Goal: Information Seeking & Learning: Understand process/instructions

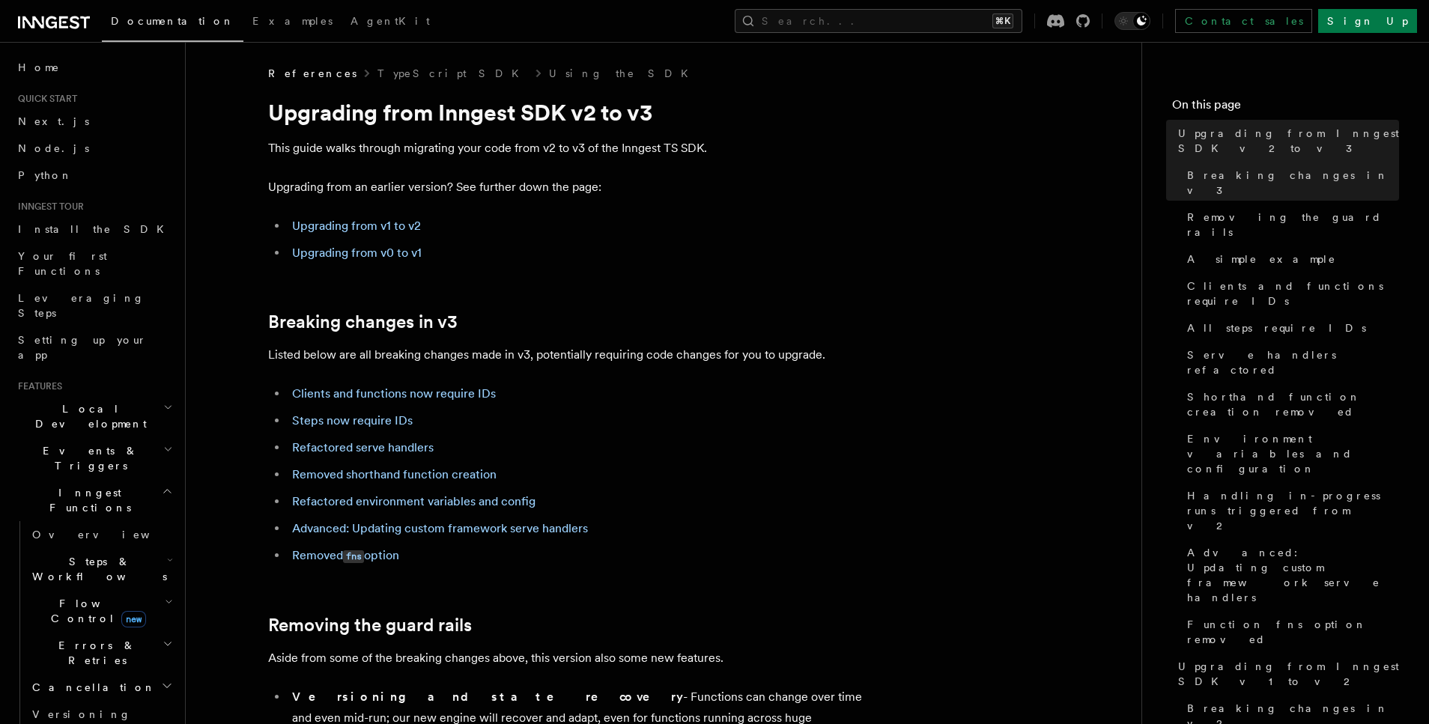
click at [760, 319] on h2 "Breaking changes in v3" at bounding box center [567, 322] width 599 height 21
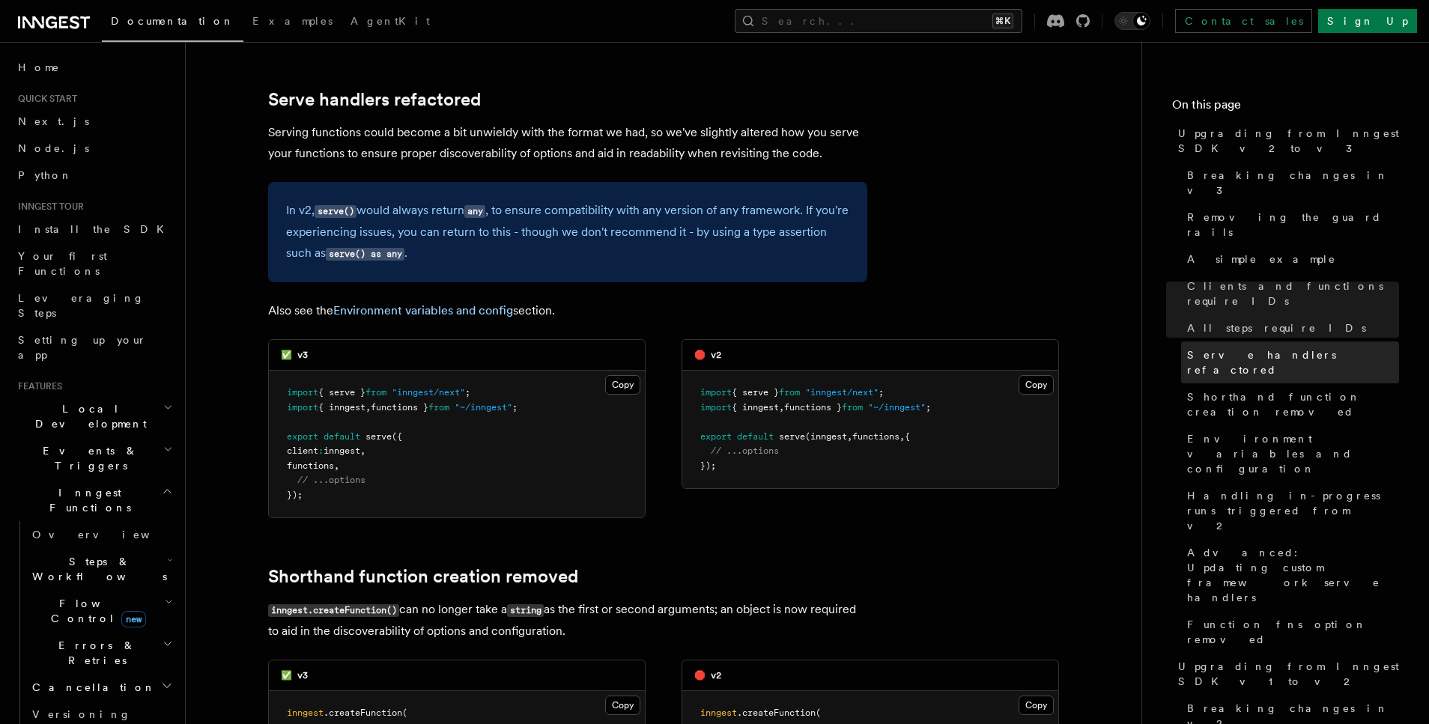
scroll to position [4894, 0]
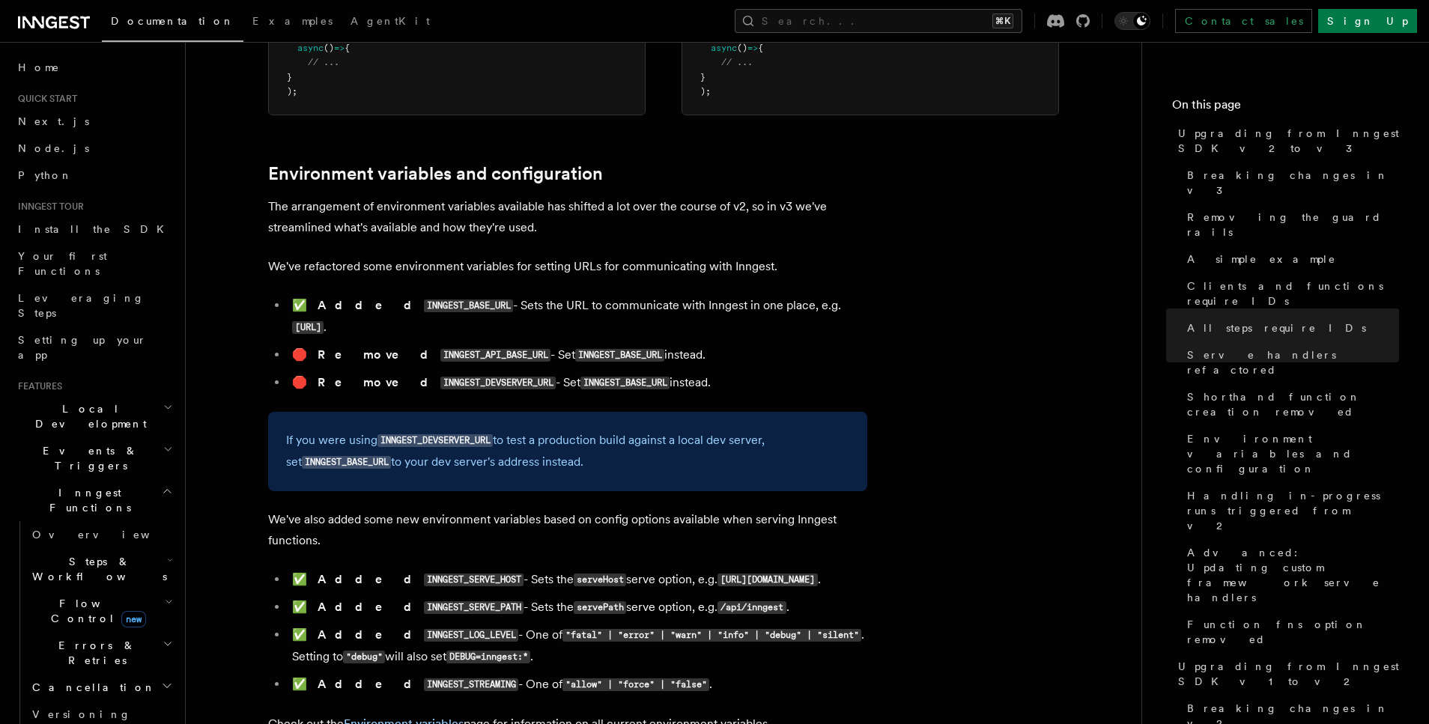
click at [716, 256] on p "We've refactored some environment variables for setting URLs for communicating …" at bounding box center [567, 266] width 599 height 21
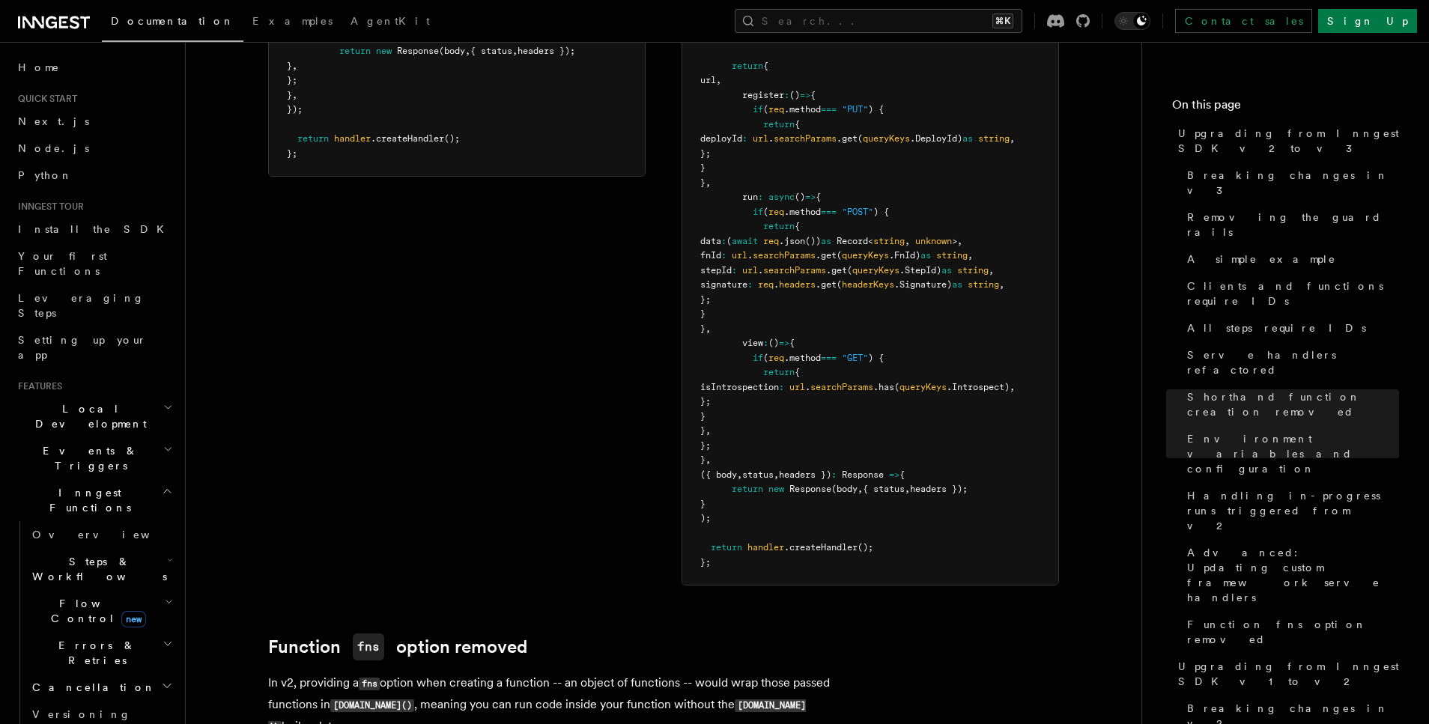
scroll to position [6740, 0]
click at [589, 393] on div "✅ v3 Copy Copied export const serve = (options : ServeHandlerOptions ) => { con…" at bounding box center [663, 208] width 791 height 749
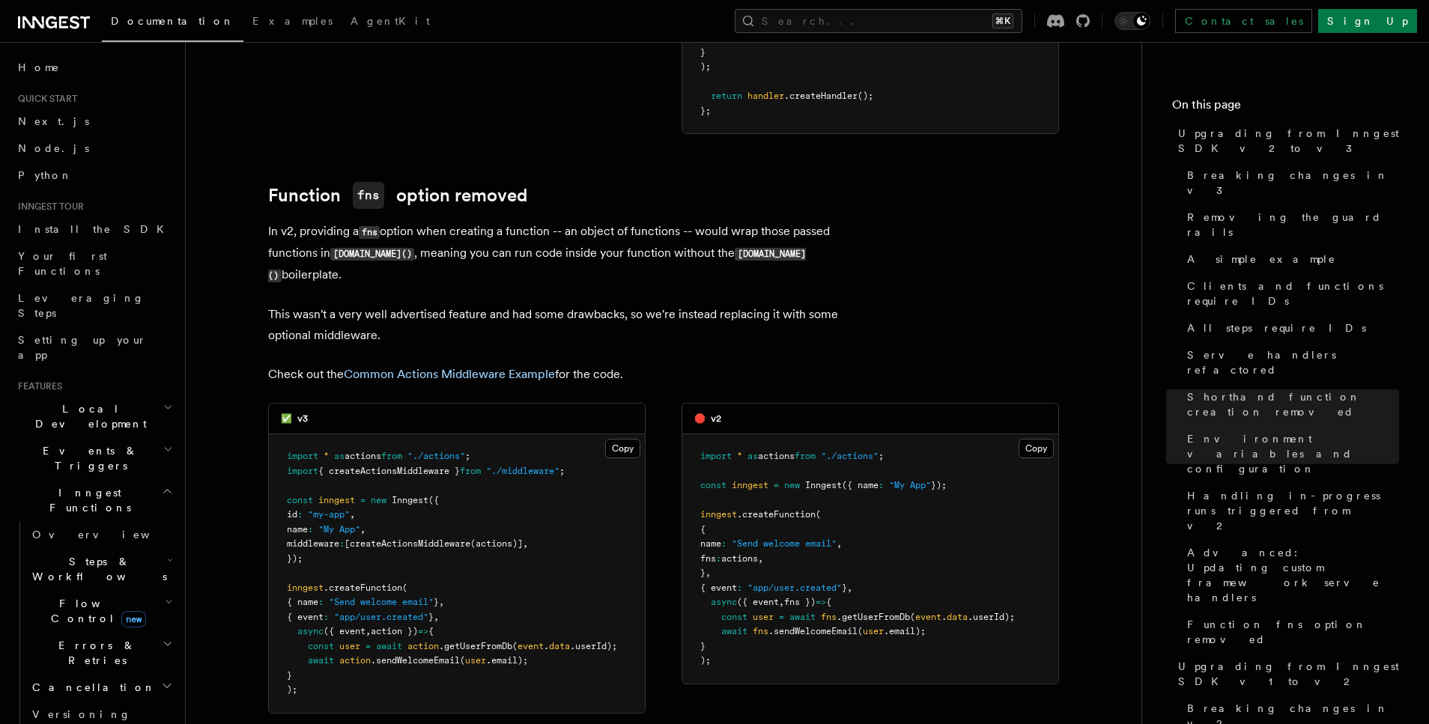
scroll to position [7200, 0]
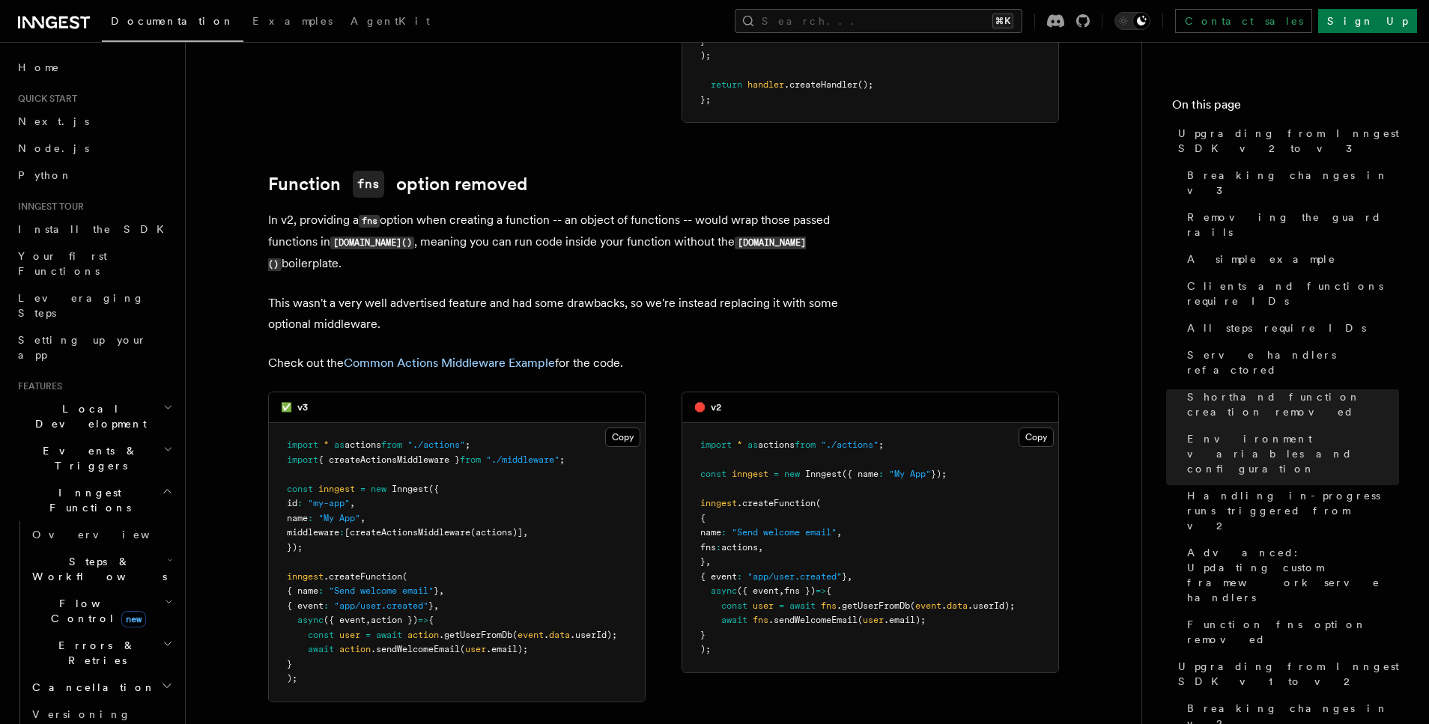
click at [500, 210] on p "In v2, providing a fns option when creating a function -- an object of function…" at bounding box center [567, 242] width 599 height 65
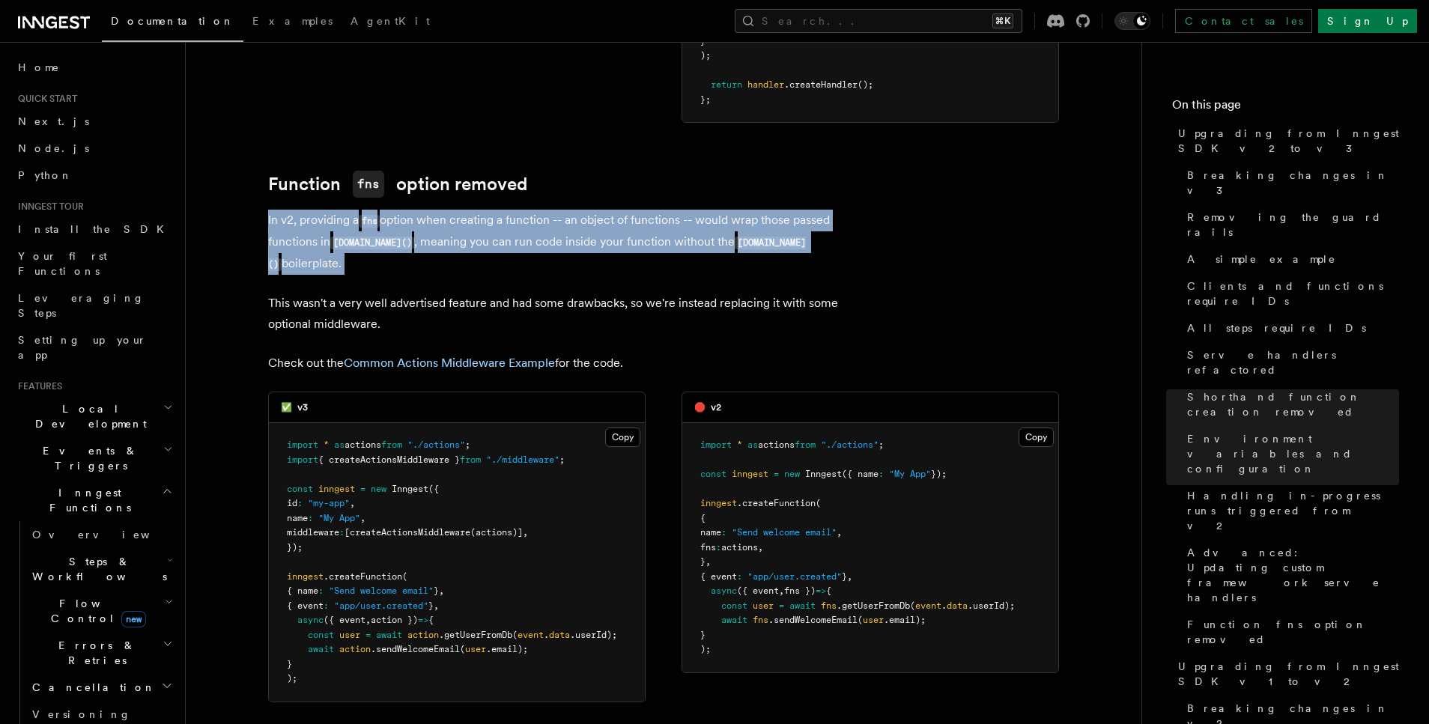
click at [500, 210] on p "In v2, providing a fns option when creating a function -- an object of function…" at bounding box center [567, 242] width 599 height 65
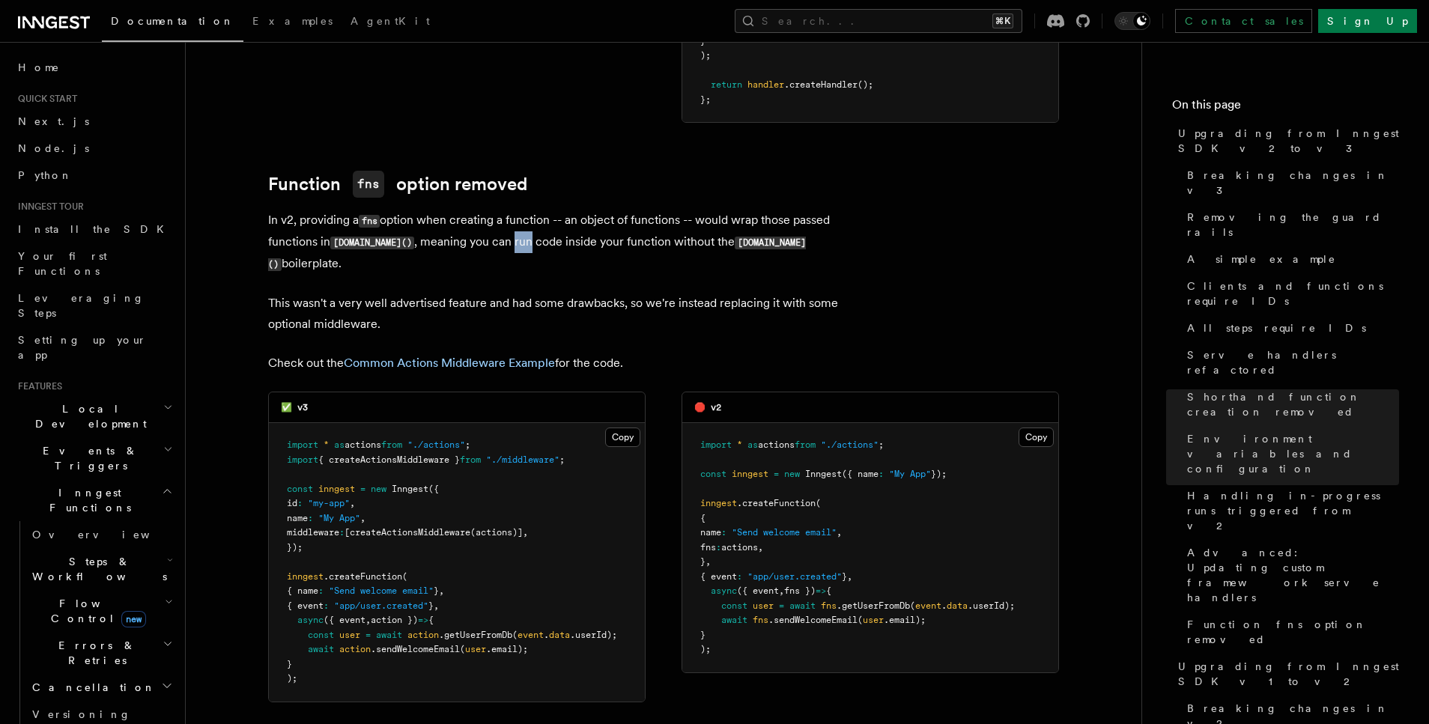
click at [500, 210] on p "In v2, providing a fns option when creating a function -- an object of function…" at bounding box center [567, 242] width 599 height 65
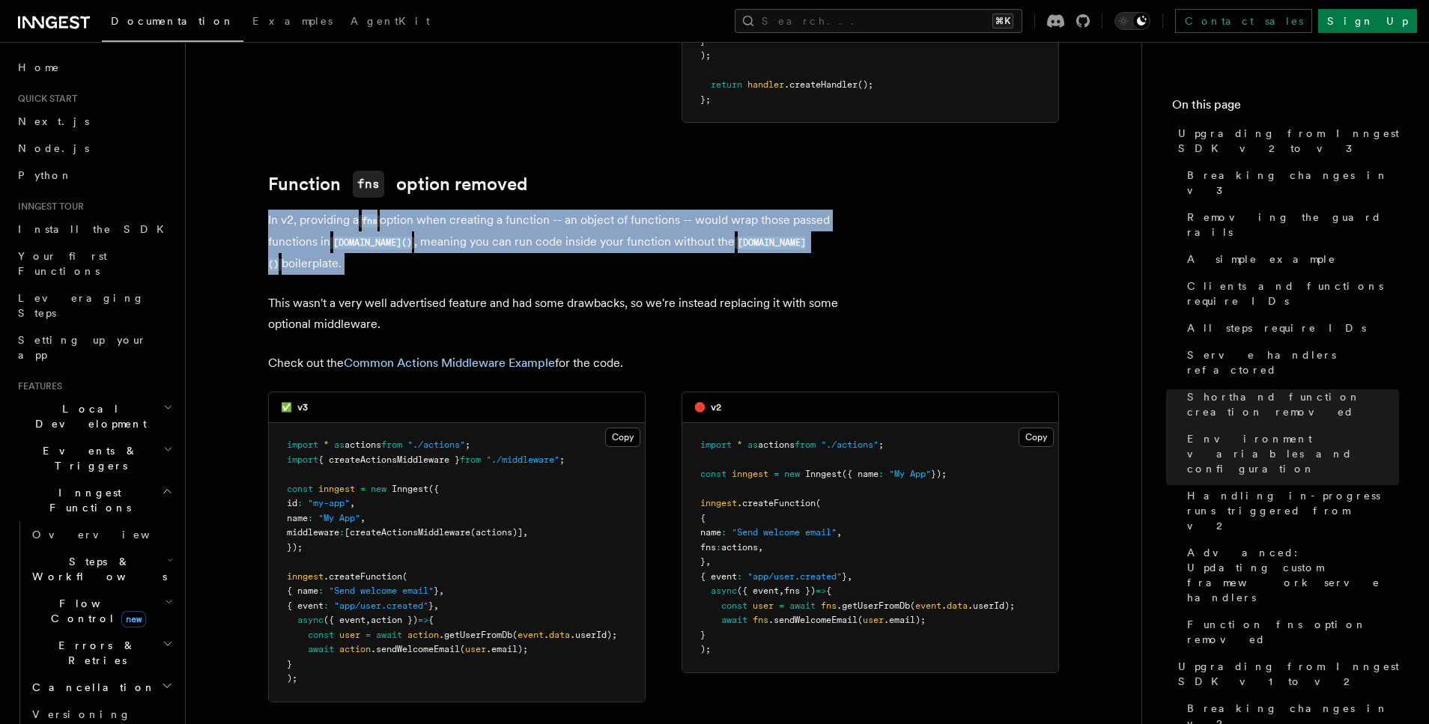
click at [500, 210] on p "In v2, providing a fns option when creating a function -- an object of function…" at bounding box center [567, 242] width 599 height 65
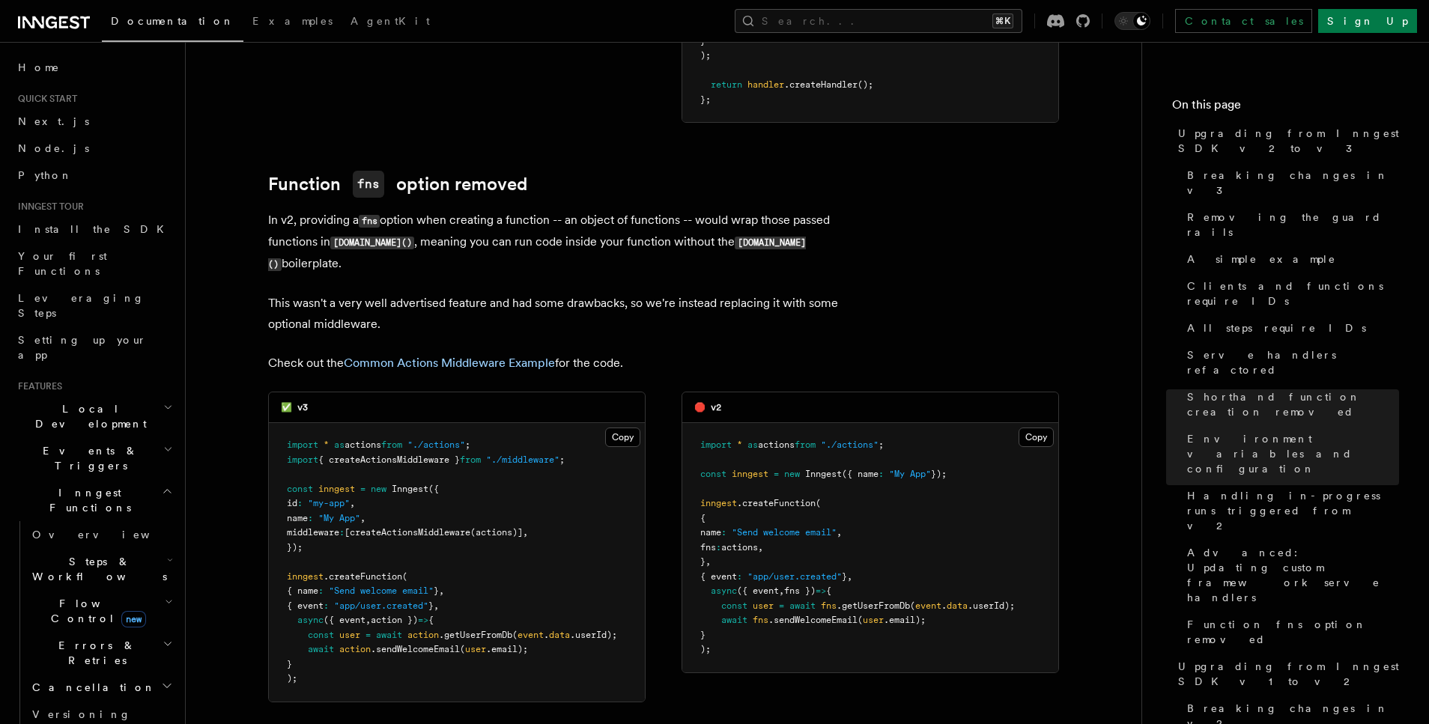
click at [491, 293] on p "This wasn't a very well advertised feature and had some drawbacks, so we're ins…" at bounding box center [567, 314] width 599 height 42
click at [485, 293] on p "This wasn't a very well advertised feature and had some drawbacks, so we're ins…" at bounding box center [567, 314] width 599 height 42
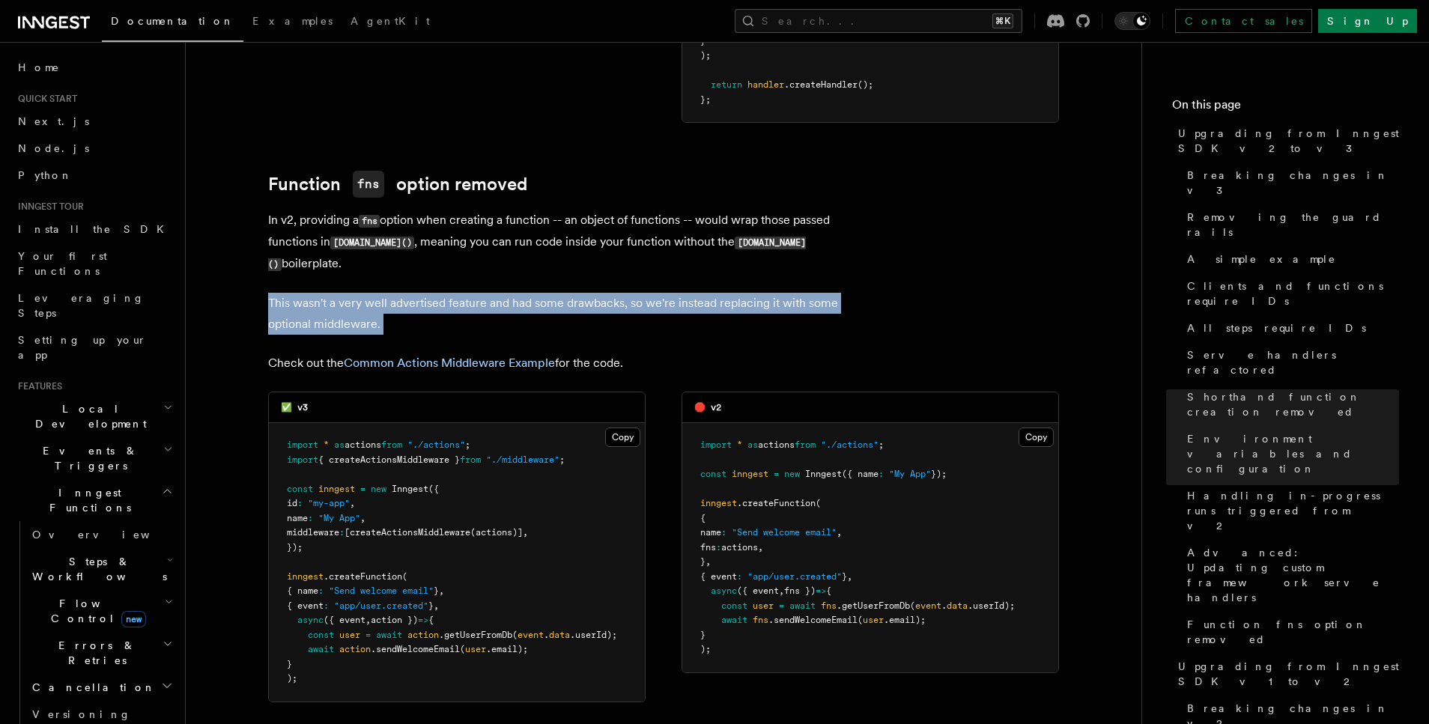
click at [485, 293] on p "This wasn't a very well advertised feature and had some drawbacks, so we're ins…" at bounding box center [567, 314] width 599 height 42
click at [474, 293] on p "This wasn't a very well advertised feature and had some drawbacks, so we're ins…" at bounding box center [567, 314] width 599 height 42
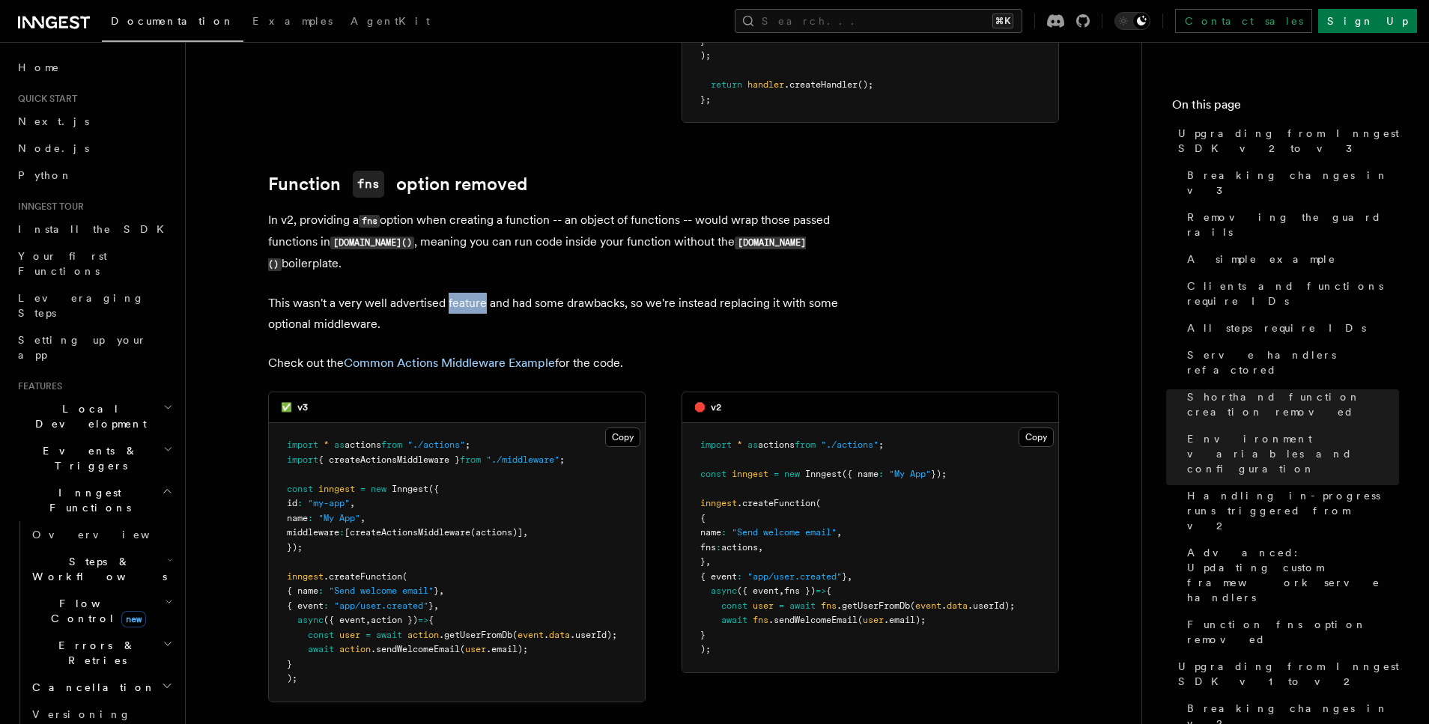
click at [474, 293] on p "This wasn't a very well advertised feature and had some drawbacks, so we're ins…" at bounding box center [567, 314] width 599 height 42
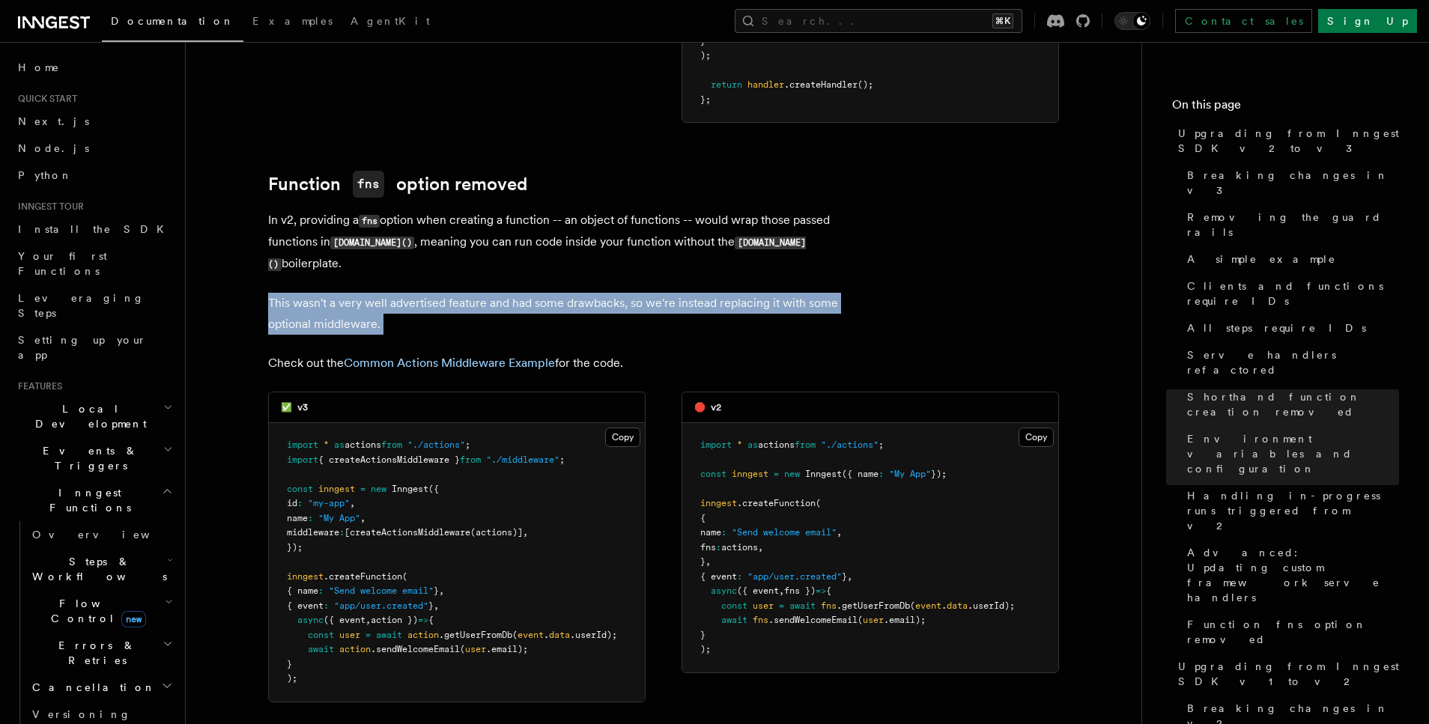
click at [474, 293] on p "This wasn't a very well advertised feature and had some drawbacks, so we're ins…" at bounding box center [567, 314] width 599 height 42
click at [525, 293] on p "This wasn't a very well advertised feature and had some drawbacks, so we're ins…" at bounding box center [567, 314] width 599 height 42
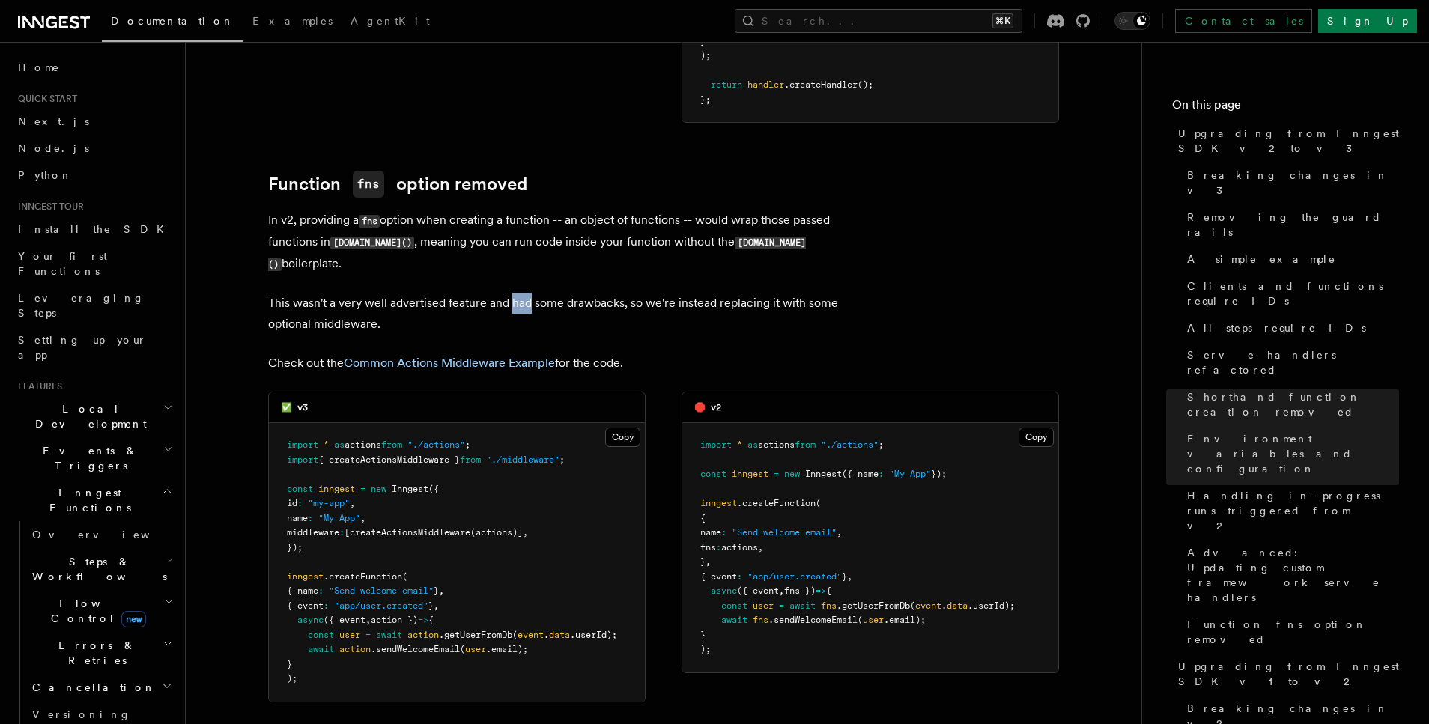
click at [525, 293] on p "This wasn't a very well advertised feature and had some drawbacks, so we're ins…" at bounding box center [567, 314] width 599 height 42
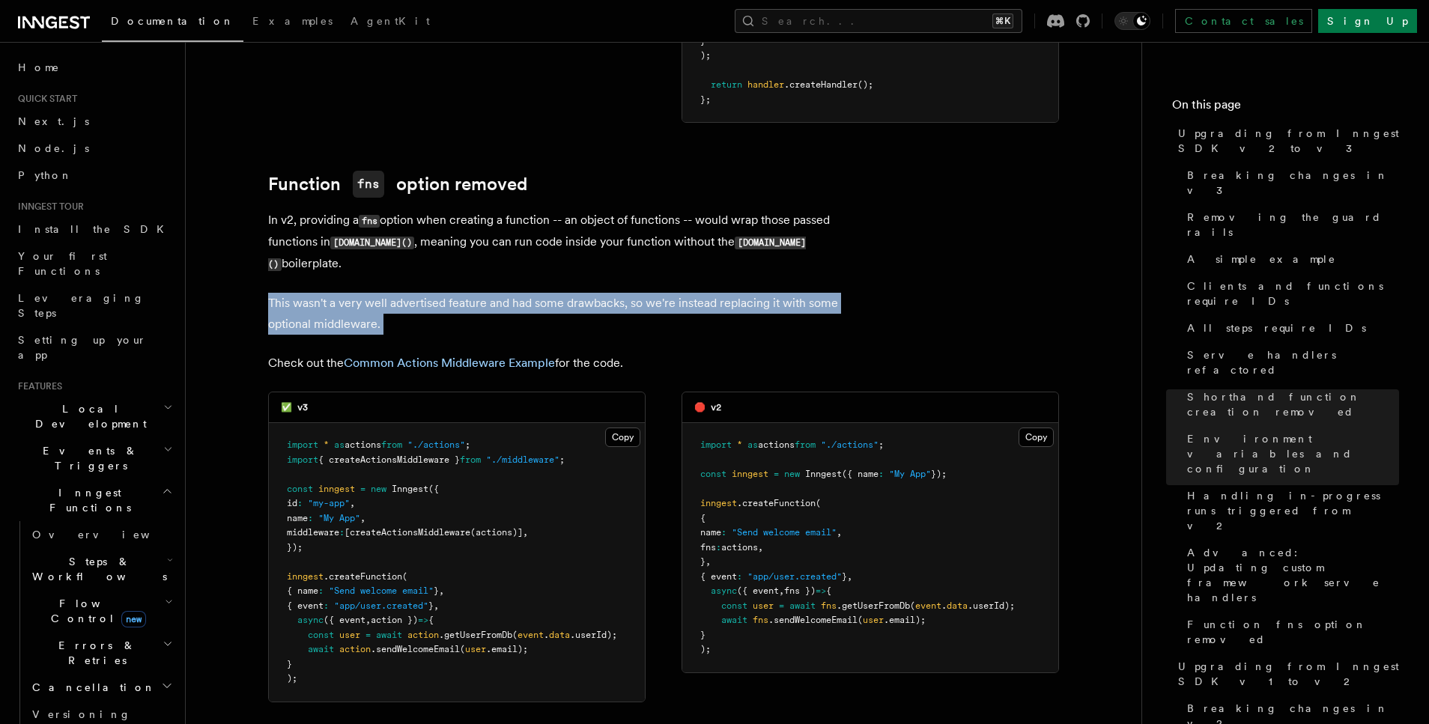
click at [525, 293] on p "This wasn't a very well advertised feature and had some drawbacks, so we're ins…" at bounding box center [567, 314] width 599 height 42
click at [548, 293] on p "This wasn't a very well advertised feature and had some drawbacks, so we're ins…" at bounding box center [567, 314] width 599 height 42
click at [593, 293] on p "This wasn't a very well advertised feature and had some drawbacks, so we're ins…" at bounding box center [567, 314] width 599 height 42
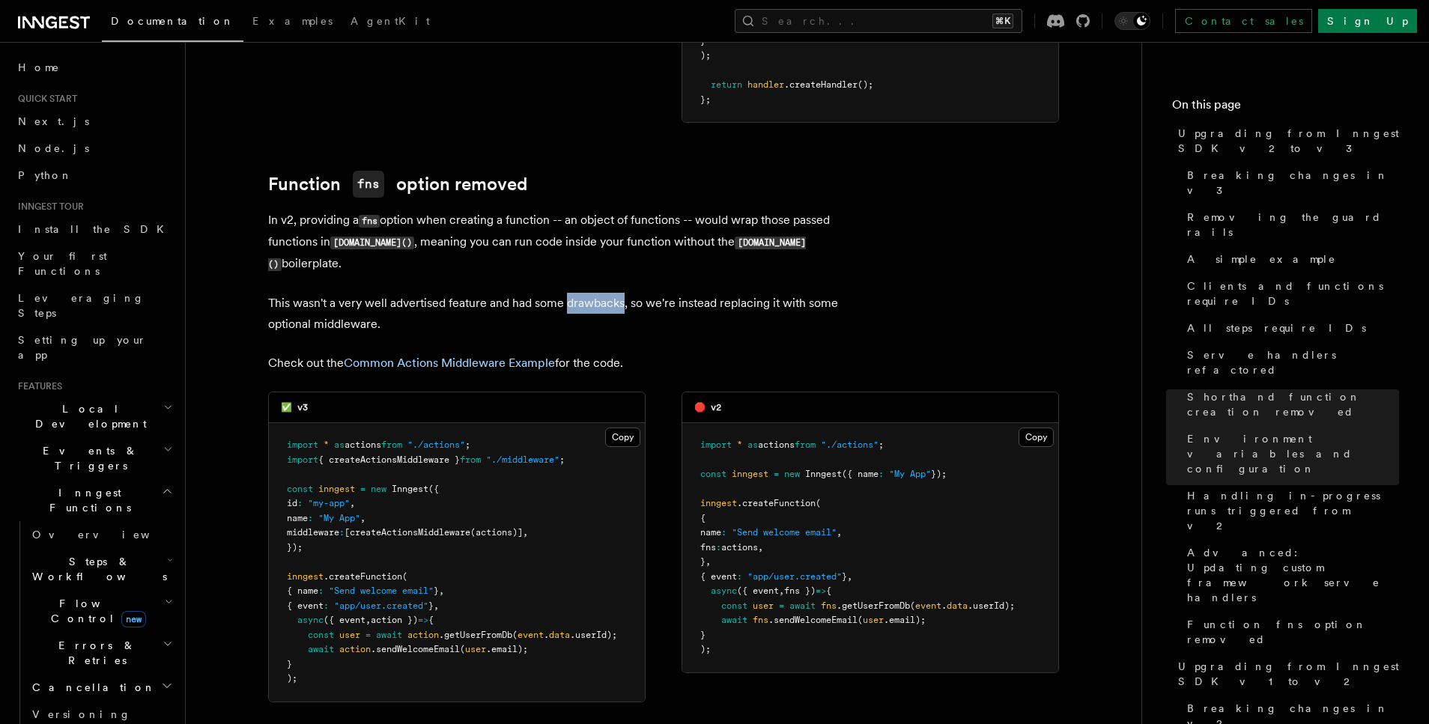
click at [593, 293] on p "This wasn't a very well advertised feature and had some drawbacks, so we're ins…" at bounding box center [567, 314] width 599 height 42
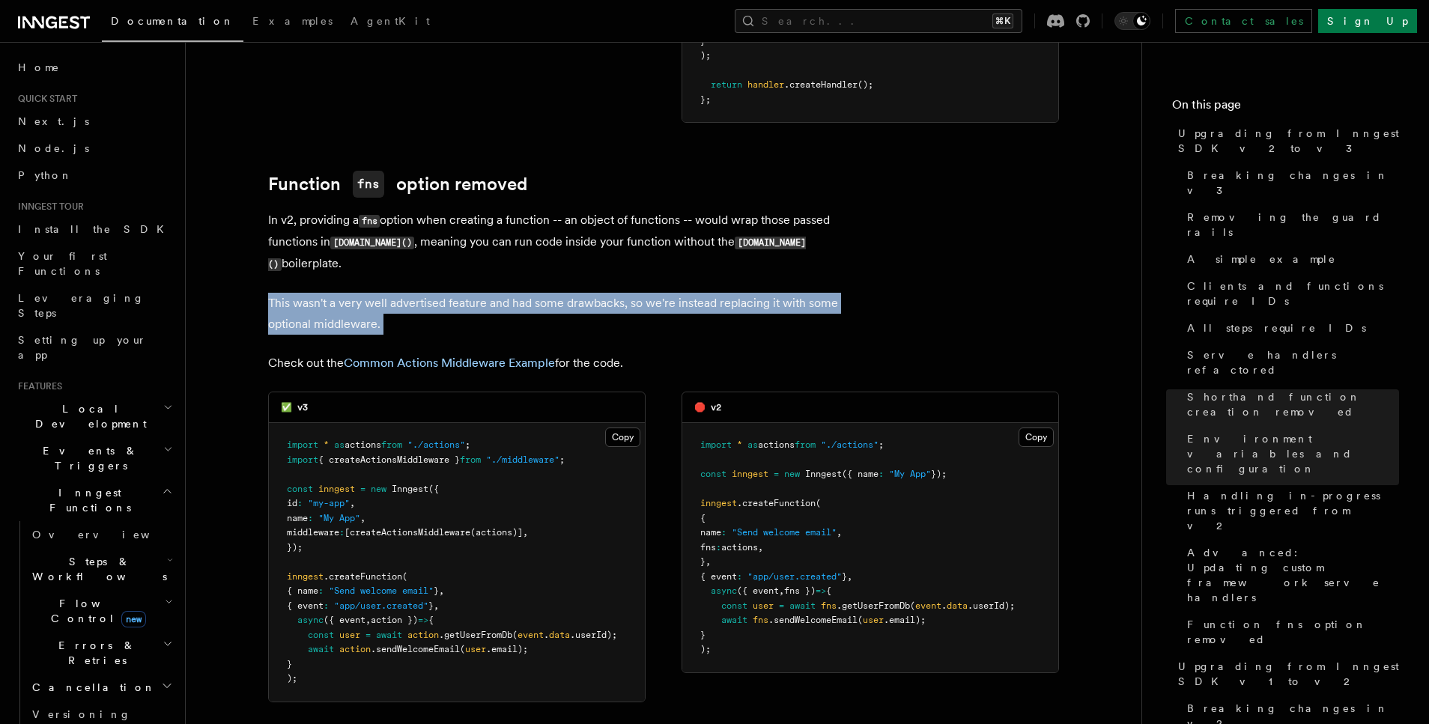
click at [593, 293] on p "This wasn't a very well advertised feature and had some drawbacks, so we're ins…" at bounding box center [567, 314] width 599 height 42
click at [668, 293] on p "This wasn't a very well advertised feature and had some drawbacks, so we're ins…" at bounding box center [567, 314] width 599 height 42
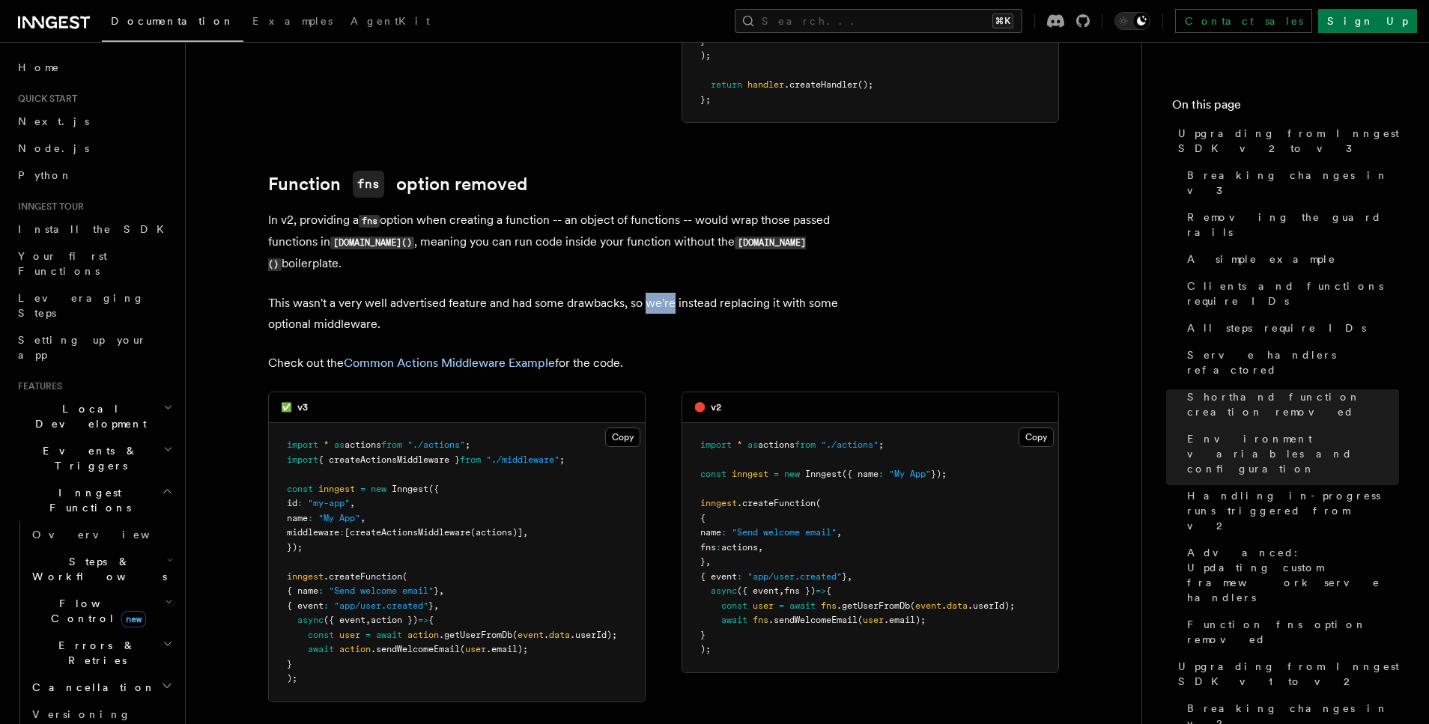
click at [668, 293] on p "This wasn't a very well advertised feature and had some drawbacks, so we're ins…" at bounding box center [567, 314] width 599 height 42
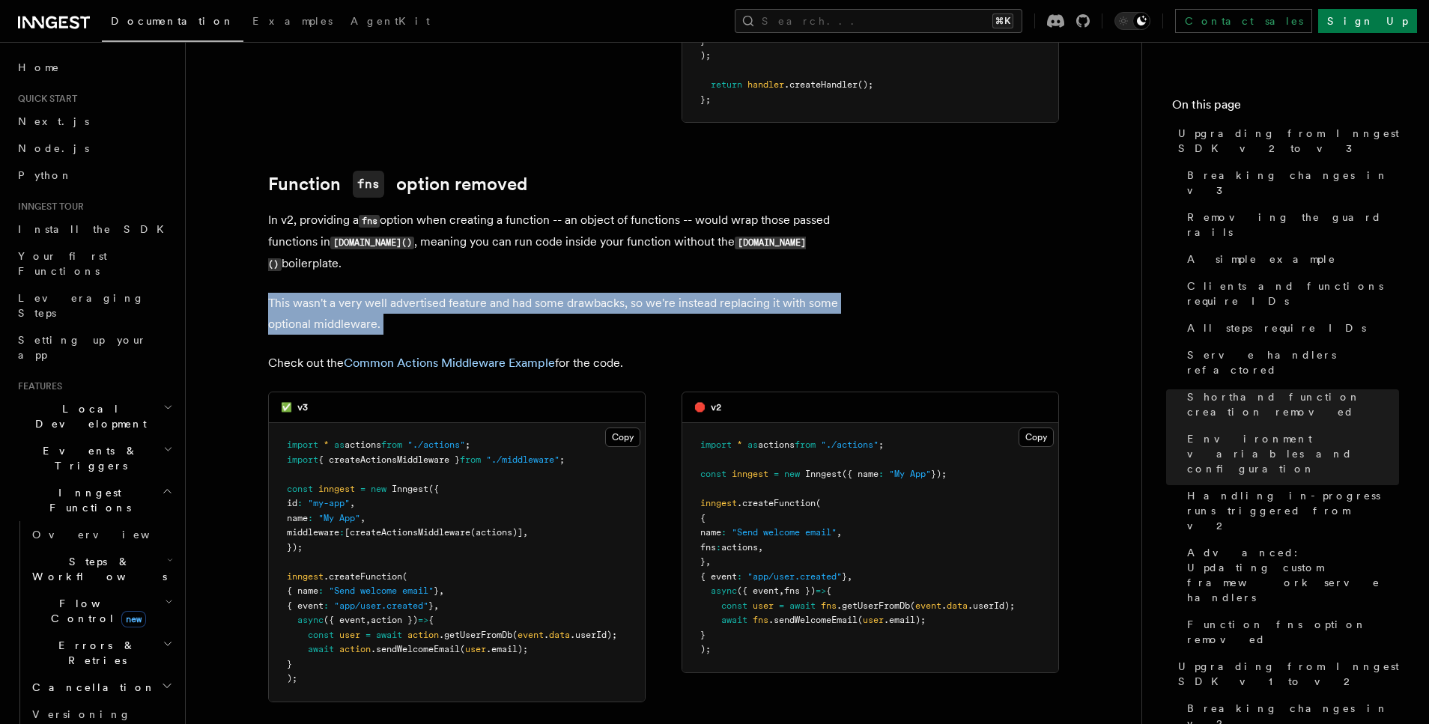
click at [668, 293] on p "This wasn't a very well advertised feature and had some drawbacks, so we're ins…" at bounding box center [567, 314] width 599 height 42
click at [694, 293] on p "This wasn't a very well advertised feature and had some drawbacks, so we're ins…" at bounding box center [567, 314] width 599 height 42
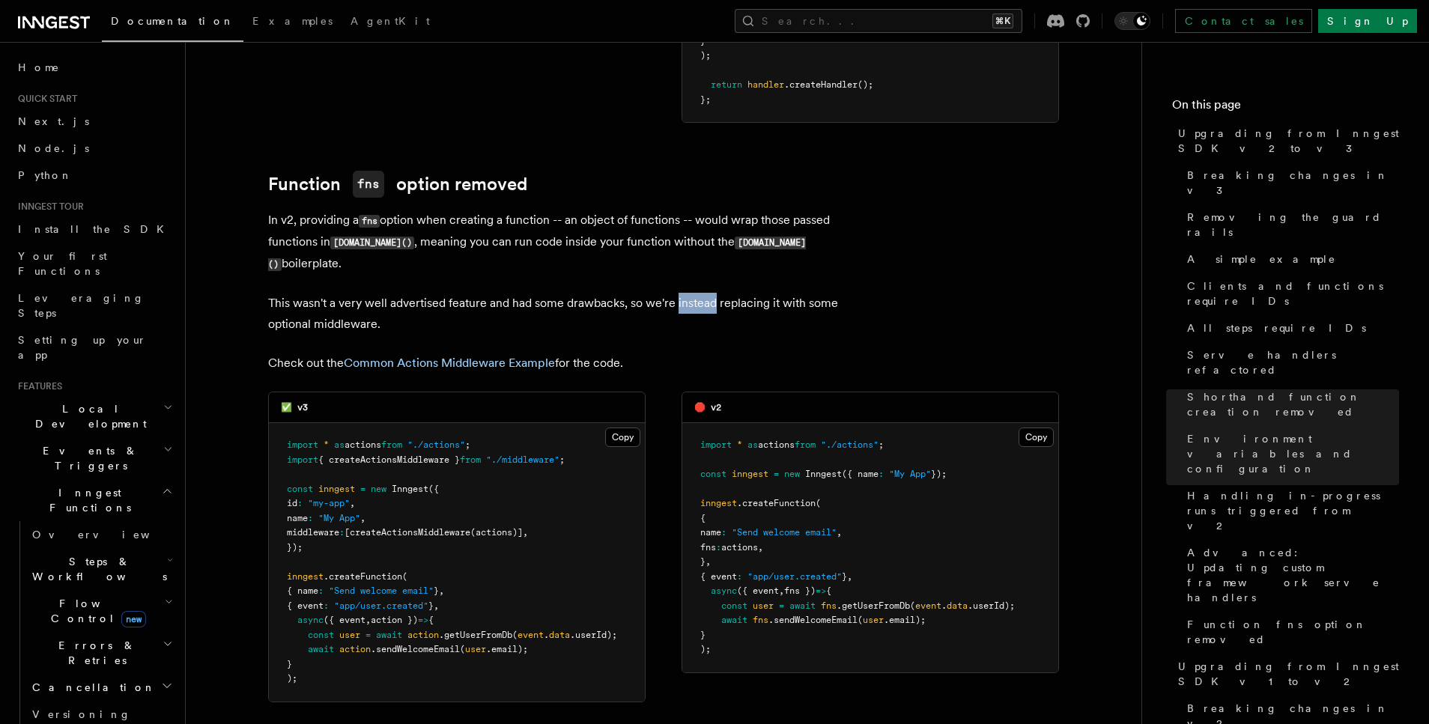
click at [694, 293] on p "This wasn't a very well advertised feature and had some drawbacks, so we're ins…" at bounding box center [567, 314] width 599 height 42
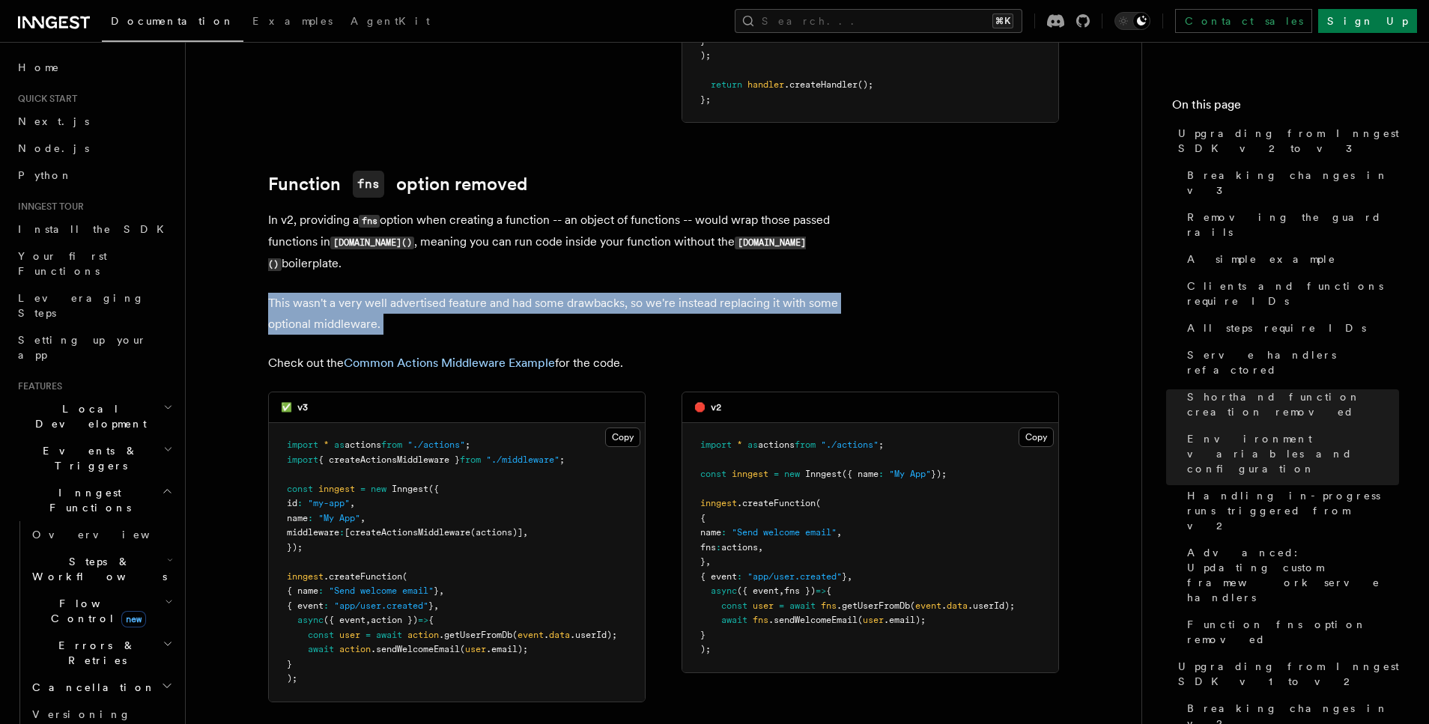
click at [694, 293] on p "This wasn't a very well advertised feature and had some drawbacks, so we're ins…" at bounding box center [567, 314] width 599 height 42
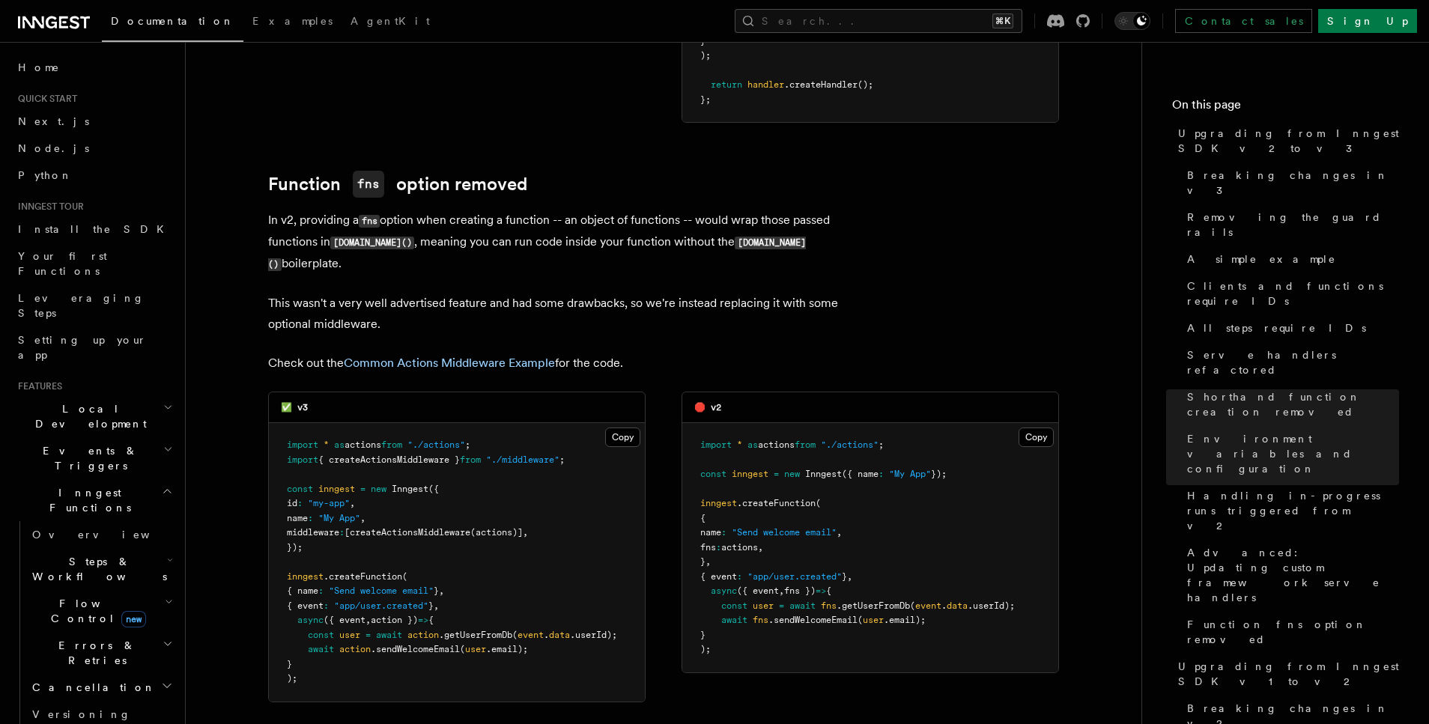
click at [645, 293] on p "This wasn't a very well advertised feature and had some drawbacks, so we're ins…" at bounding box center [567, 314] width 599 height 42
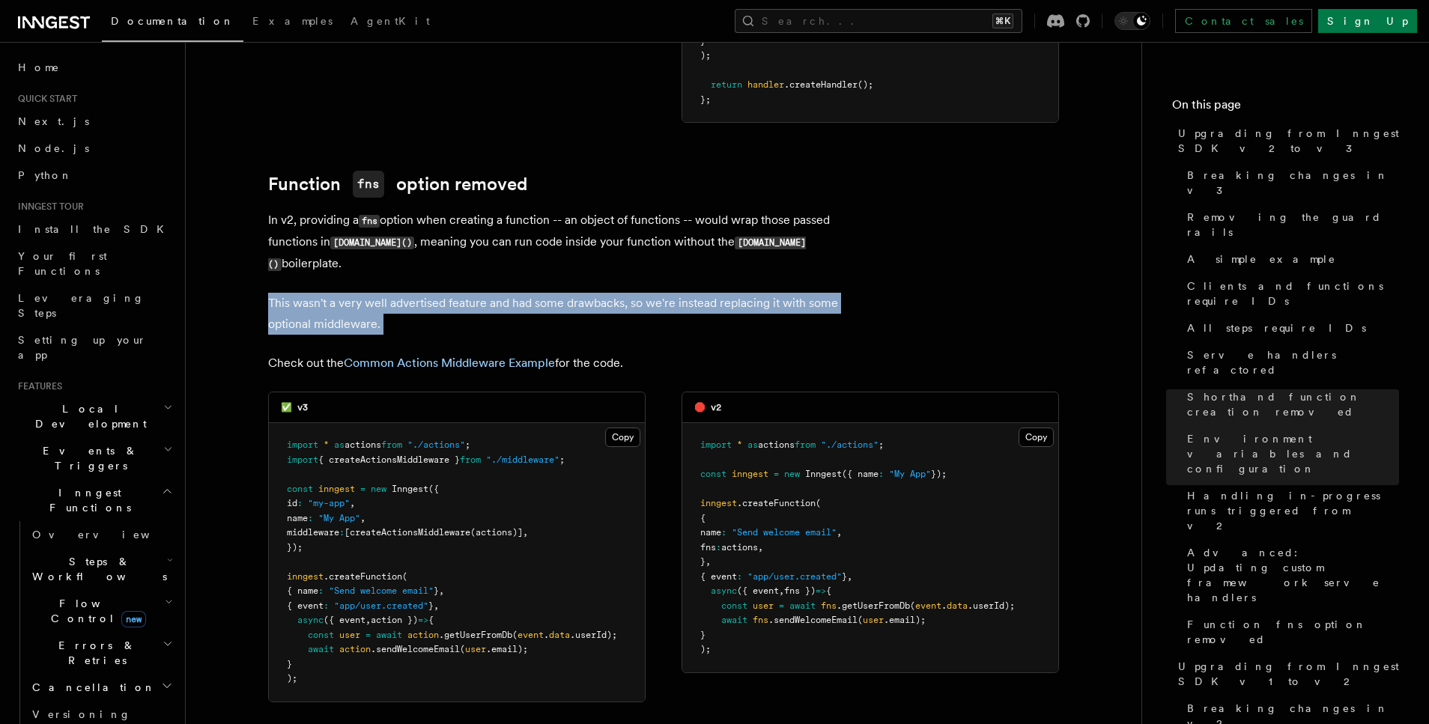
click at [645, 293] on p "This wasn't a very well advertised feature and had some drawbacks, so we're ins…" at bounding box center [567, 314] width 599 height 42
click at [359, 293] on p "This wasn't a very well advertised feature and had some drawbacks, so we're ins…" at bounding box center [567, 314] width 599 height 42
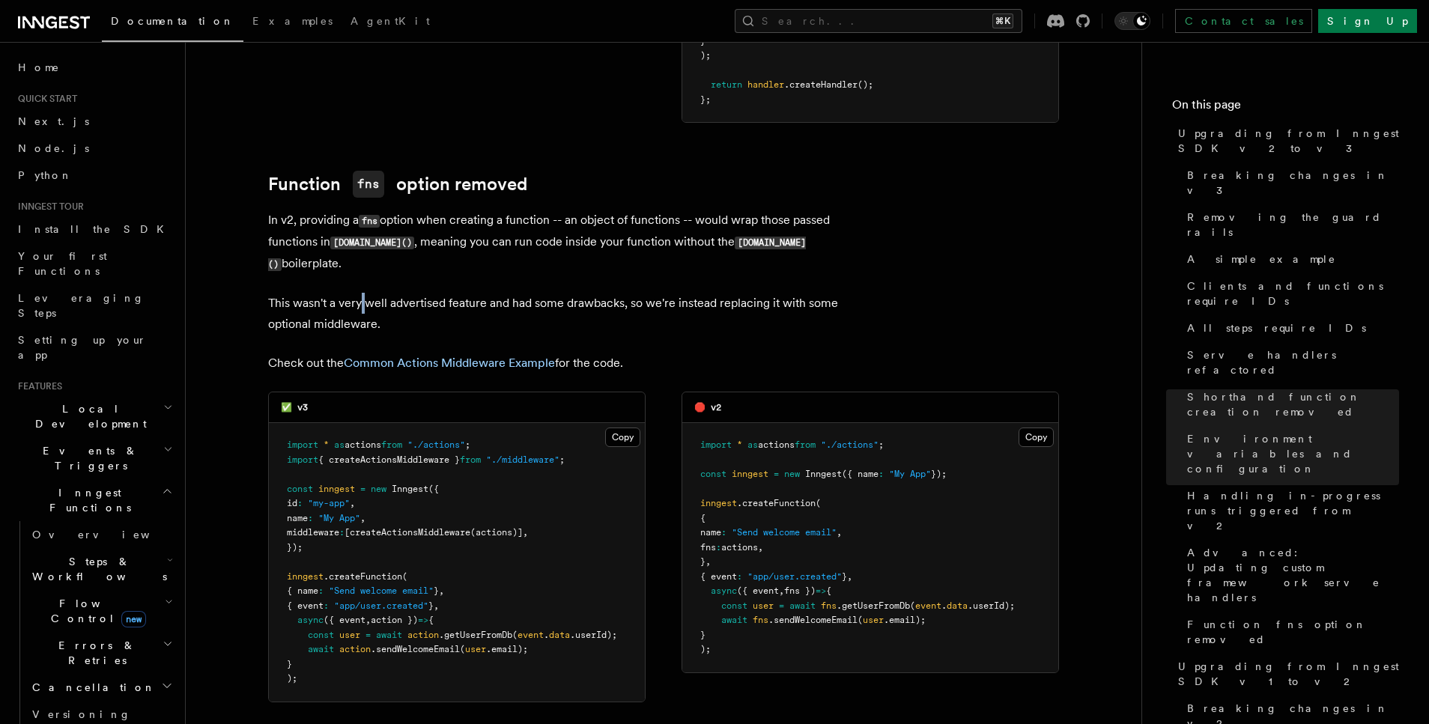
click at [359, 293] on p "This wasn't a very well advertised feature and had some drawbacks, so we're ins…" at bounding box center [567, 314] width 599 height 42
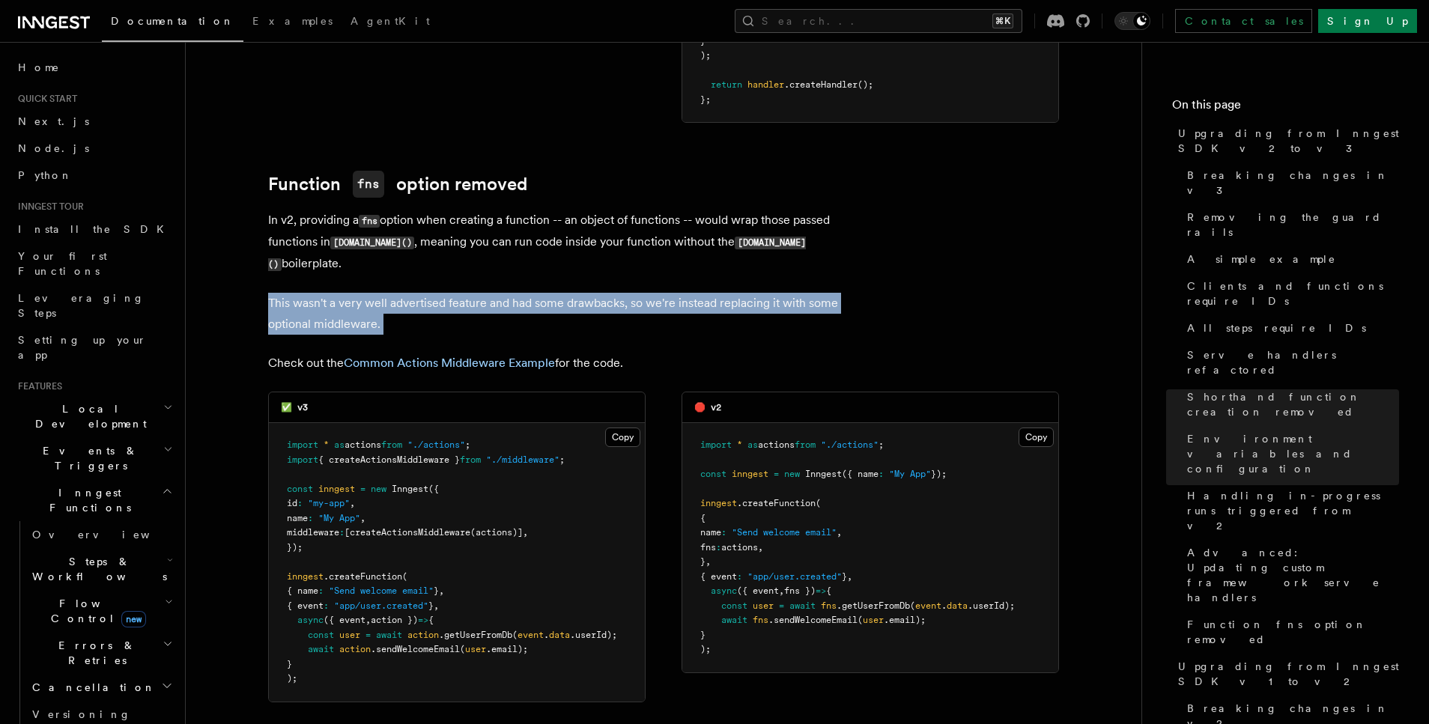
click at [359, 293] on p "This wasn't a very well advertised feature and had some drawbacks, so we're ins…" at bounding box center [567, 314] width 599 height 42
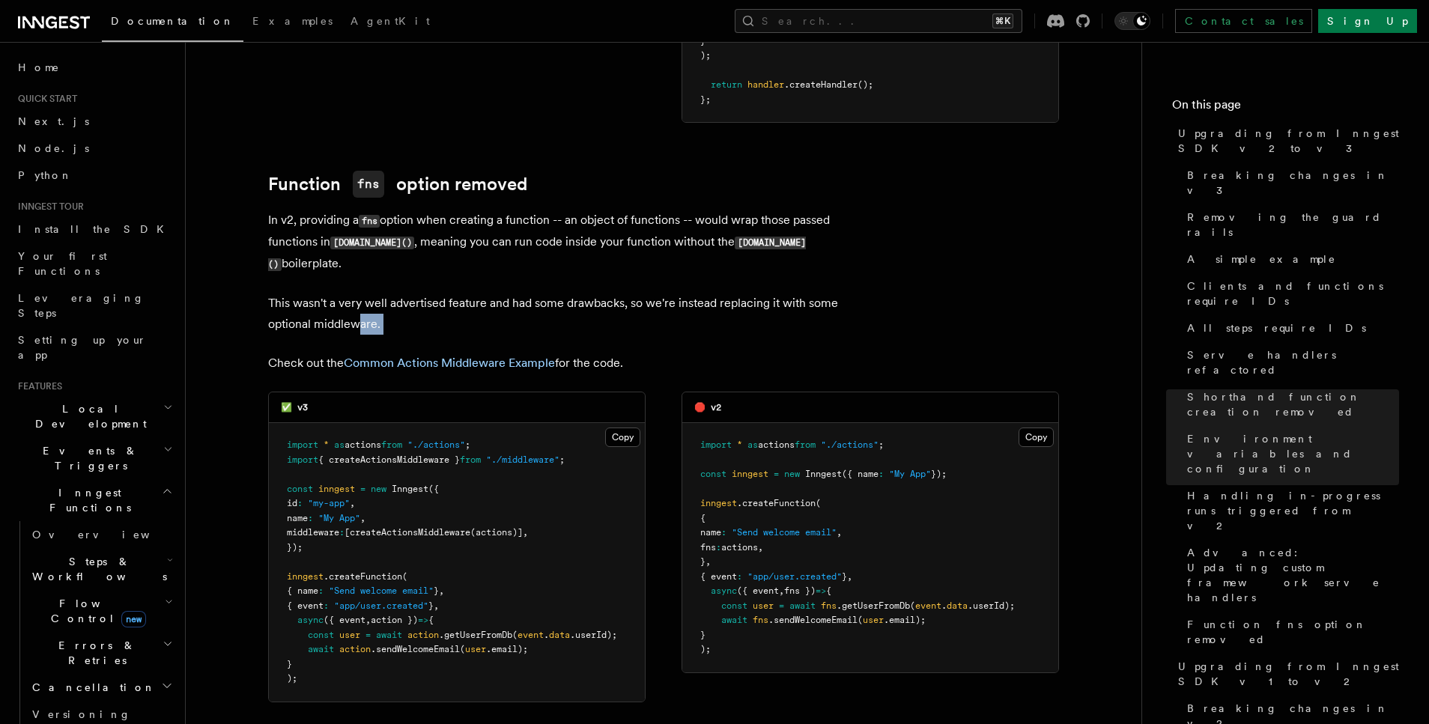
click at [358, 293] on p "This wasn't a very well advertised feature and had some drawbacks, so we're ins…" at bounding box center [567, 314] width 599 height 42
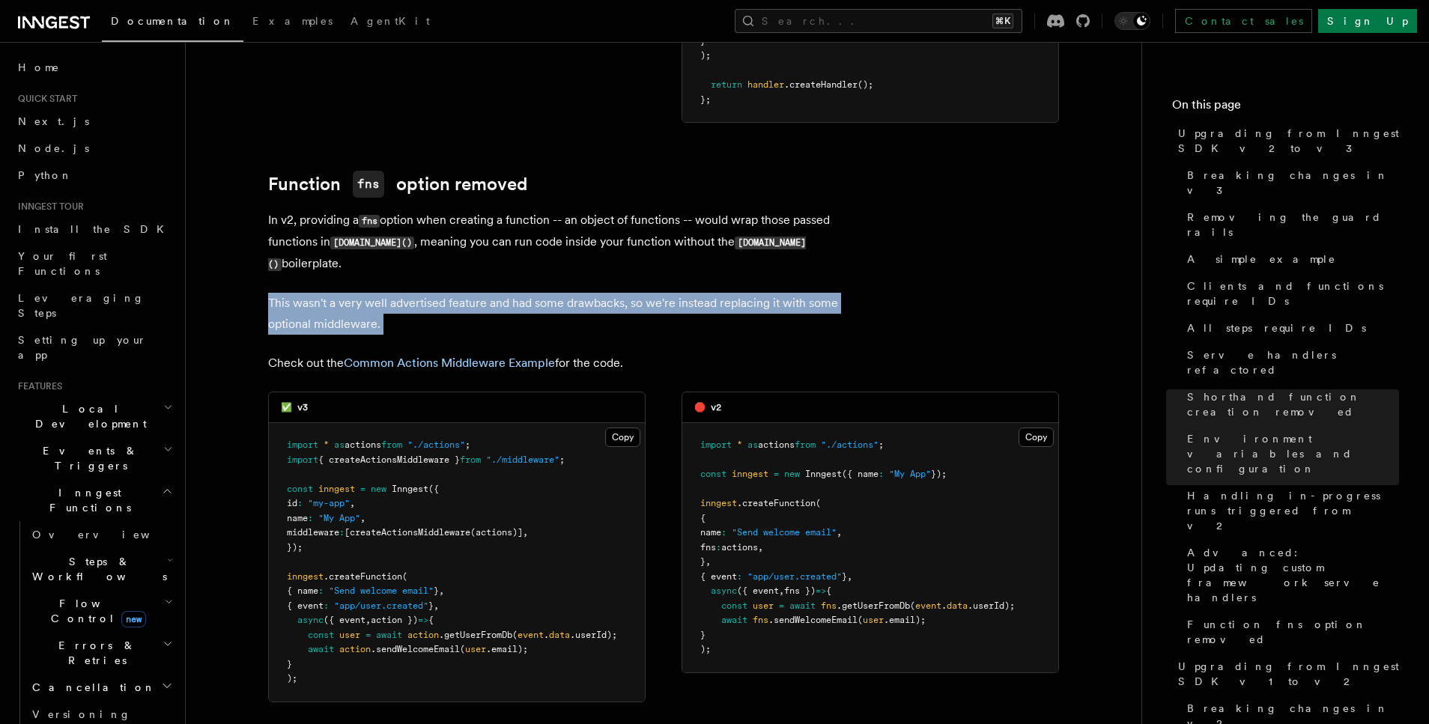
click at [358, 293] on p "This wasn't a very well advertised feature and had some drawbacks, so we're ins…" at bounding box center [567, 314] width 599 height 42
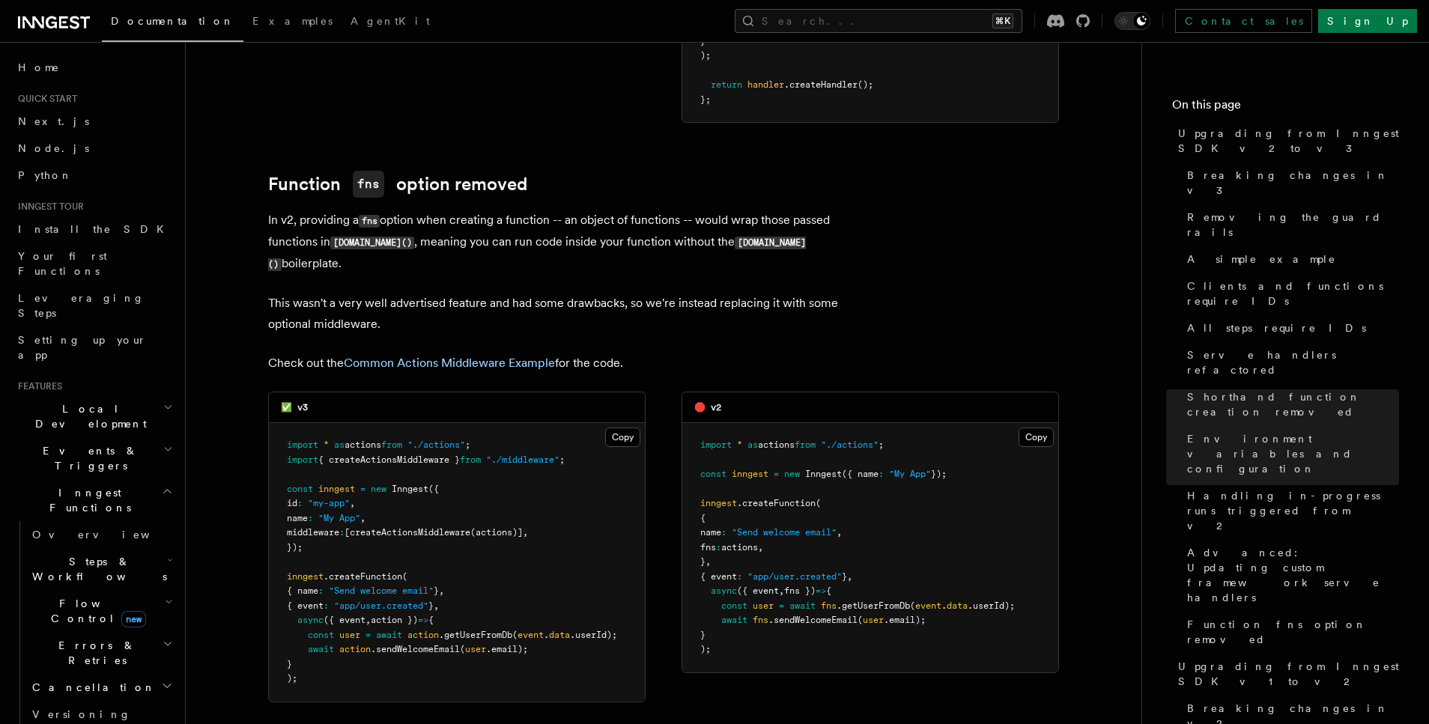
click at [472, 293] on p "This wasn't a very well advertised feature and had some drawbacks, so we're ins…" at bounding box center [567, 314] width 599 height 42
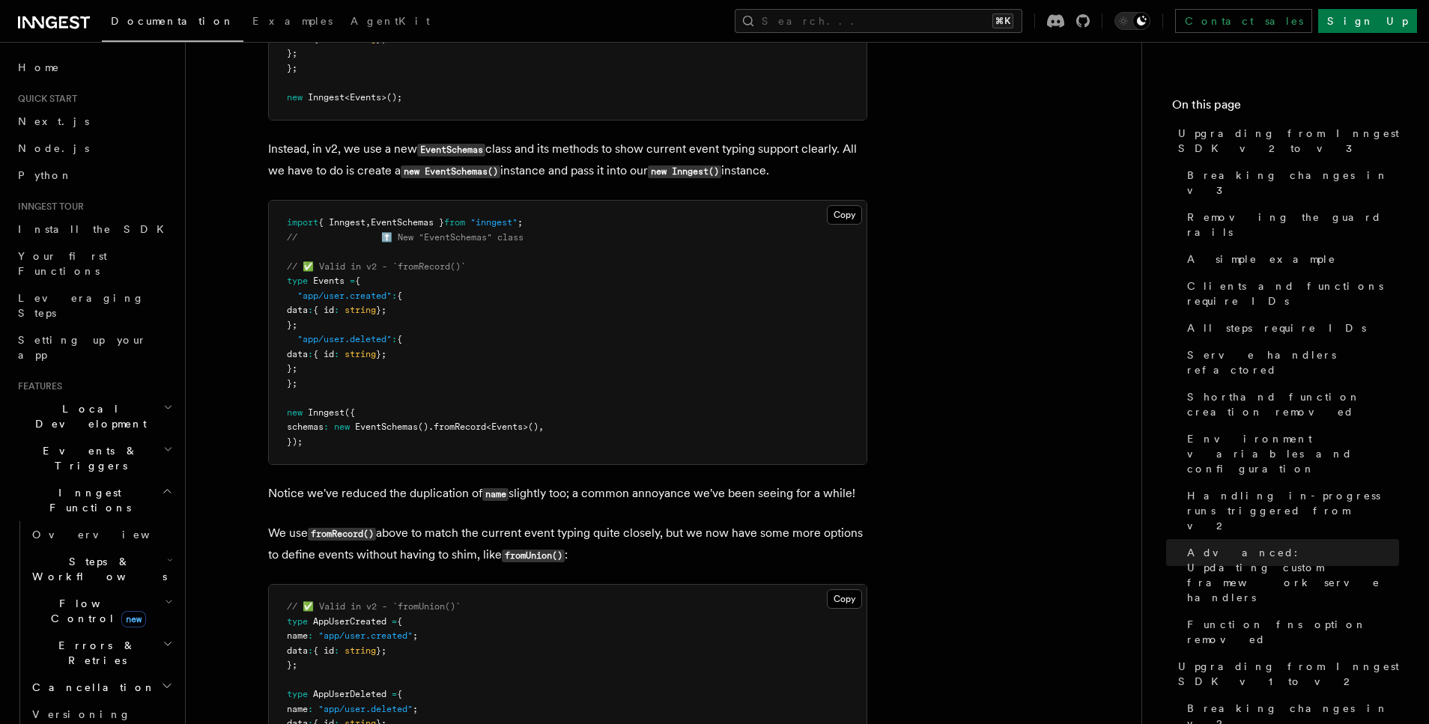
scroll to position [8967, 0]
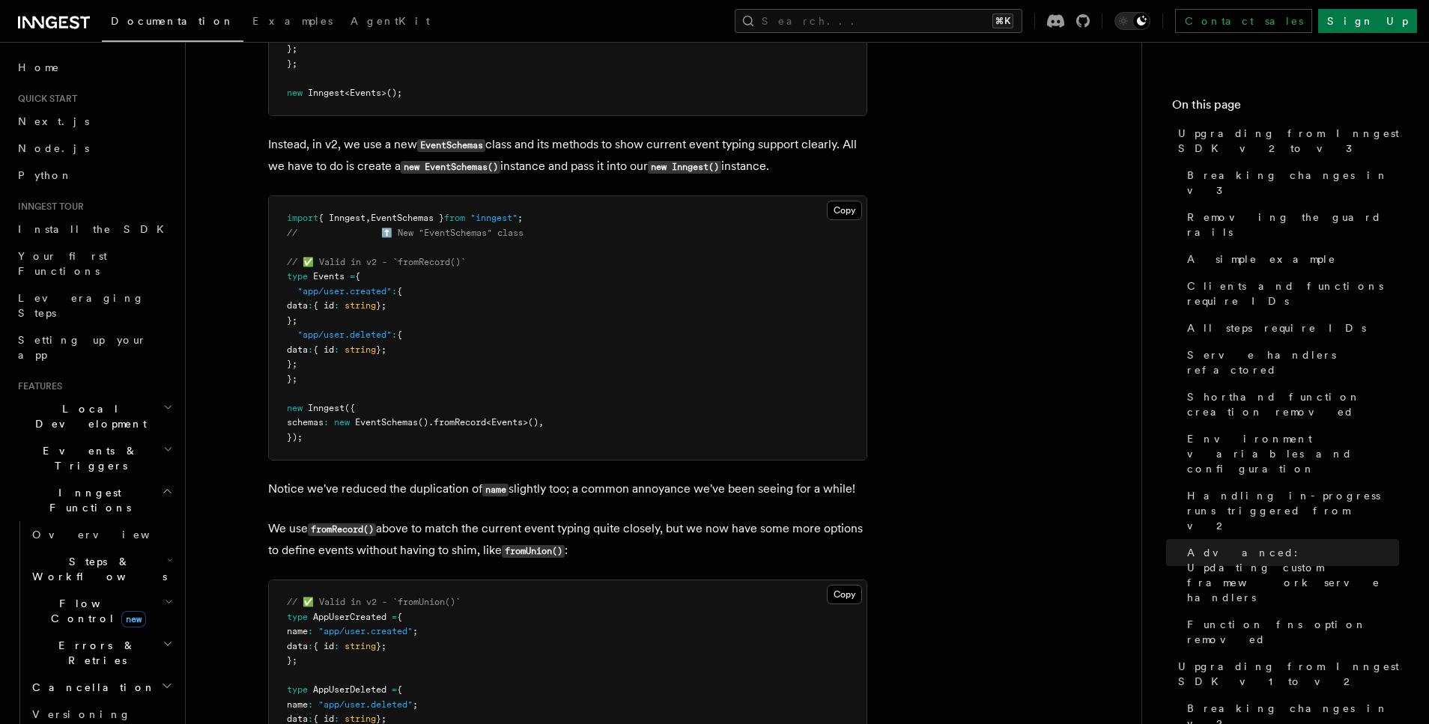
click at [359, 286] on span ""app/user.created"" at bounding box center [344, 291] width 94 height 10
click at [411, 240] on pre "import { Inngest , EventSchemas } from "inngest" ; // ⬆️ New "EventSchemas" cla…" at bounding box center [568, 328] width 598 height 264
click at [361, 286] on span ""app/user.created"" at bounding box center [344, 291] width 94 height 10
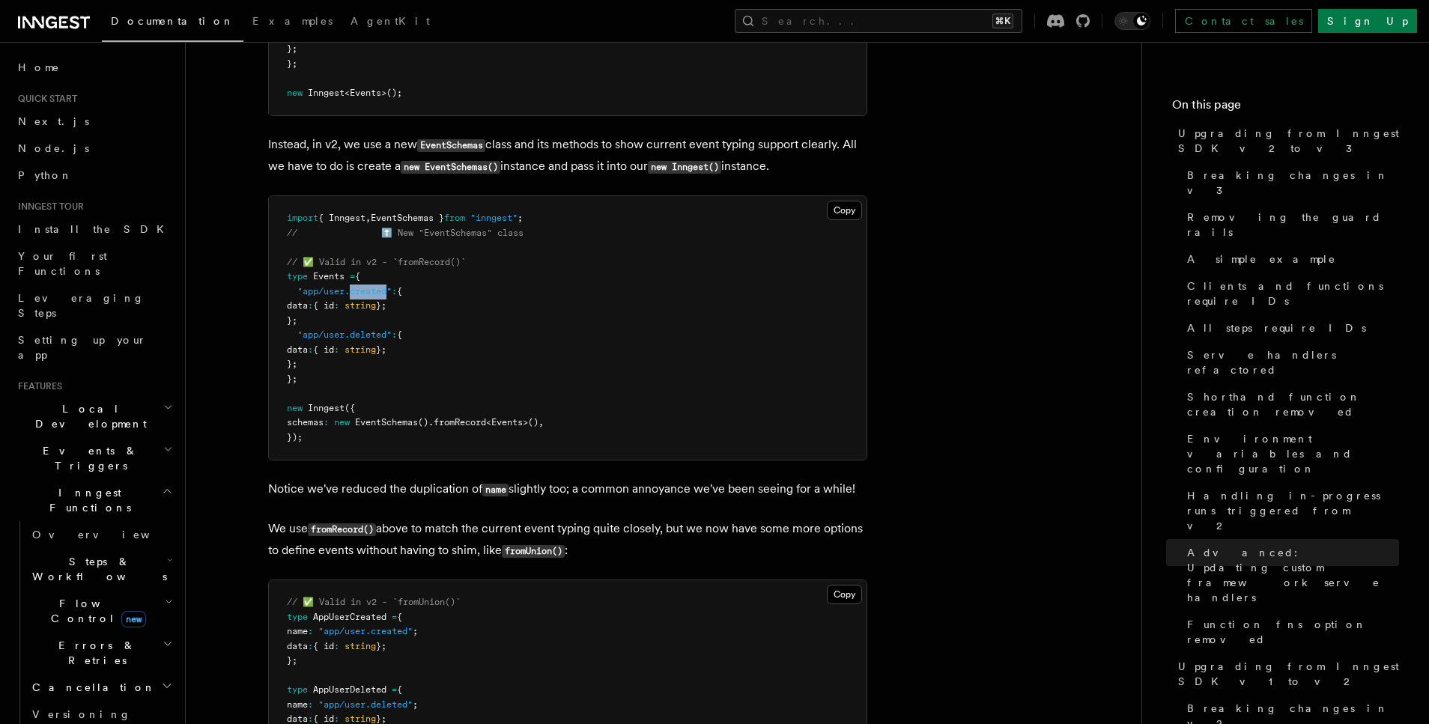
click at [361, 286] on span ""app/user.created"" at bounding box center [344, 291] width 94 height 10
click at [334, 300] on span "{ id" at bounding box center [323, 305] width 21 height 10
click at [361, 237] on pre "import { Inngest , EventSchemas } from "inngest" ; // ⬆️ New "EventSchemas" cla…" at bounding box center [568, 328] width 598 height 264
click at [359, 330] on span ""app/user.deleted"" at bounding box center [344, 335] width 94 height 10
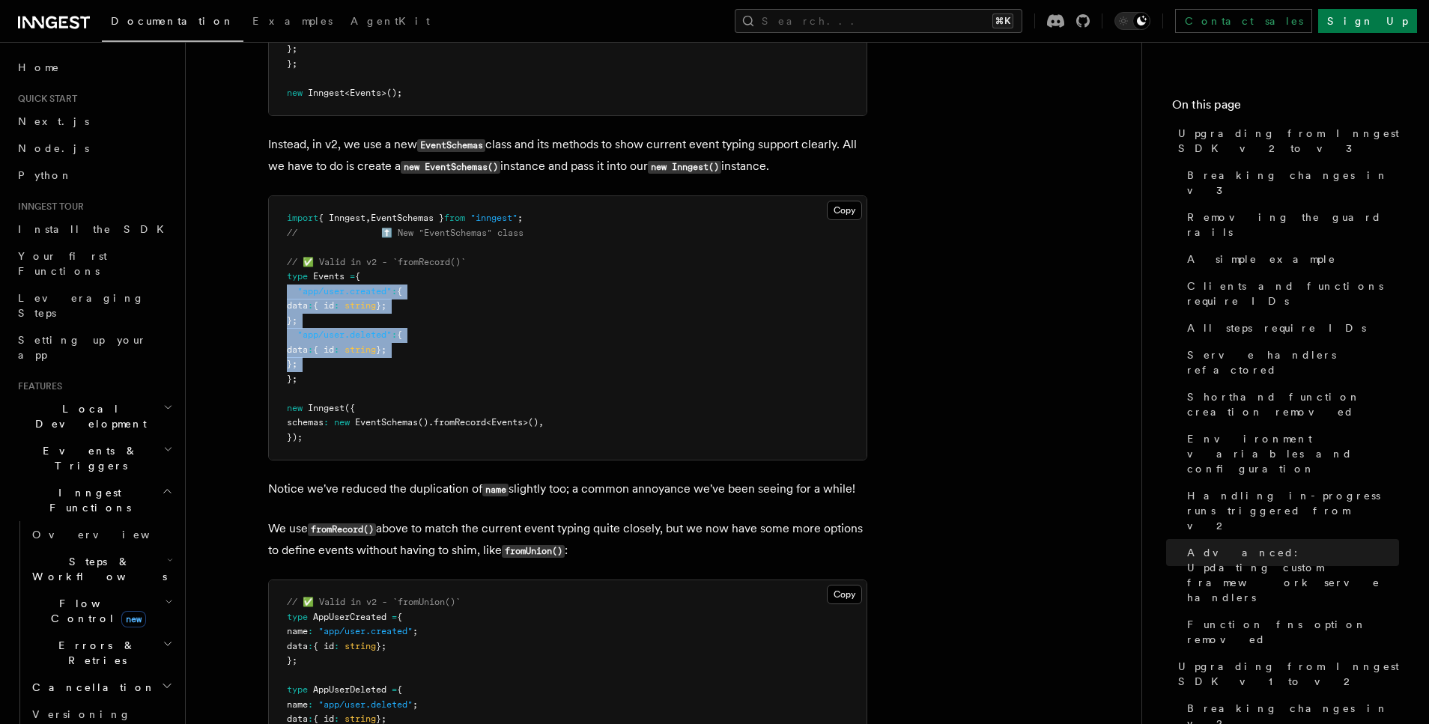
click at [351, 279] on pre "import { Inngest , EventSchemas } from "inngest" ; // ⬆️ New "EventSchemas" cla…" at bounding box center [568, 328] width 598 height 264
click at [327, 213] on span "{ Inngest" at bounding box center [341, 218] width 47 height 10
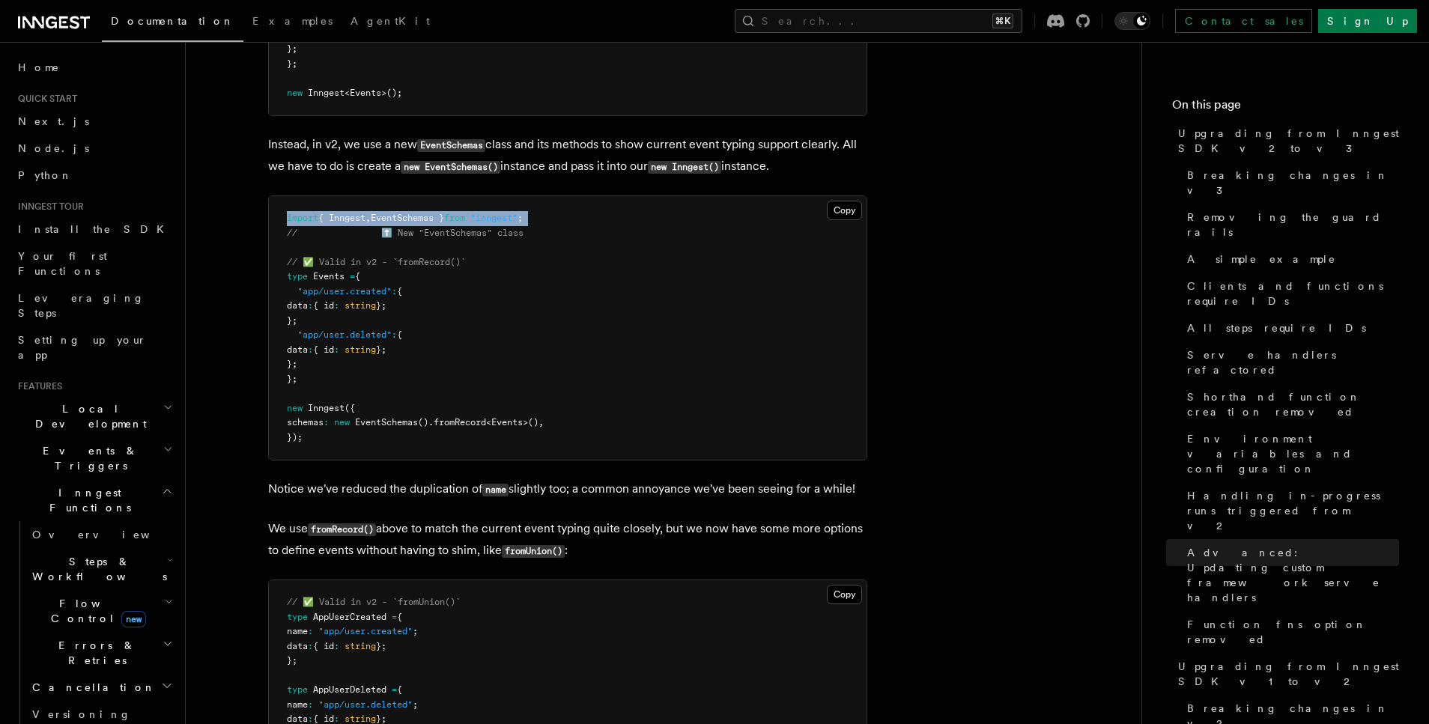
click at [327, 213] on span "{ Inngest" at bounding box center [341, 218] width 47 height 10
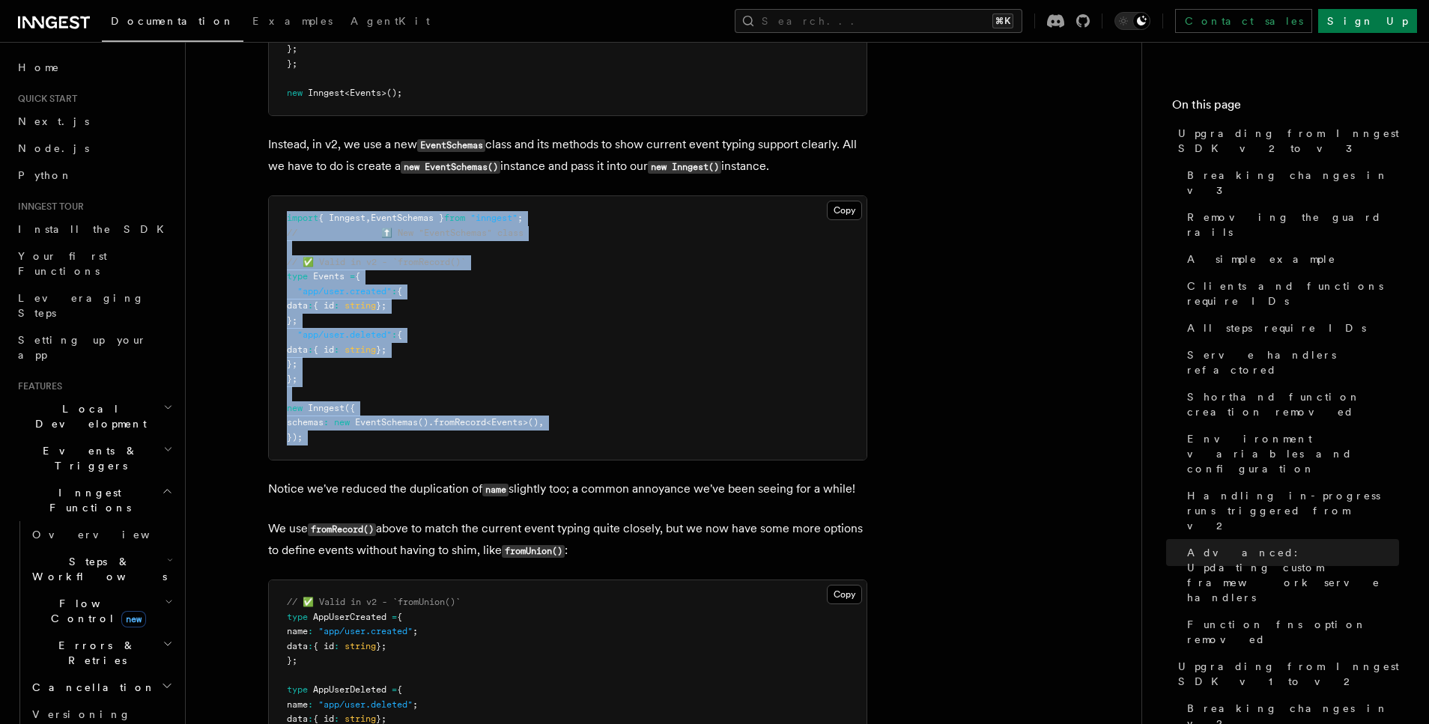
click at [334, 351] on pre "import { Inngest , EventSchemas } from "inngest" ; // ⬆️ New "EventSchemas" cla…" at bounding box center [568, 328] width 598 height 264
click at [545, 309] on pre "import { Inngest , EventSchemas } from "inngest" ; // ⬆️ New "EventSchemas" cla…" at bounding box center [568, 328] width 598 height 264
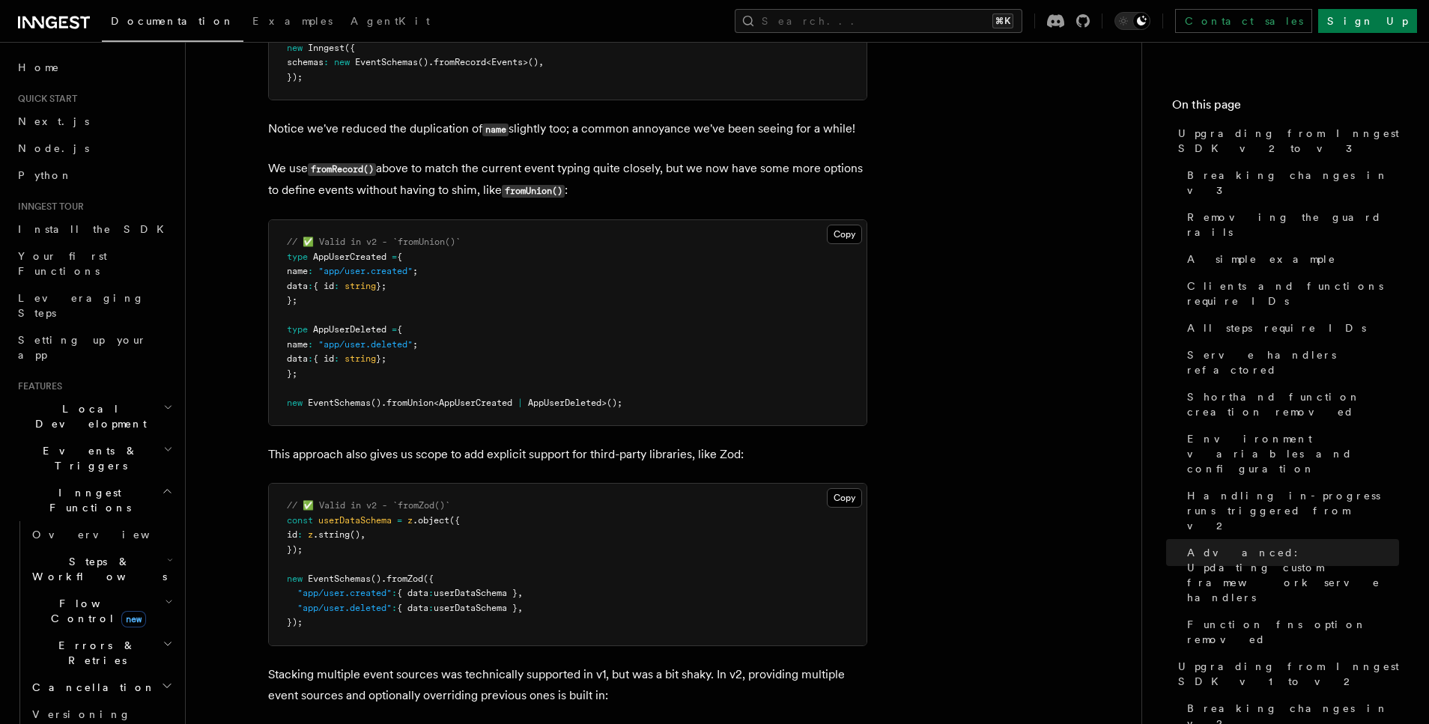
scroll to position [9335, 0]
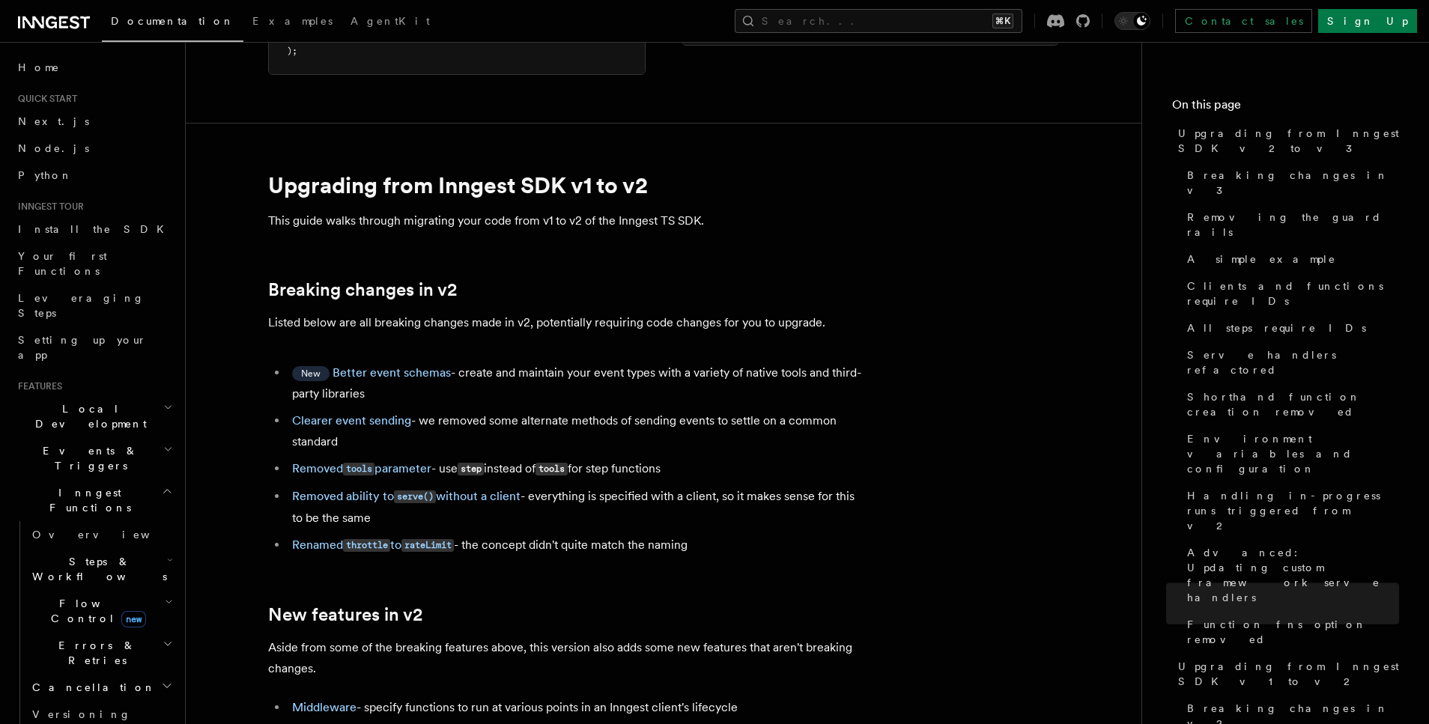
scroll to position [7557, 0]
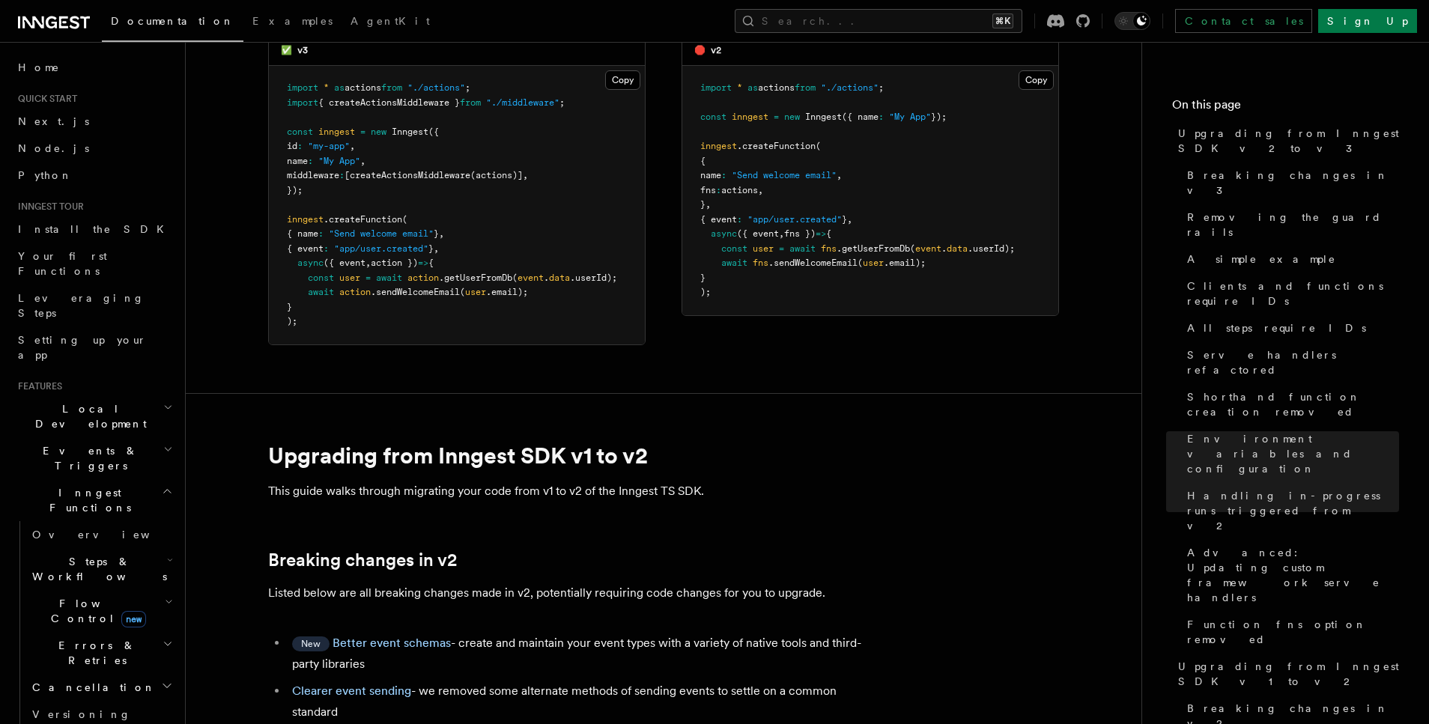
click at [1053, 374] on article "References TypeScript SDK Using the SDK Upgrading from Inngest SDK v2 to v3 Thi…" at bounding box center [664, 373] width 908 height 15729
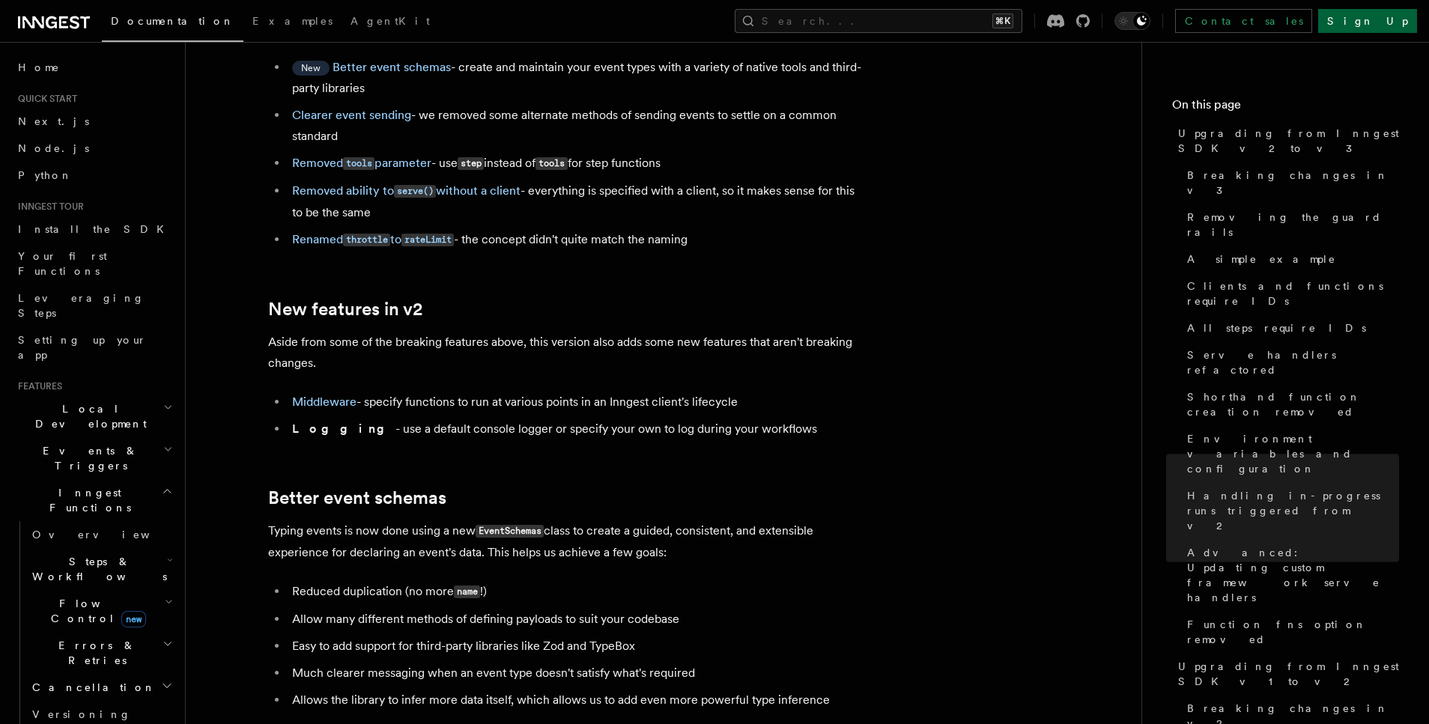
scroll to position [8199, 0]
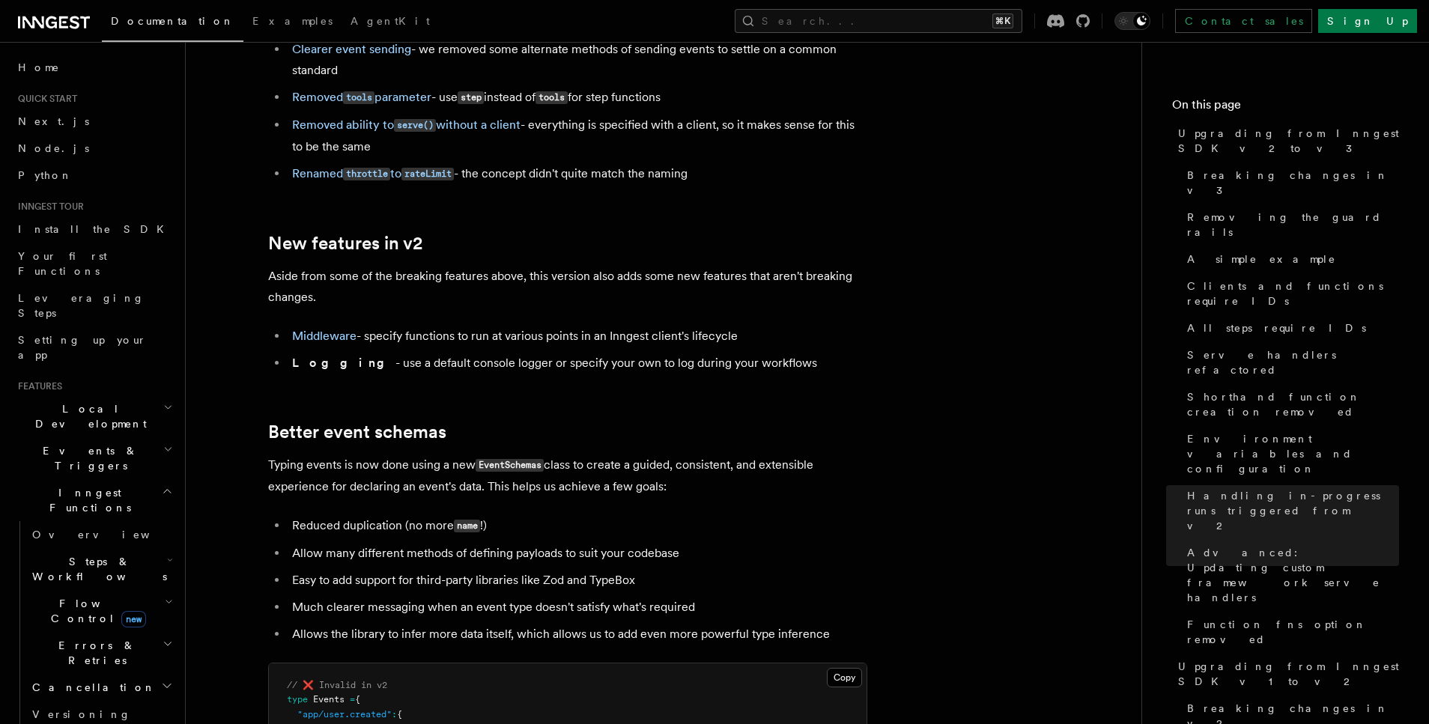
click at [464, 326] on li "Middleware - specify functions to run at various points in an Inngest client's …" at bounding box center [578, 336] width 580 height 21
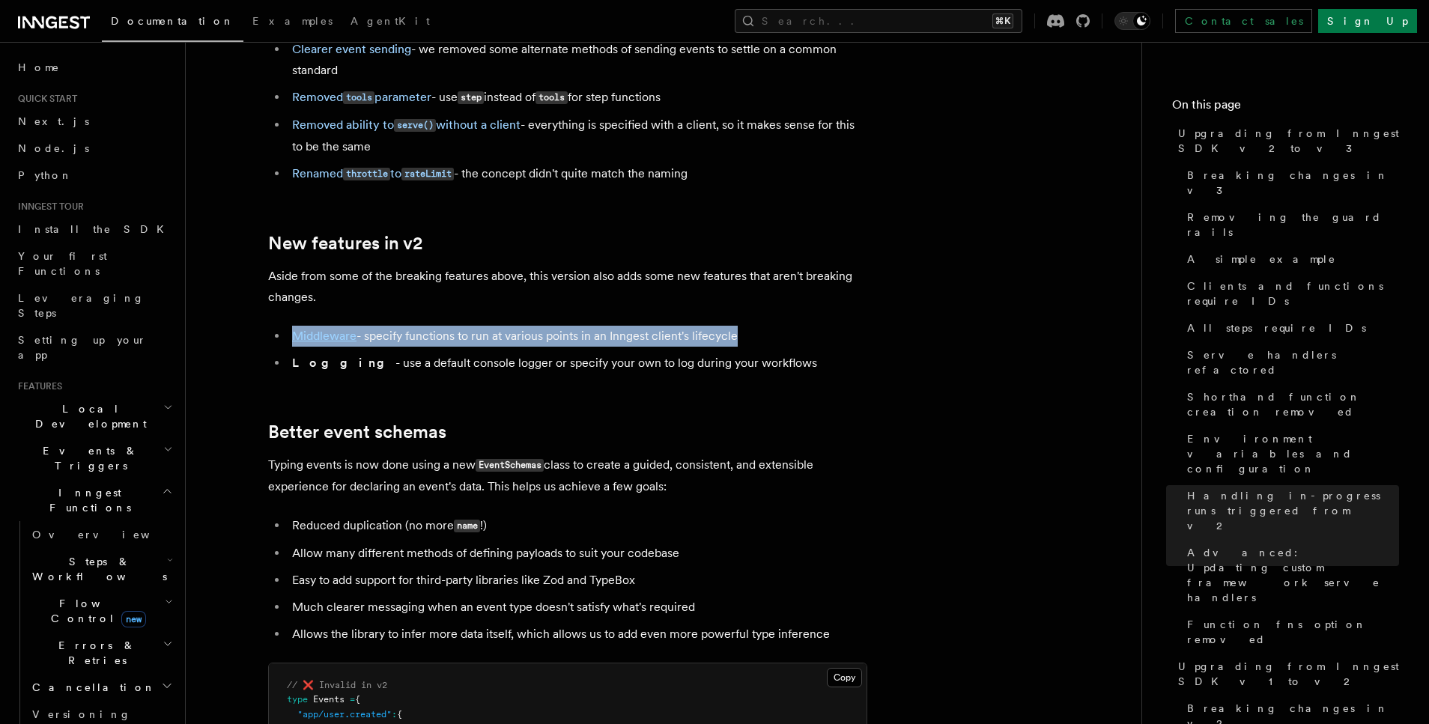
click at [464, 326] on li "Middleware - specify functions to run at various points in an Inngest client's …" at bounding box center [578, 336] width 580 height 21
click at [488, 326] on li "Middleware - specify functions to run at various points in an Inngest client's …" at bounding box center [578, 336] width 580 height 21
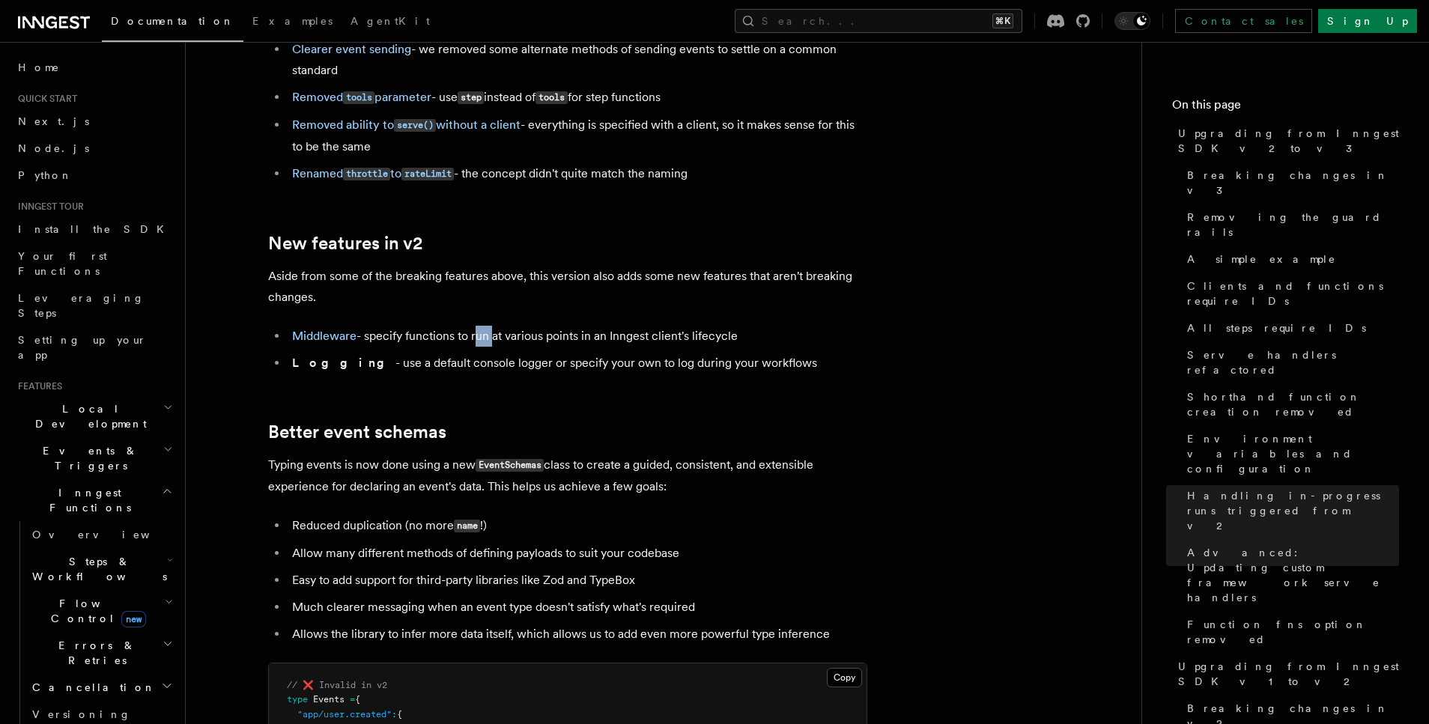
click at [488, 326] on li "Middleware - specify functions to run at various points in an Inngest client's …" at bounding box center [578, 336] width 580 height 21
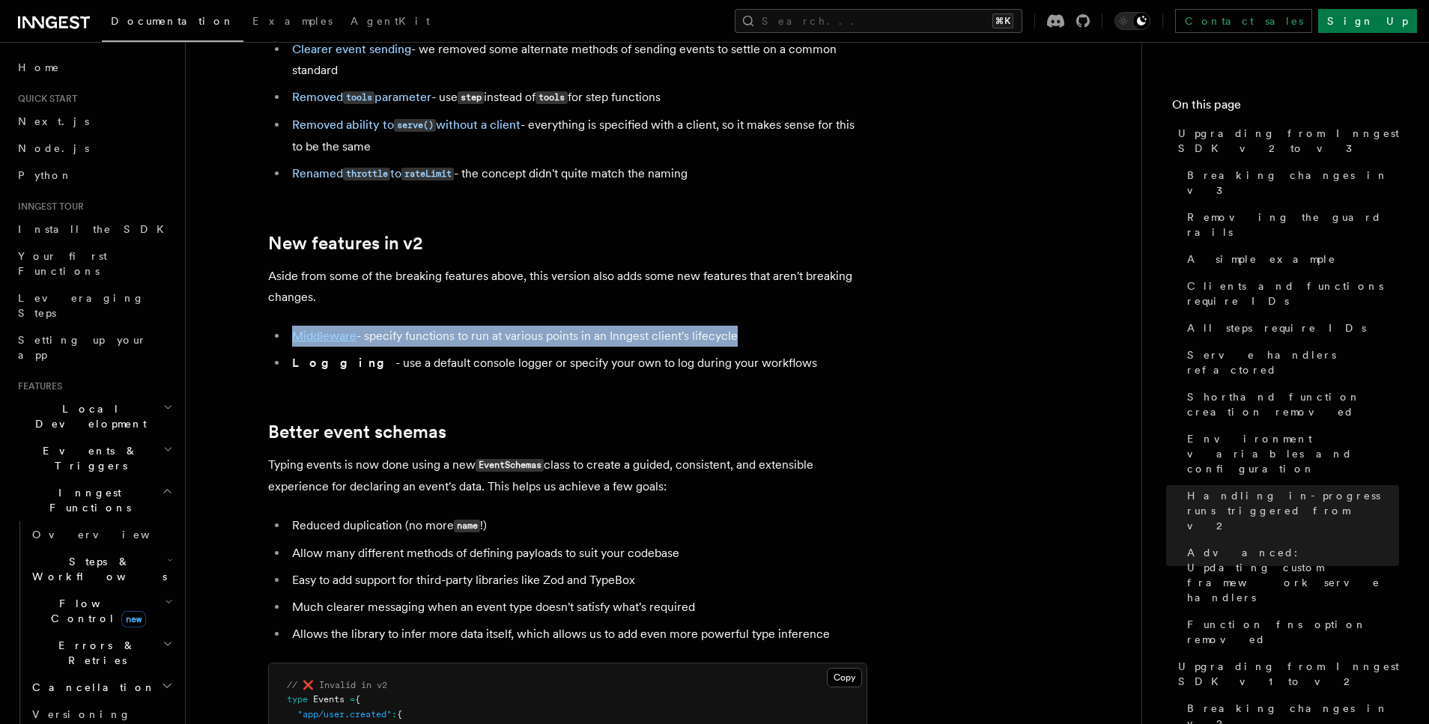
click at [488, 326] on li "Middleware - specify functions to run at various points in an Inngest client's …" at bounding box center [578, 336] width 580 height 21
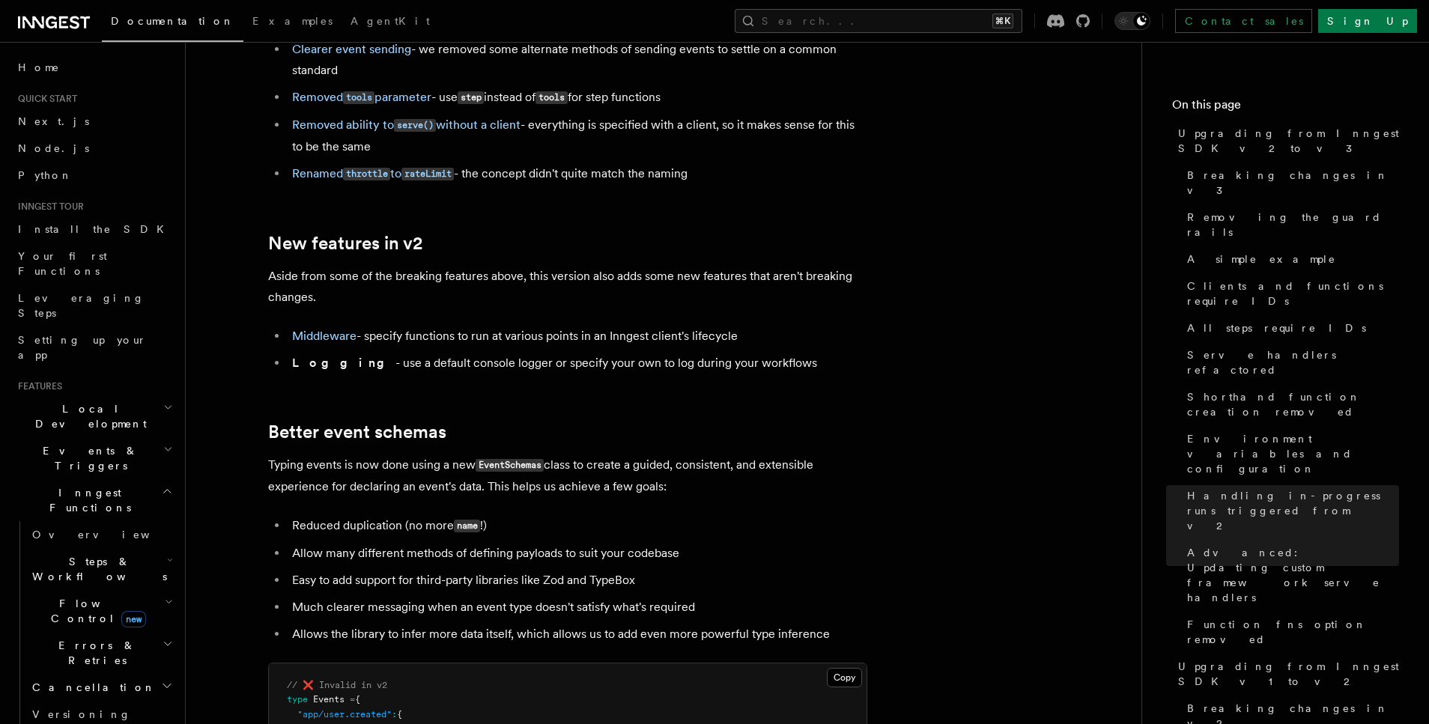
click at [500, 353] on li "Logging - use a default console logger or specify your own to log during your w…" at bounding box center [578, 363] width 580 height 21
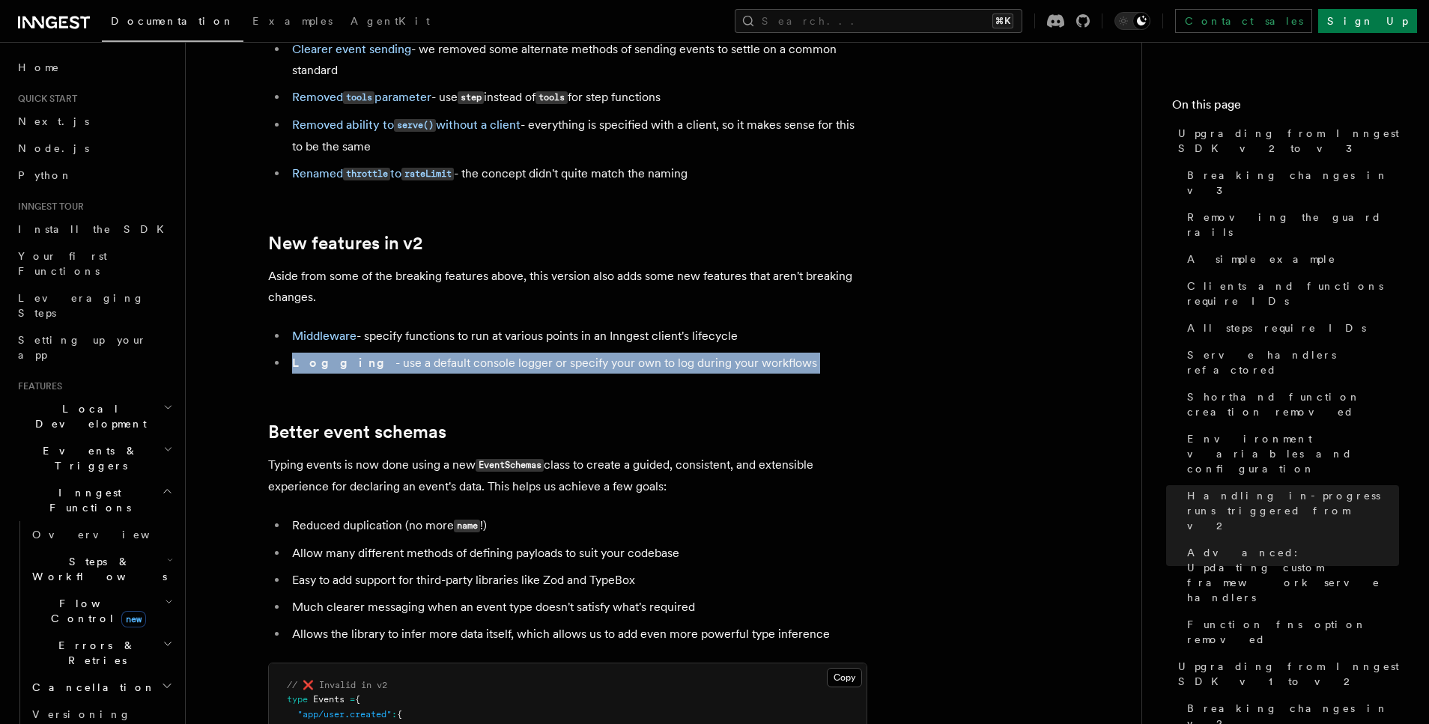
click at [500, 353] on li "Logging - use a default console logger or specify your own to log during your w…" at bounding box center [578, 363] width 580 height 21
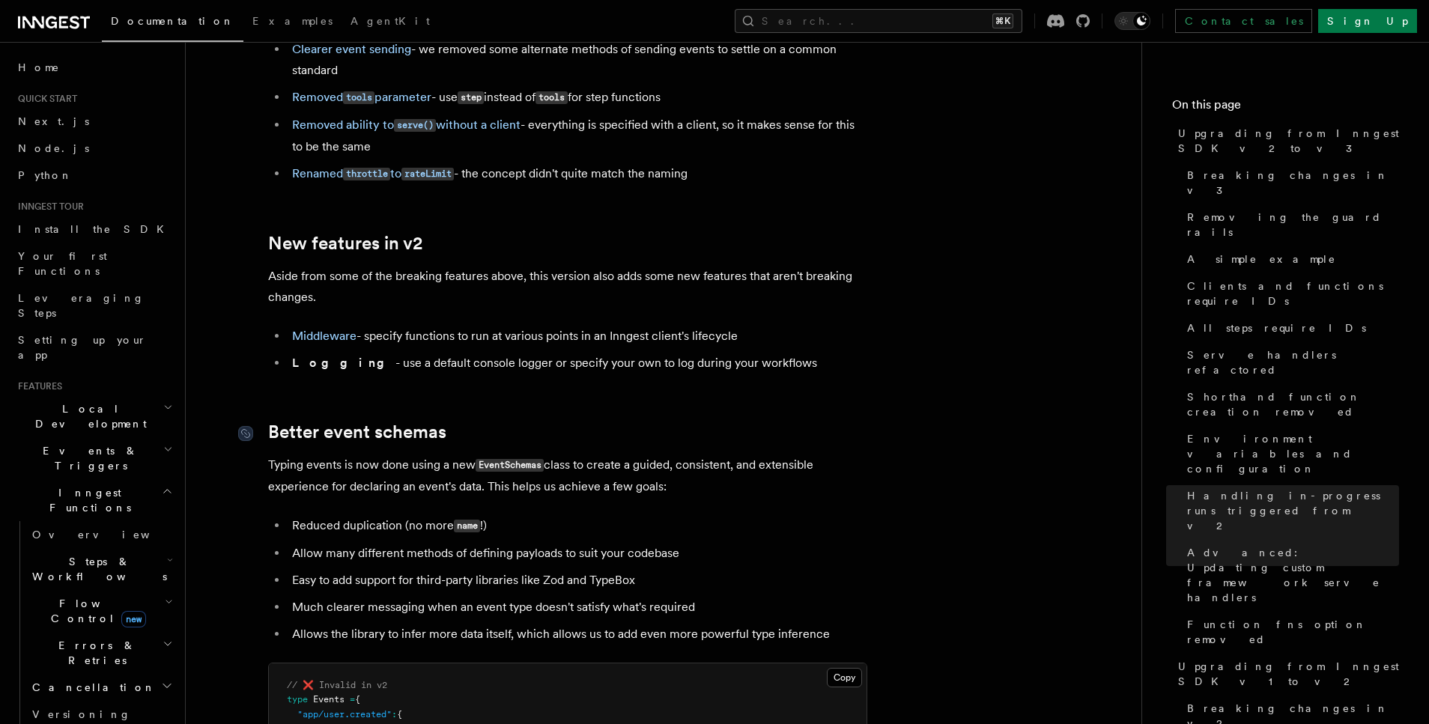
click at [420, 422] on link "Better event schemas" at bounding box center [357, 432] width 178 height 21
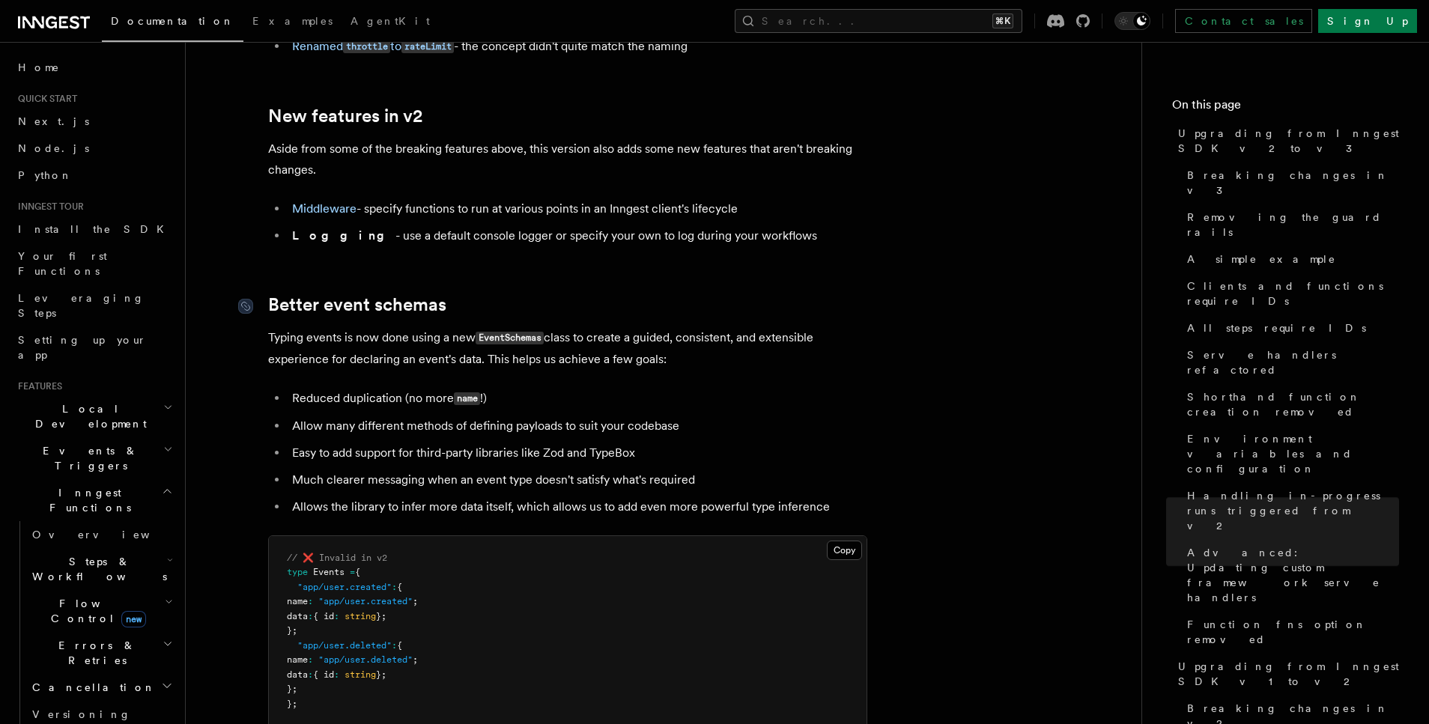
scroll to position [8460, 0]
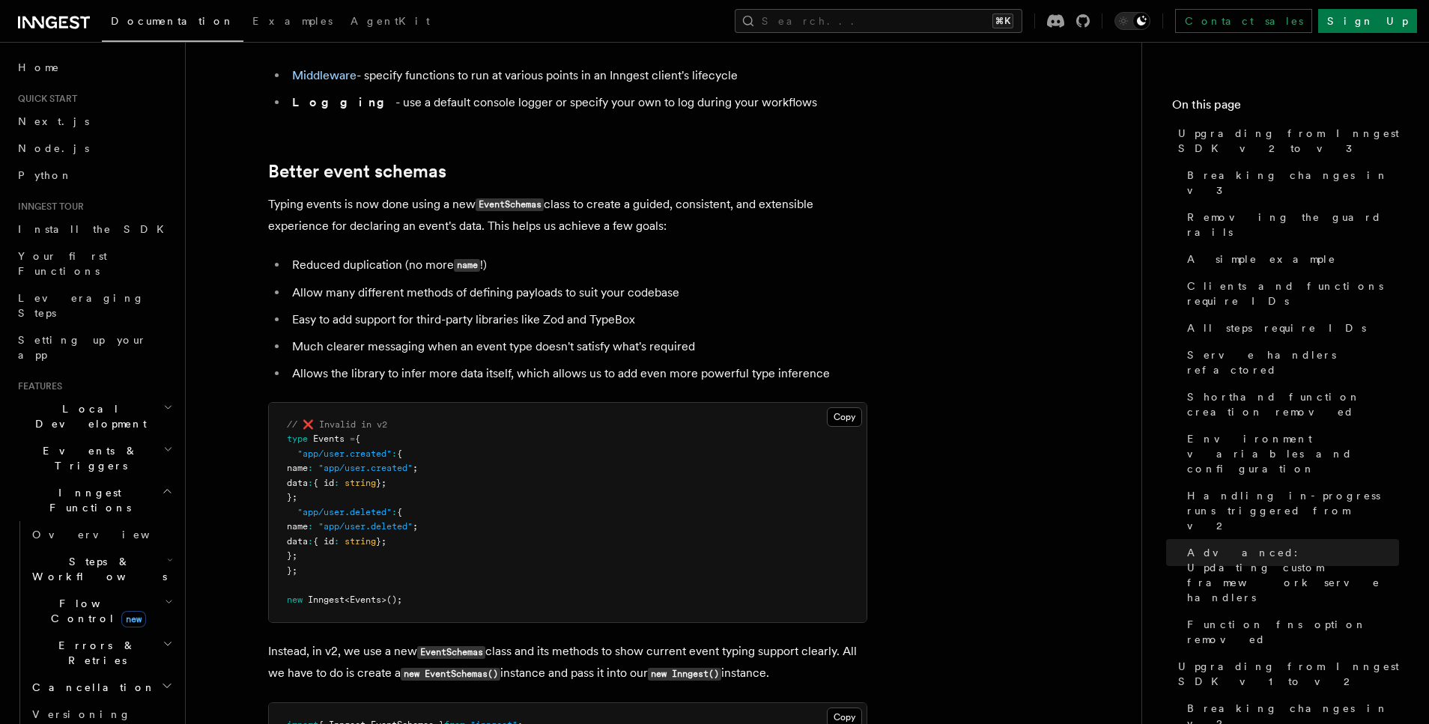
click at [395, 194] on p "Typing events is now done using a new EventSchemas class to create a guided, co…" at bounding box center [567, 215] width 599 height 43
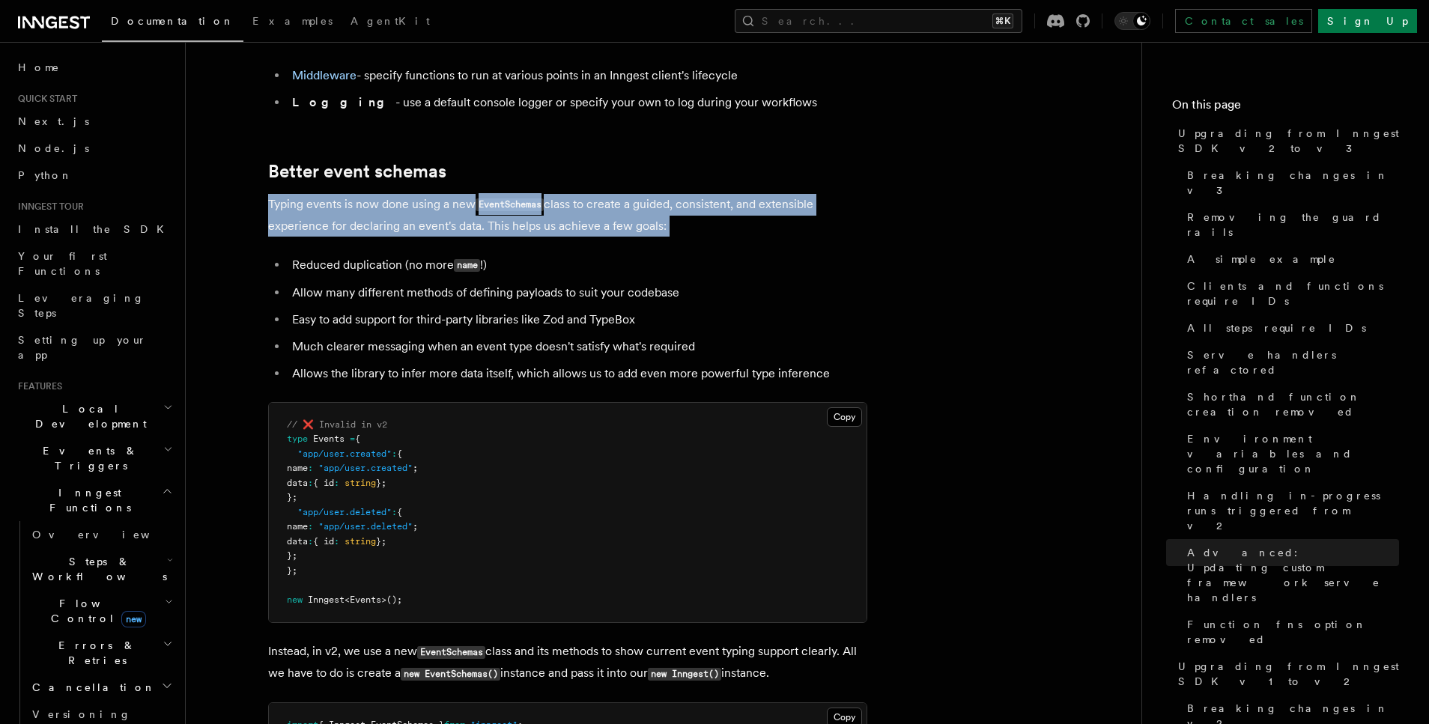
click at [395, 194] on p "Typing events is now done using a new EventSchemas class to create a guided, co…" at bounding box center [567, 215] width 599 height 43
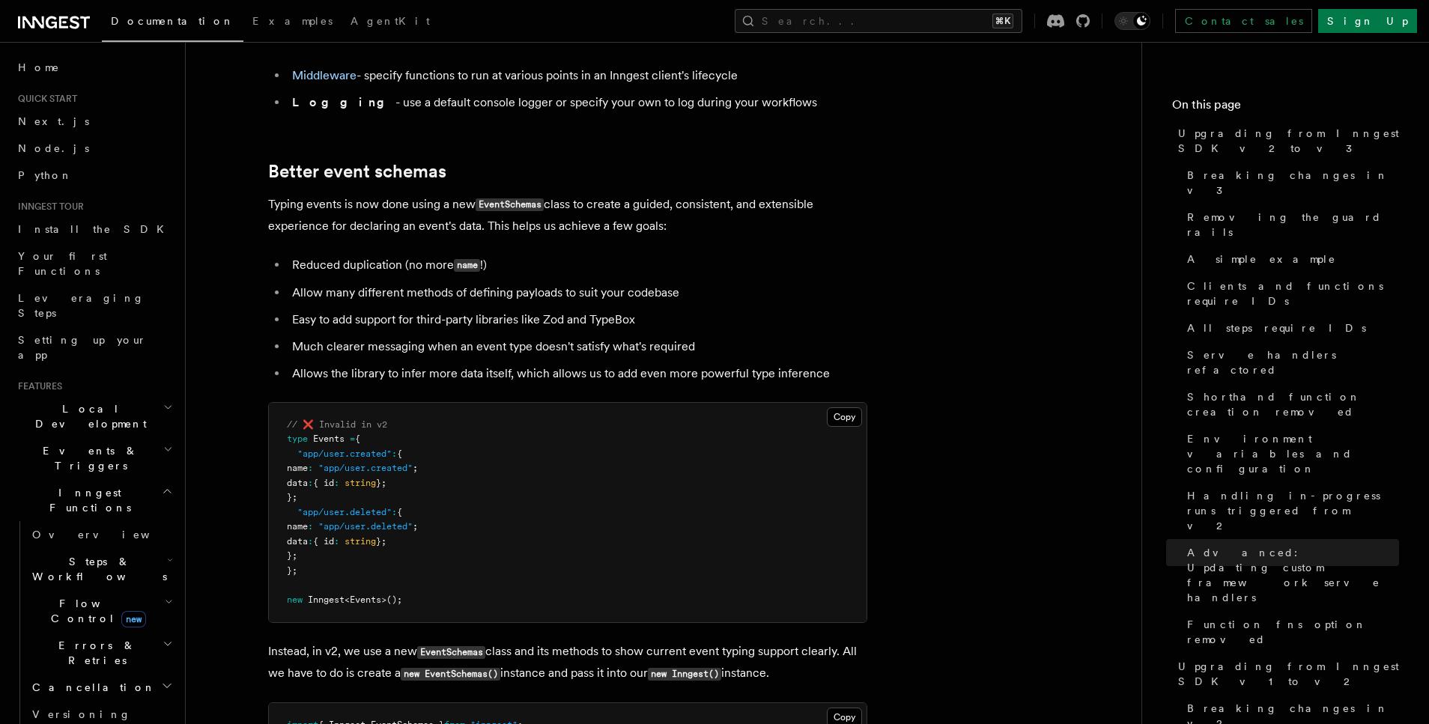
click at [396, 194] on p "Typing events is now done using a new EventSchemas class to create a guided, co…" at bounding box center [567, 215] width 599 height 43
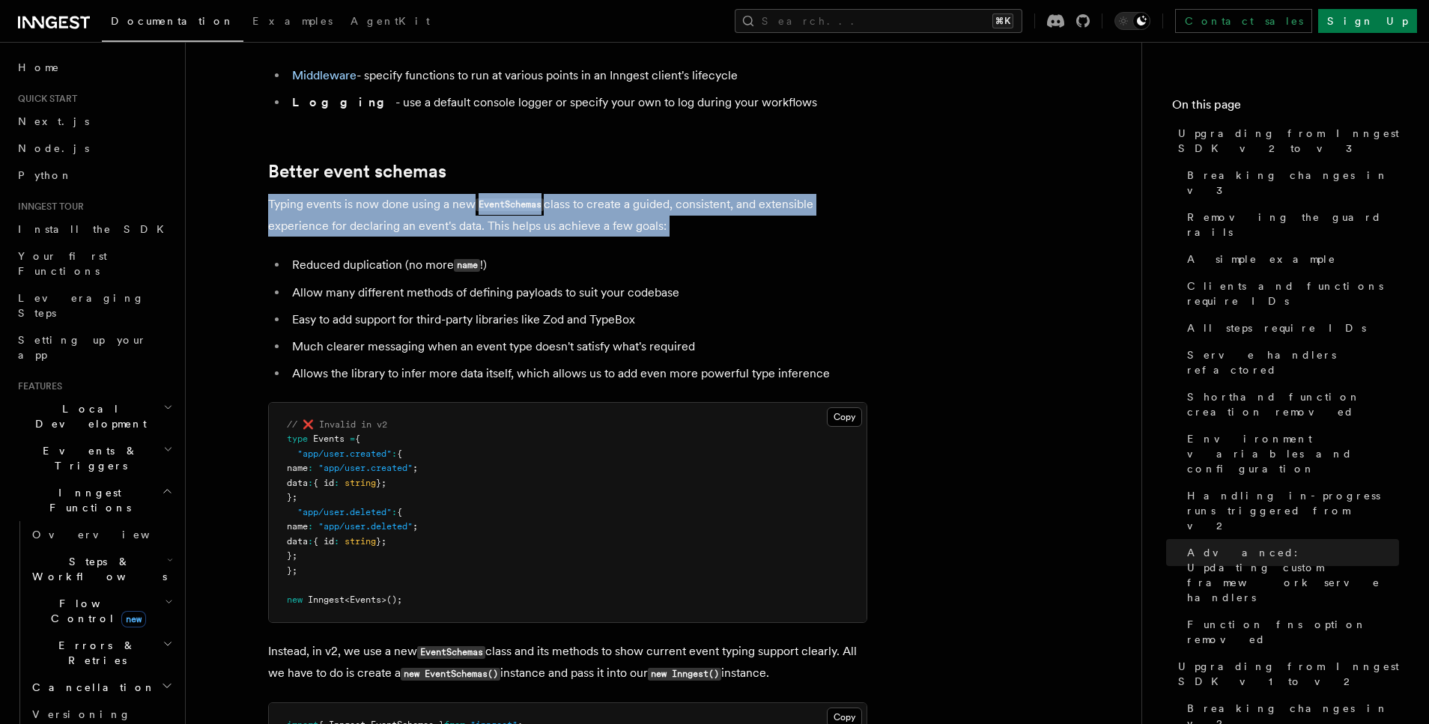
click at [396, 194] on p "Typing events is now done using a new EventSchemas class to create a guided, co…" at bounding box center [567, 215] width 599 height 43
click at [401, 194] on p "Typing events is now done using a new EventSchemas class to create a guided, co…" at bounding box center [567, 215] width 599 height 43
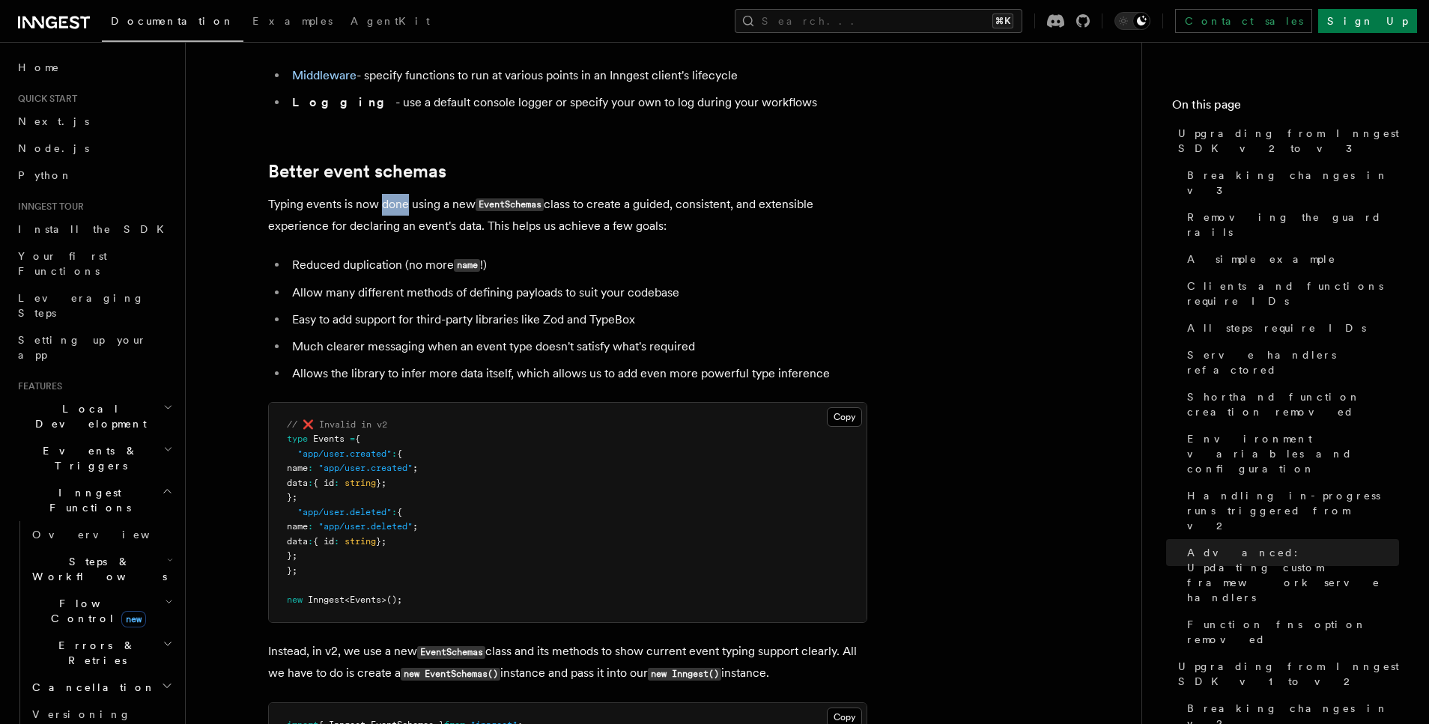
click at [401, 194] on p "Typing events is now done using a new EventSchemas class to create a guided, co…" at bounding box center [567, 215] width 599 height 43
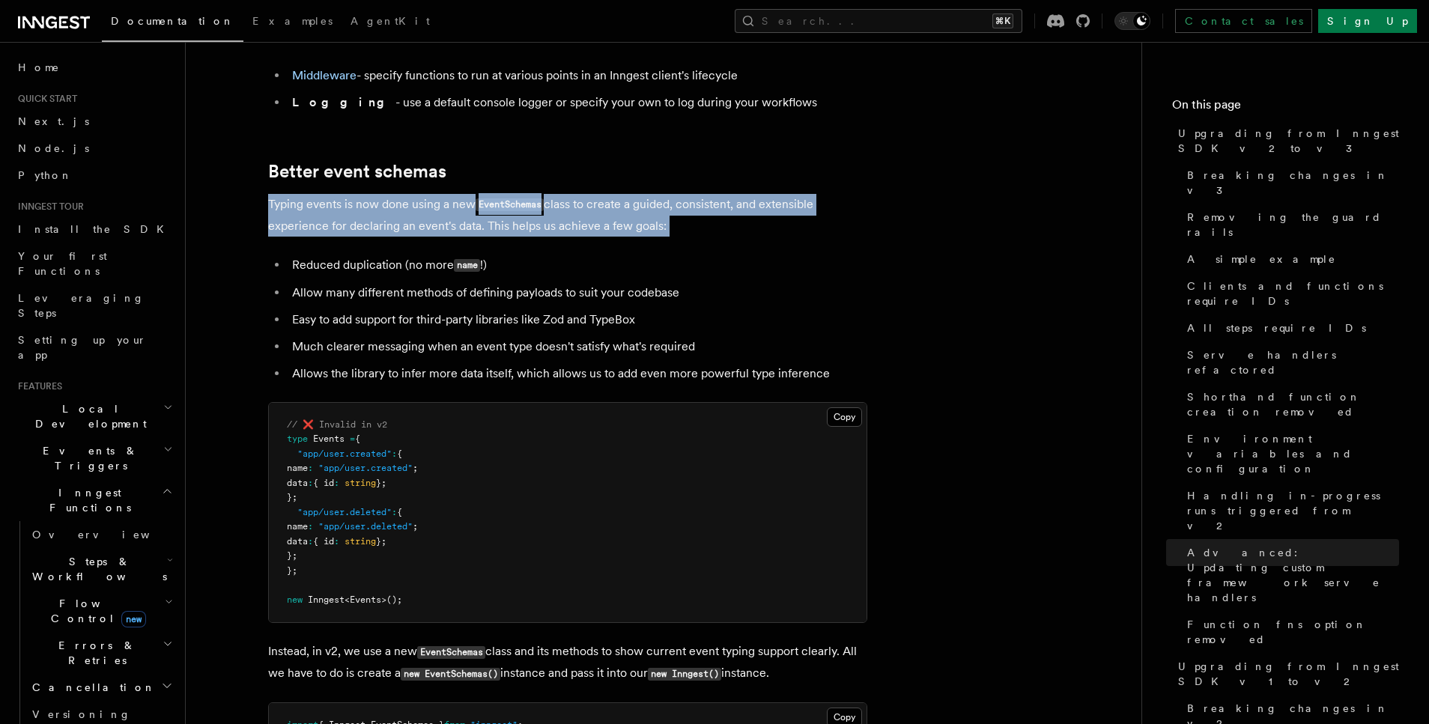
click at [401, 194] on p "Typing events is now done using a new EventSchemas class to create a guided, co…" at bounding box center [567, 215] width 599 height 43
click at [453, 255] on li "Reduced duplication (no more name !)" at bounding box center [578, 266] width 580 height 22
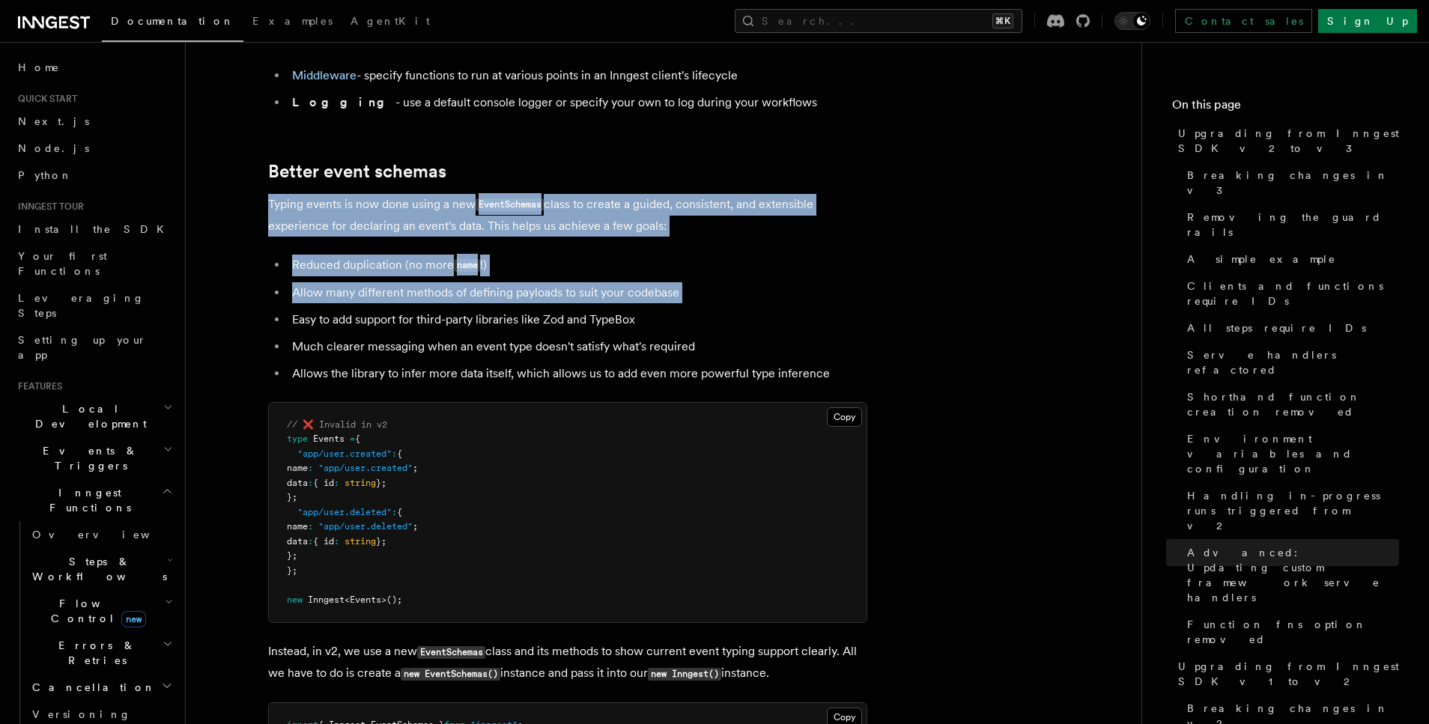
click at [455, 282] on li "Allow many different methods of defining payloads to suit your codebase" at bounding box center [578, 292] width 580 height 21
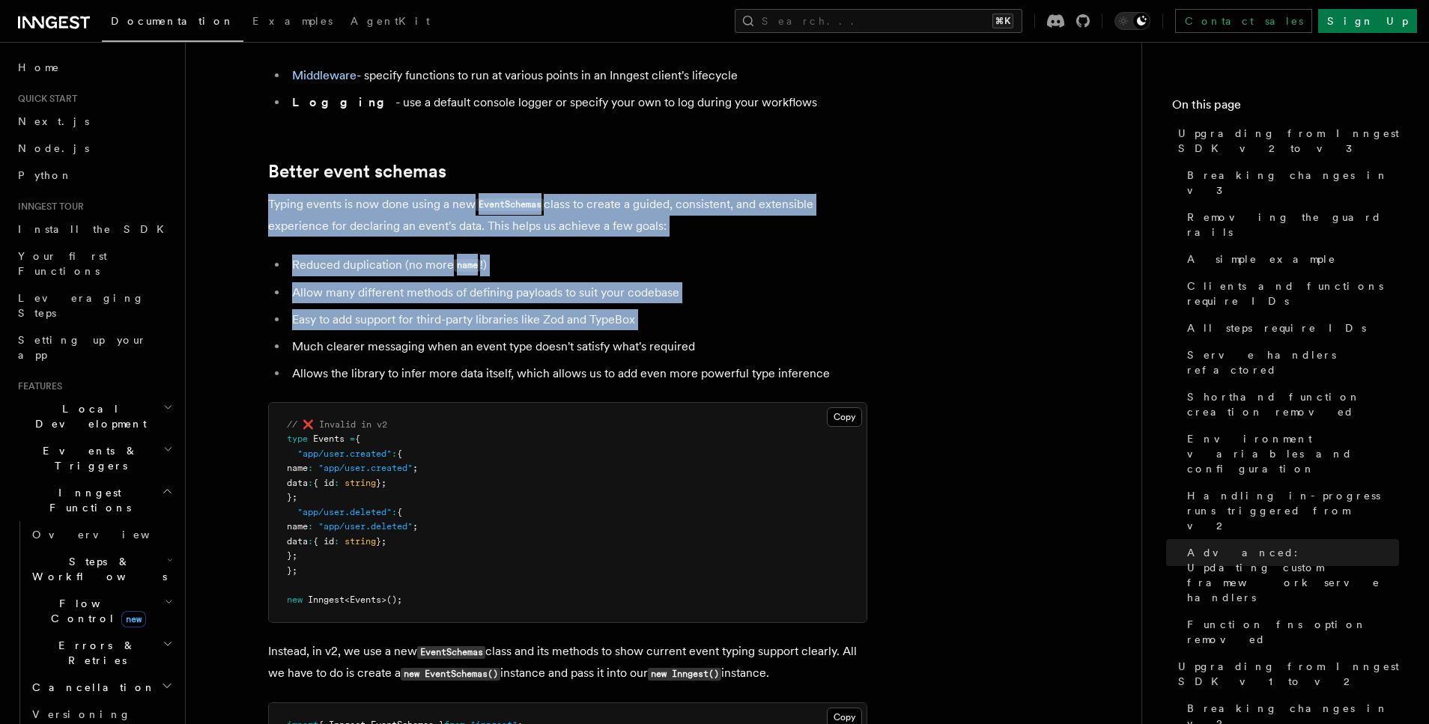
click at [459, 309] on li "Easy to add support for third-party libraries like Zod and TypeBox" at bounding box center [578, 319] width 580 height 21
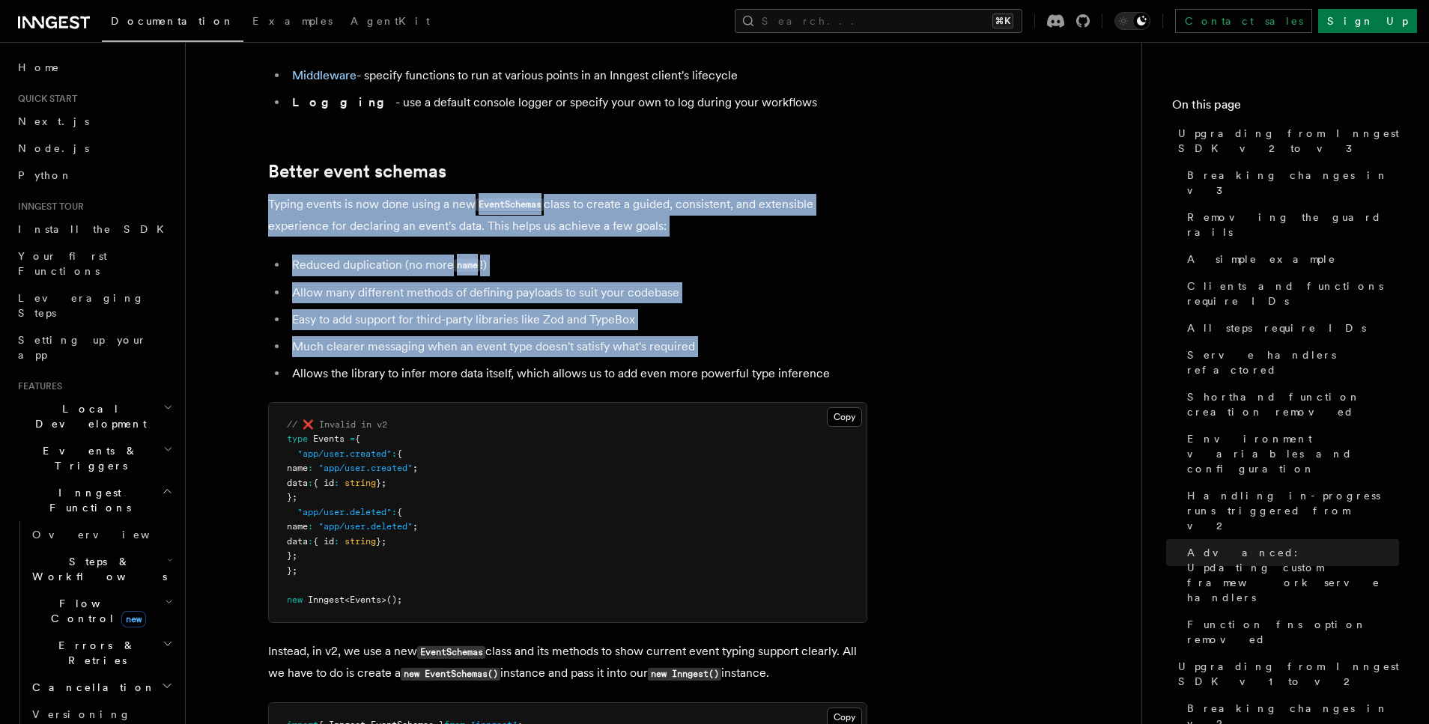
click at [475, 336] on li "Much clearer messaging when an event type doesn't satisfy what's required" at bounding box center [578, 346] width 580 height 21
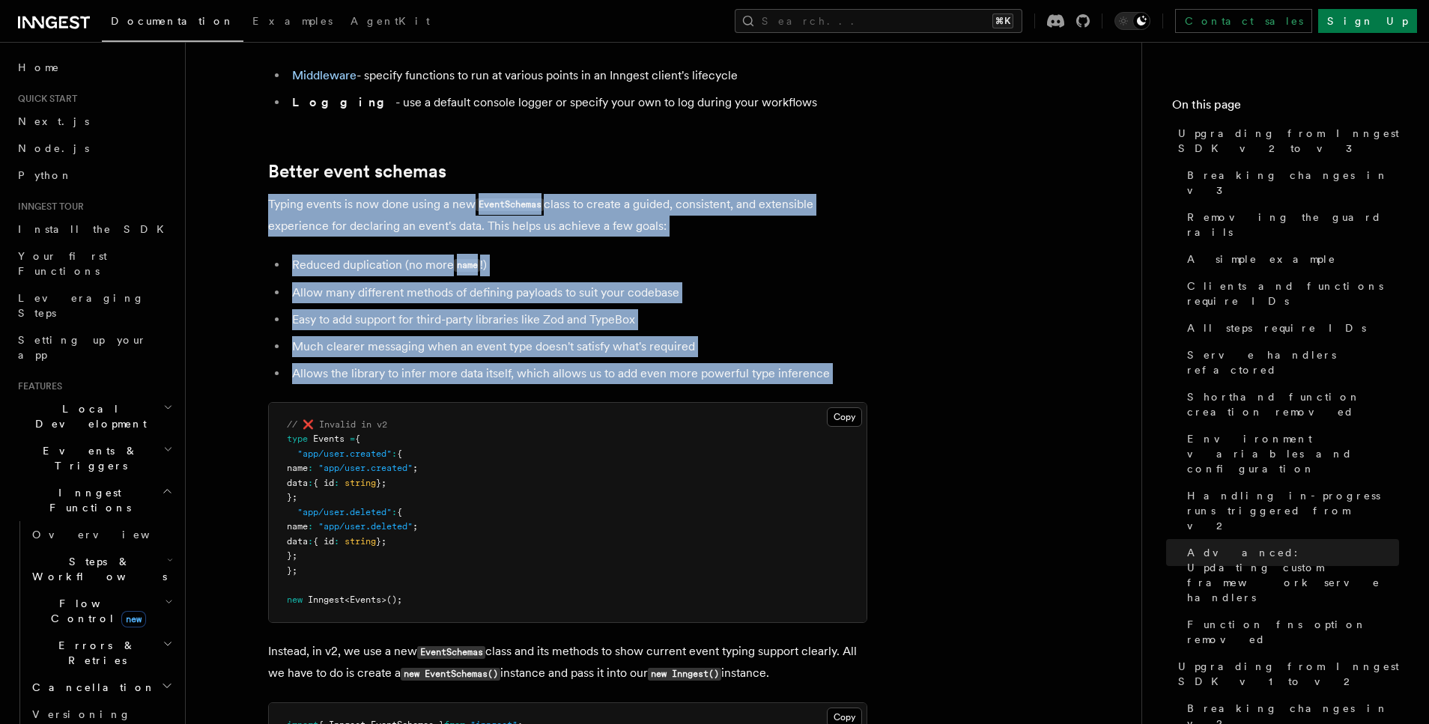
click at [486, 363] on li "Allows the library to infer more data itself, which allows us to add even more …" at bounding box center [578, 373] width 580 height 21
click at [548, 270] on ul "Reduced duplication (no more name !) Allow many different methods of defining p…" at bounding box center [567, 320] width 599 height 130
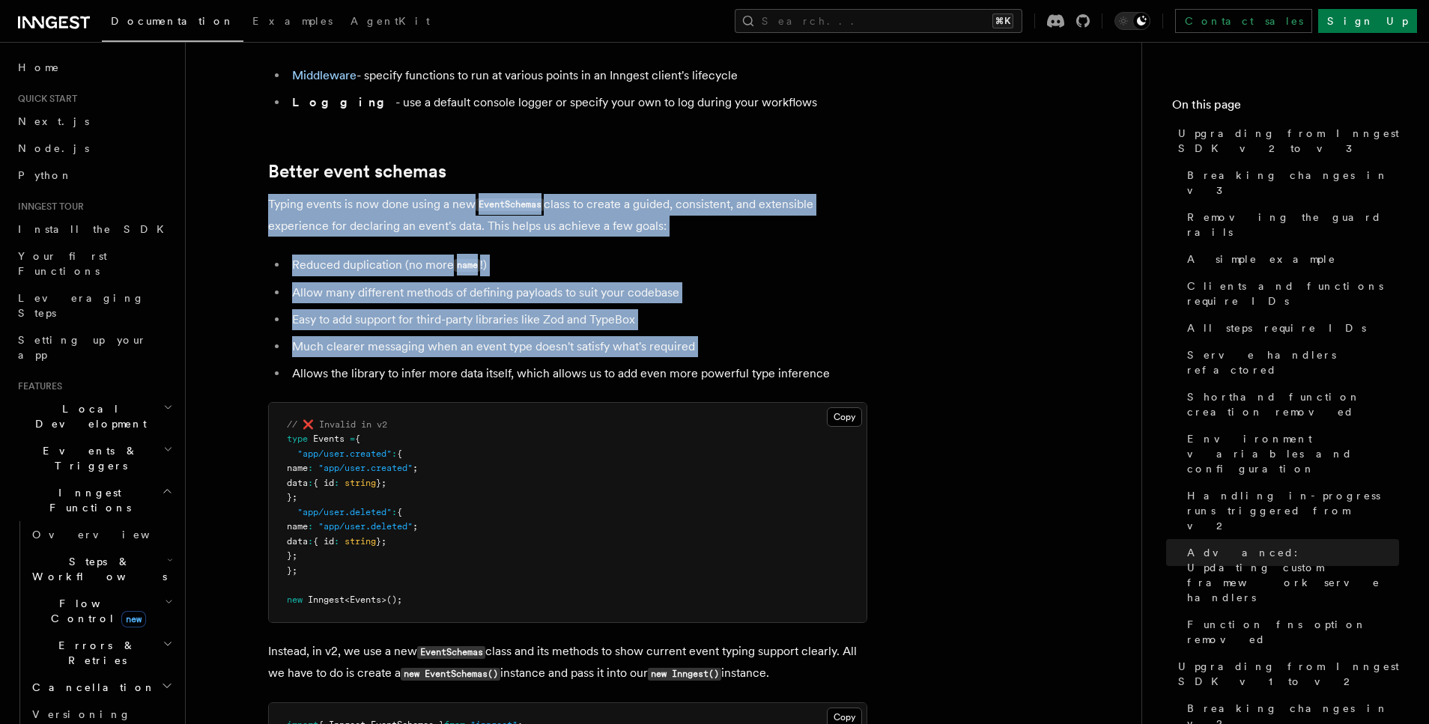
click at [547, 336] on li "Much clearer messaging when an event type doesn't satisfy what's required" at bounding box center [578, 346] width 580 height 21
click at [541, 336] on li "Much clearer messaging when an event type doesn't satisfy what's required" at bounding box center [578, 346] width 580 height 21
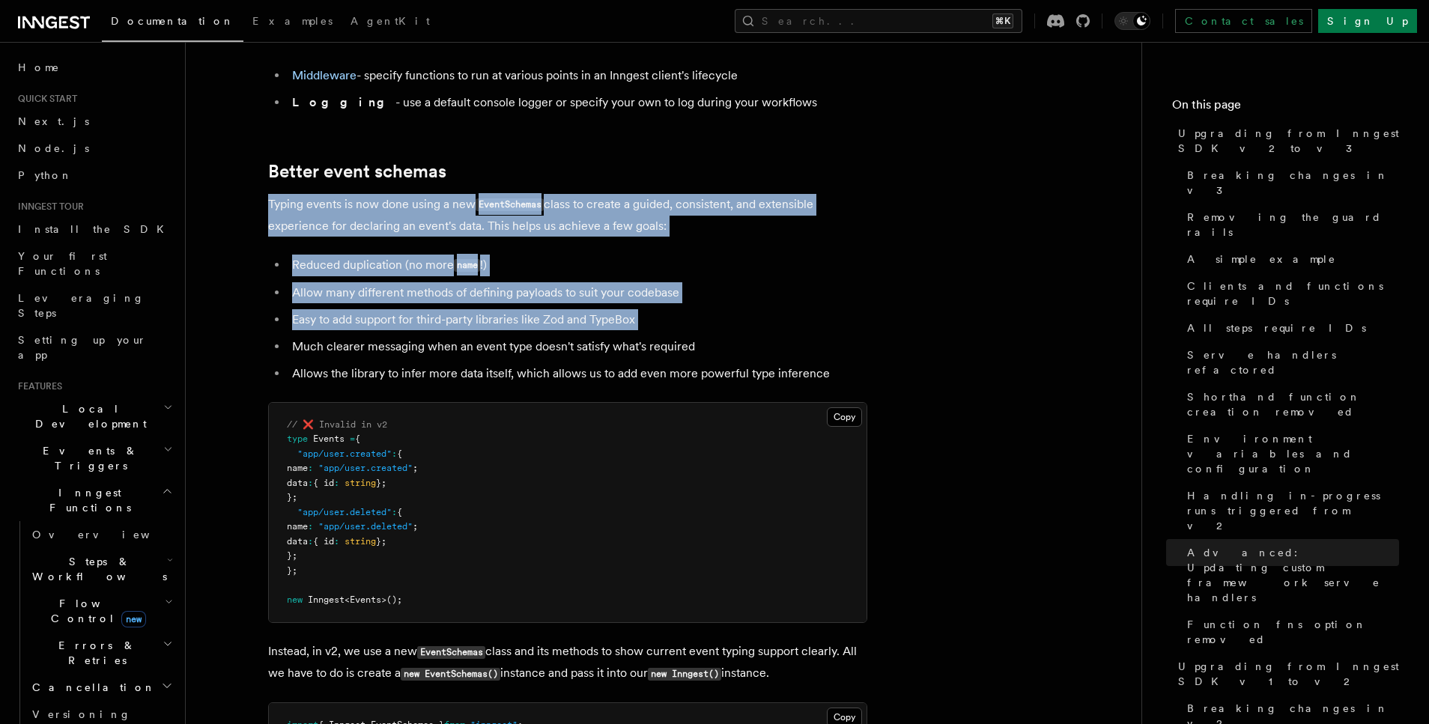
click at [539, 309] on li "Easy to add support for third-party libraries like Zod and TypeBox" at bounding box center [578, 319] width 580 height 21
click at [527, 255] on ul "Reduced duplication (no more name !) Allow many different methods of defining p…" at bounding box center [567, 320] width 599 height 130
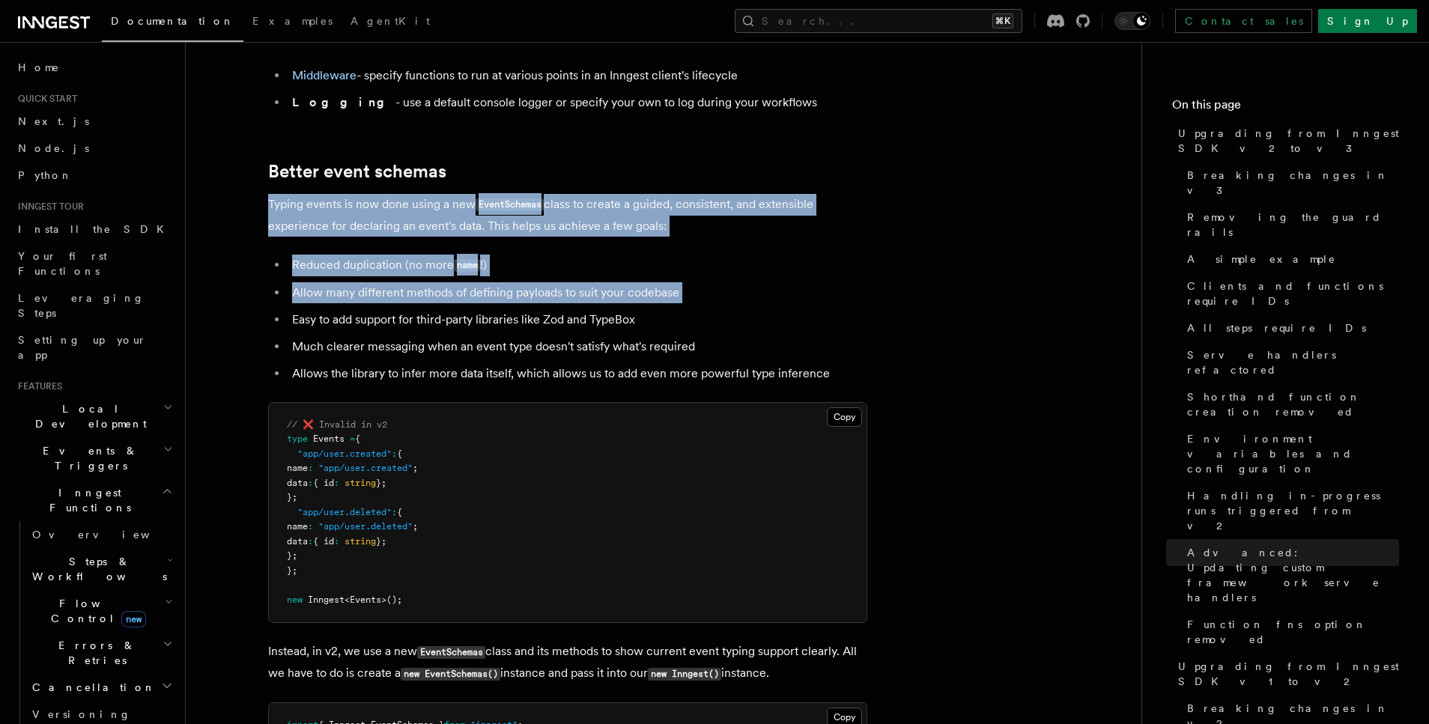
click at [526, 282] on li "Allow many different methods of defining payloads to suit your codebase" at bounding box center [578, 292] width 580 height 21
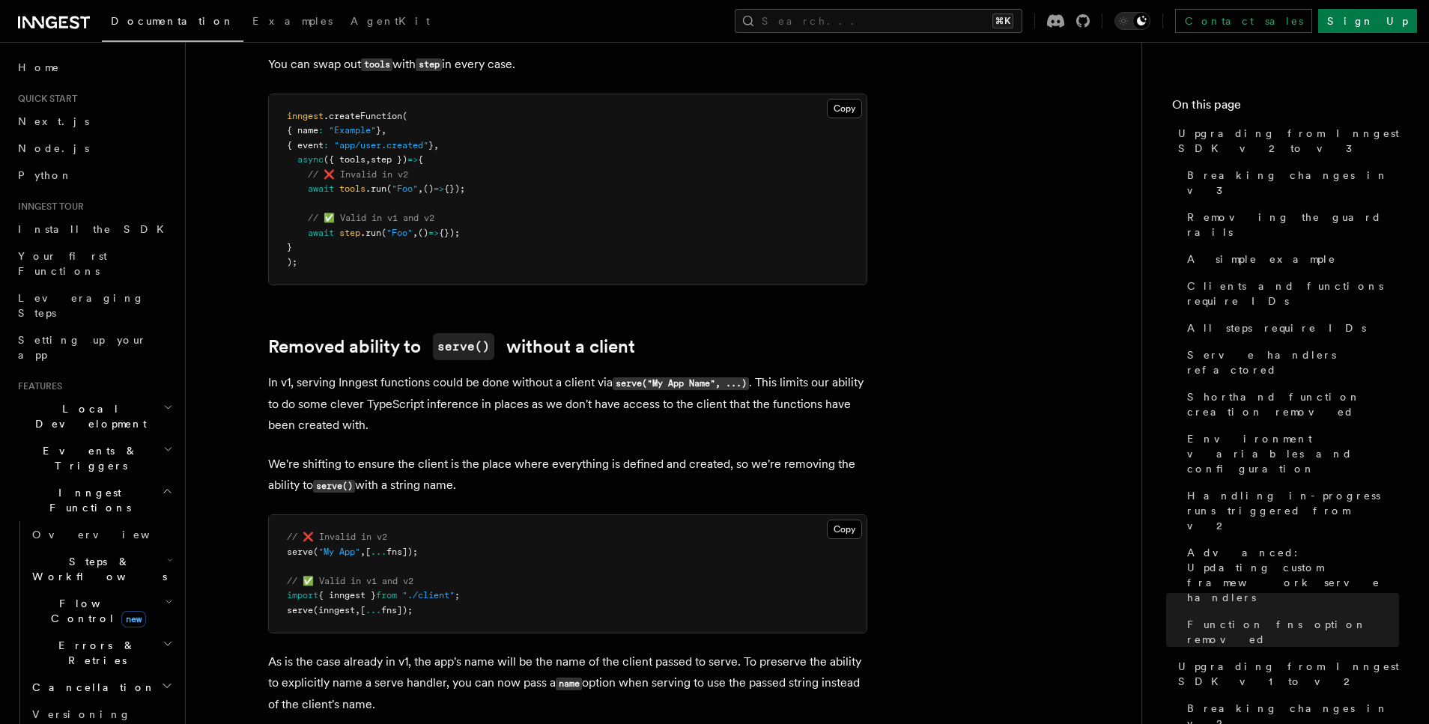
scroll to position [10928, 0]
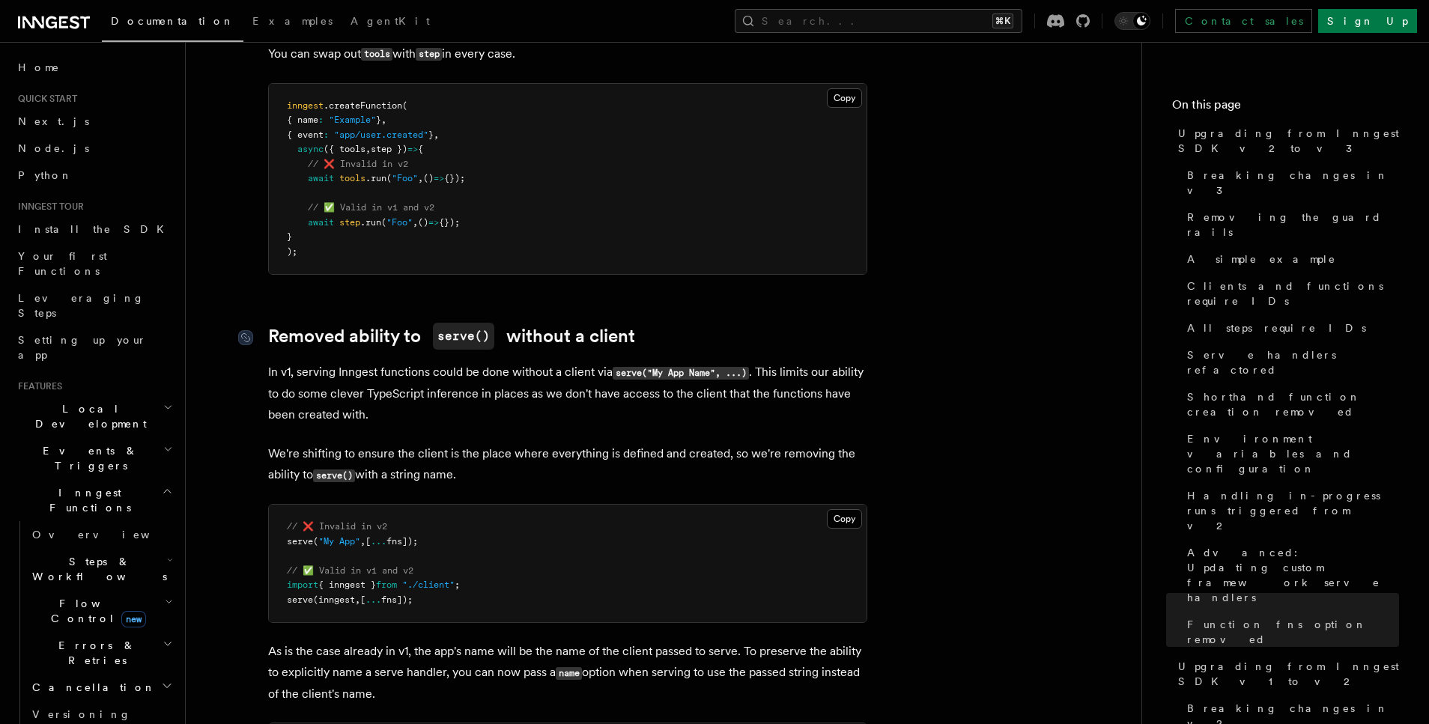
click at [396, 323] on link "Removed ability to serve() without a client" at bounding box center [451, 336] width 367 height 27
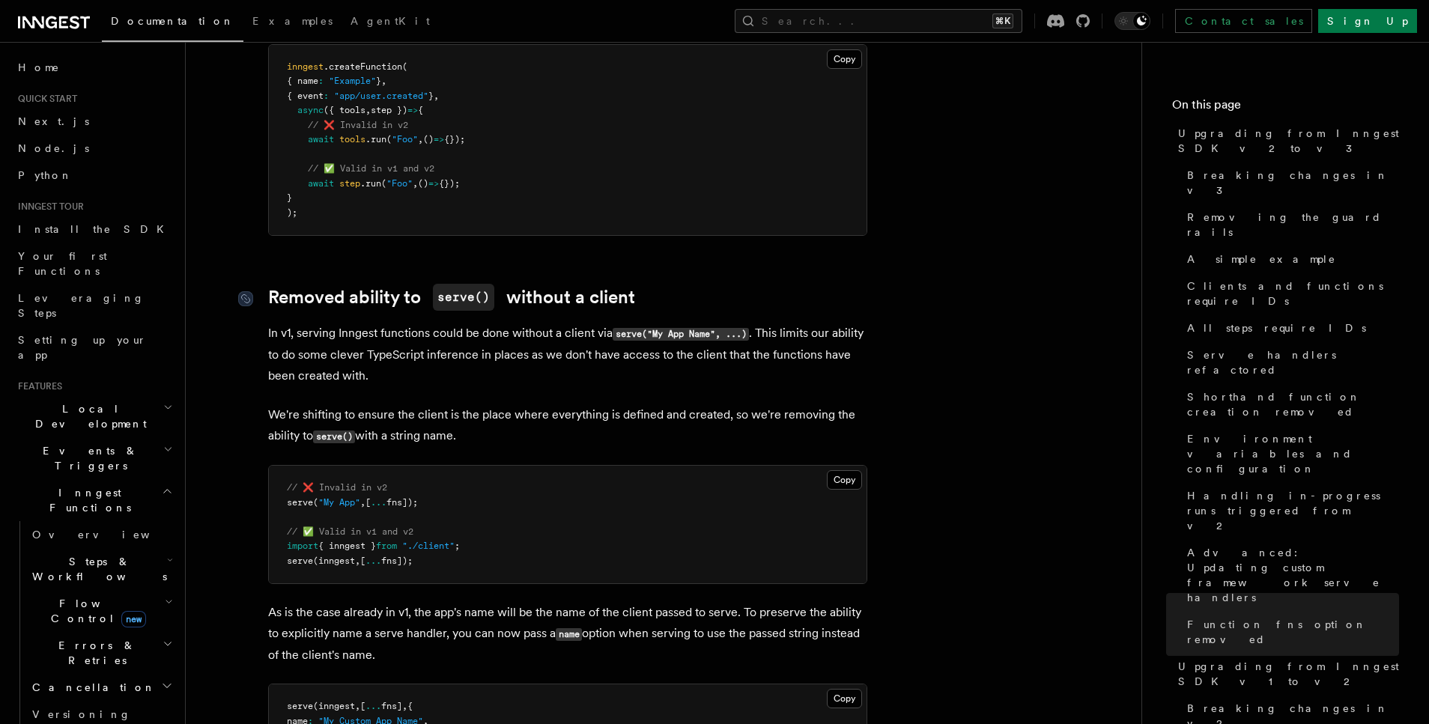
scroll to position [11094, 0]
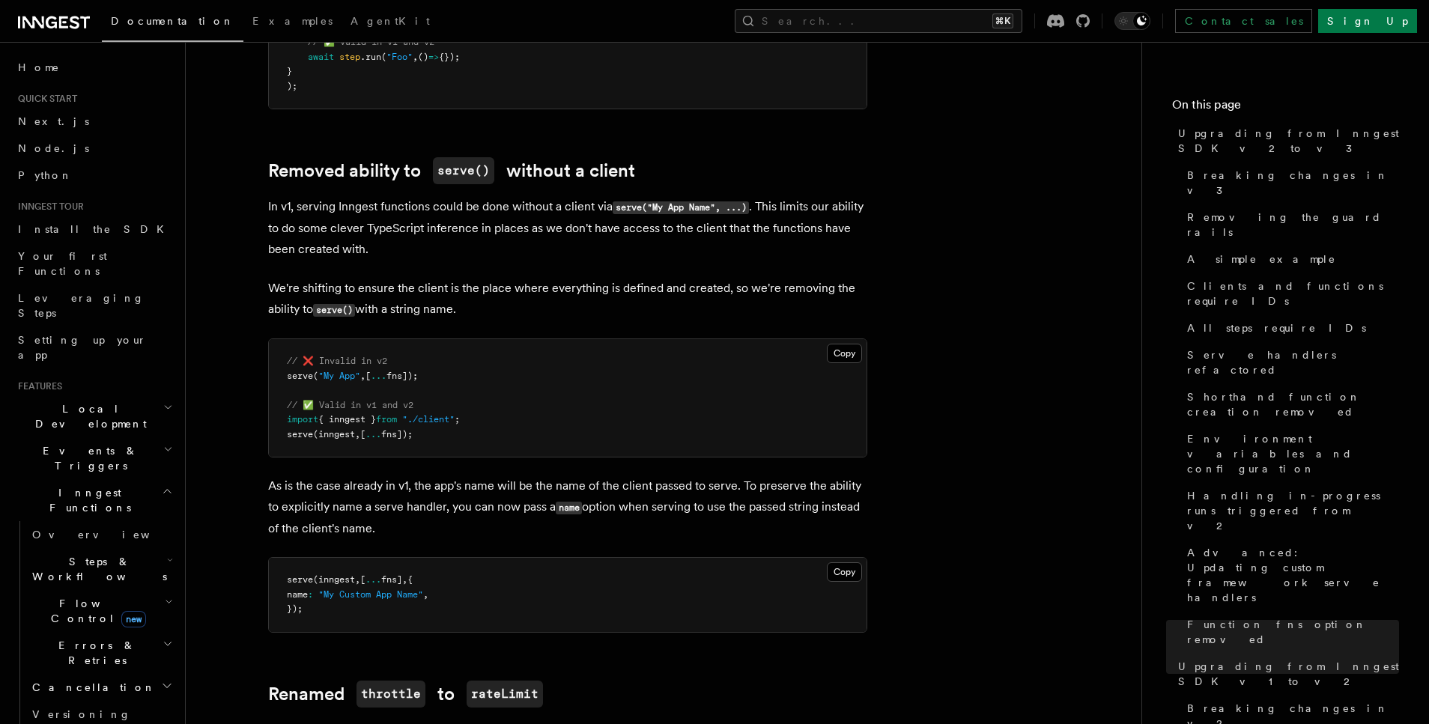
click at [560, 196] on p "In v1, serving Inngest functions could be done without a client via serve("My A…" at bounding box center [567, 228] width 599 height 64
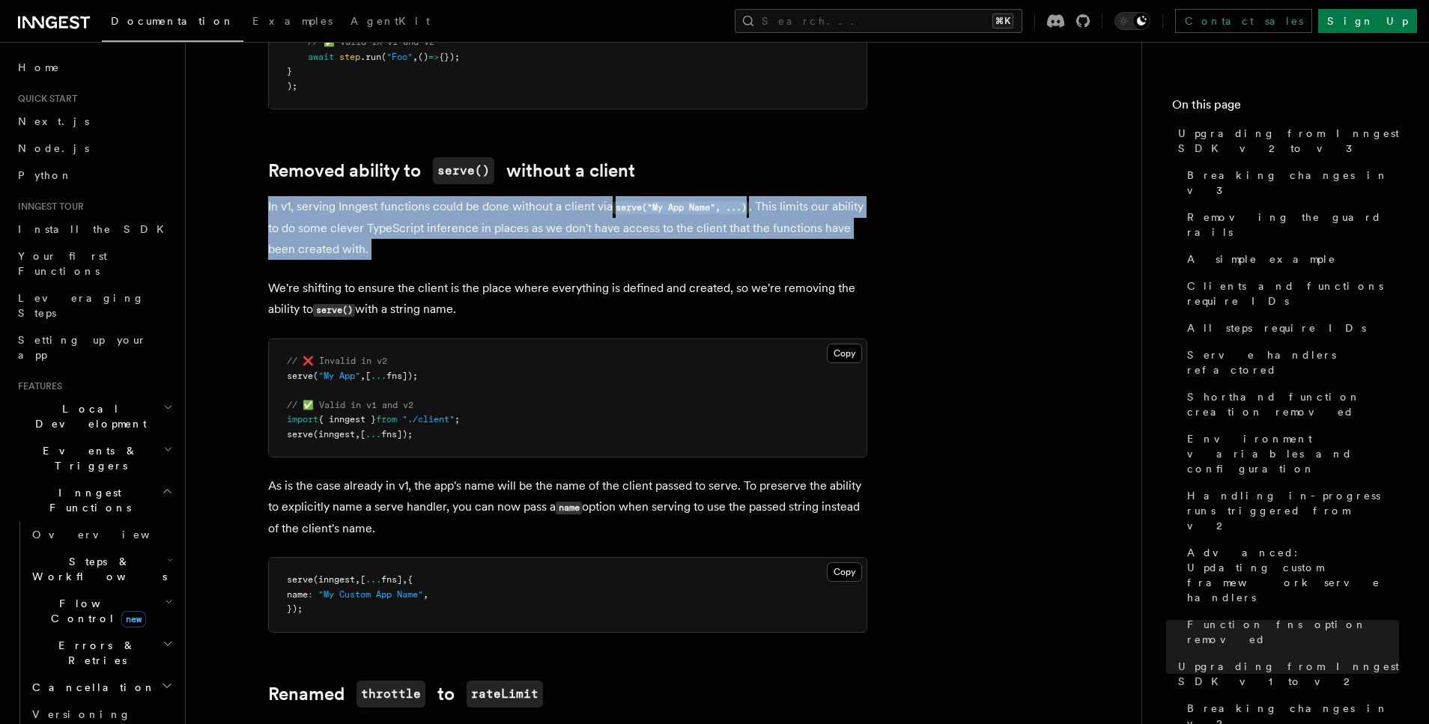
click at [560, 196] on p "In v1, serving Inngest functions could be done without a client via serve("My A…" at bounding box center [567, 228] width 599 height 64
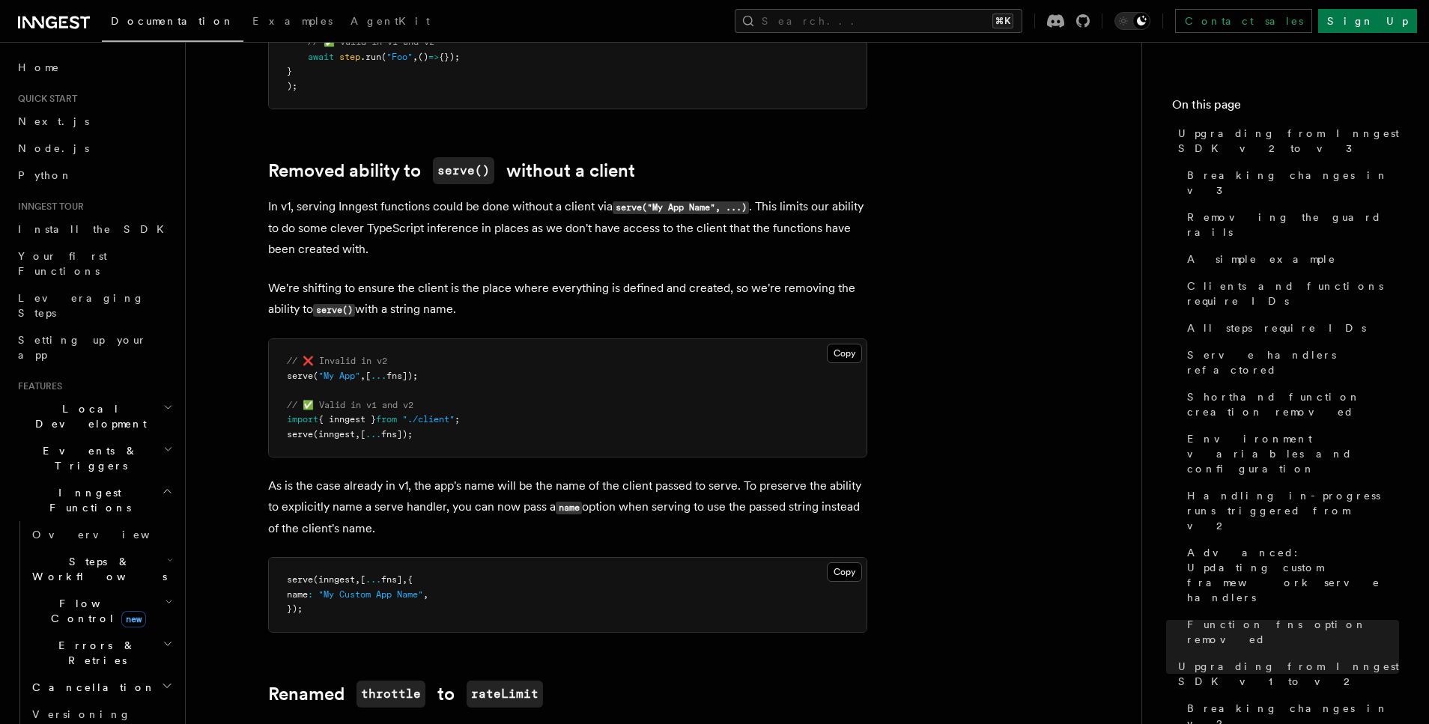
click at [572, 196] on p "In v1, serving Inngest functions could be done without a client via serve("My A…" at bounding box center [567, 228] width 599 height 64
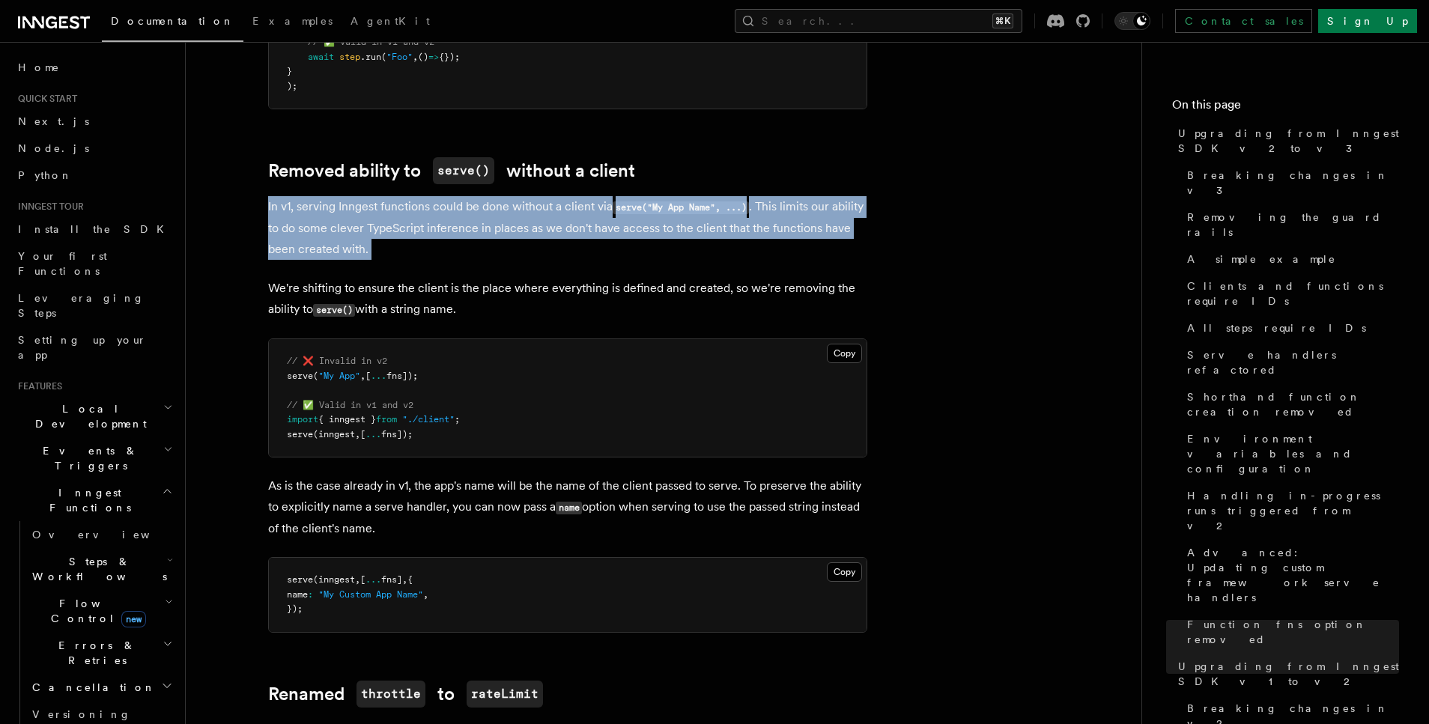
click at [572, 196] on p "In v1, serving Inngest functions could be done without a client via serve("My A…" at bounding box center [567, 228] width 599 height 64
click at [545, 196] on p "In v1, serving Inngest functions could be done without a client via serve("My A…" at bounding box center [567, 228] width 599 height 64
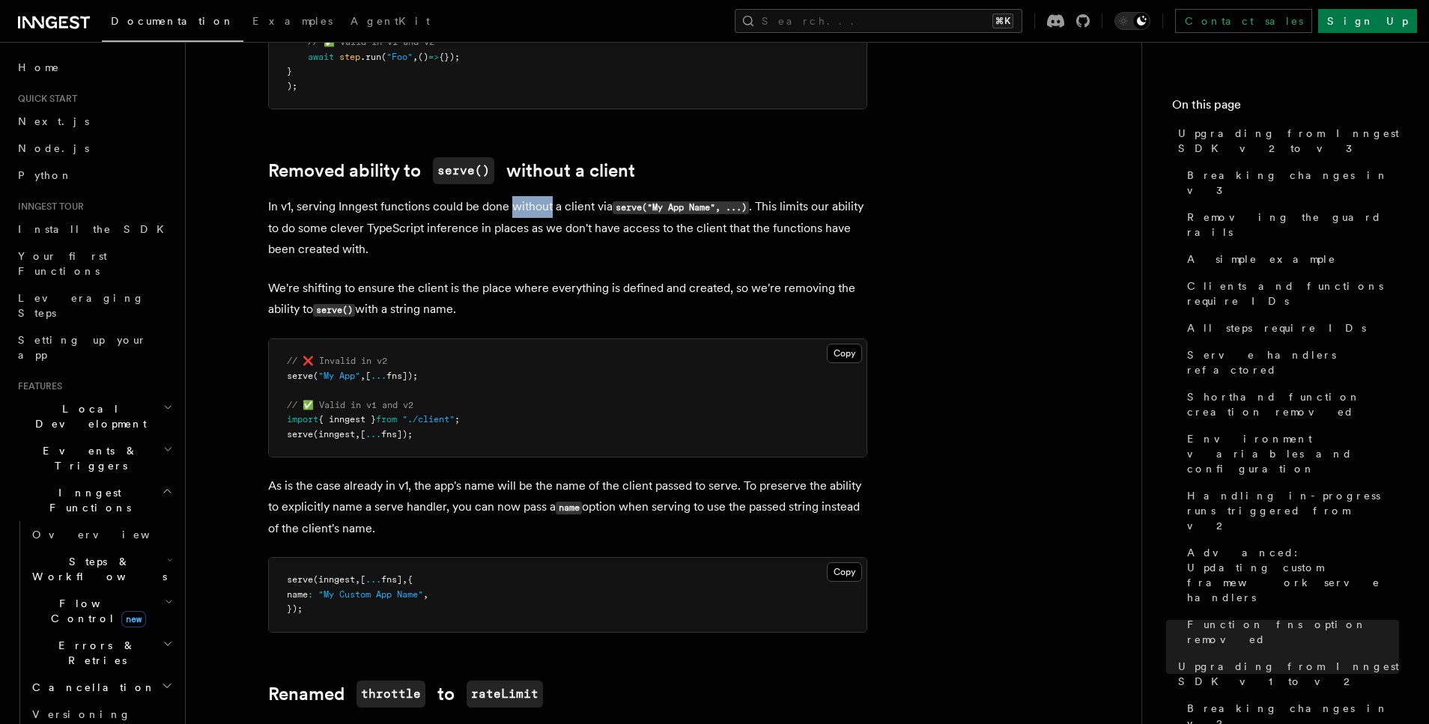
click at [545, 196] on p "In v1, serving Inngest functions could be done without a client via serve("My A…" at bounding box center [567, 228] width 599 height 64
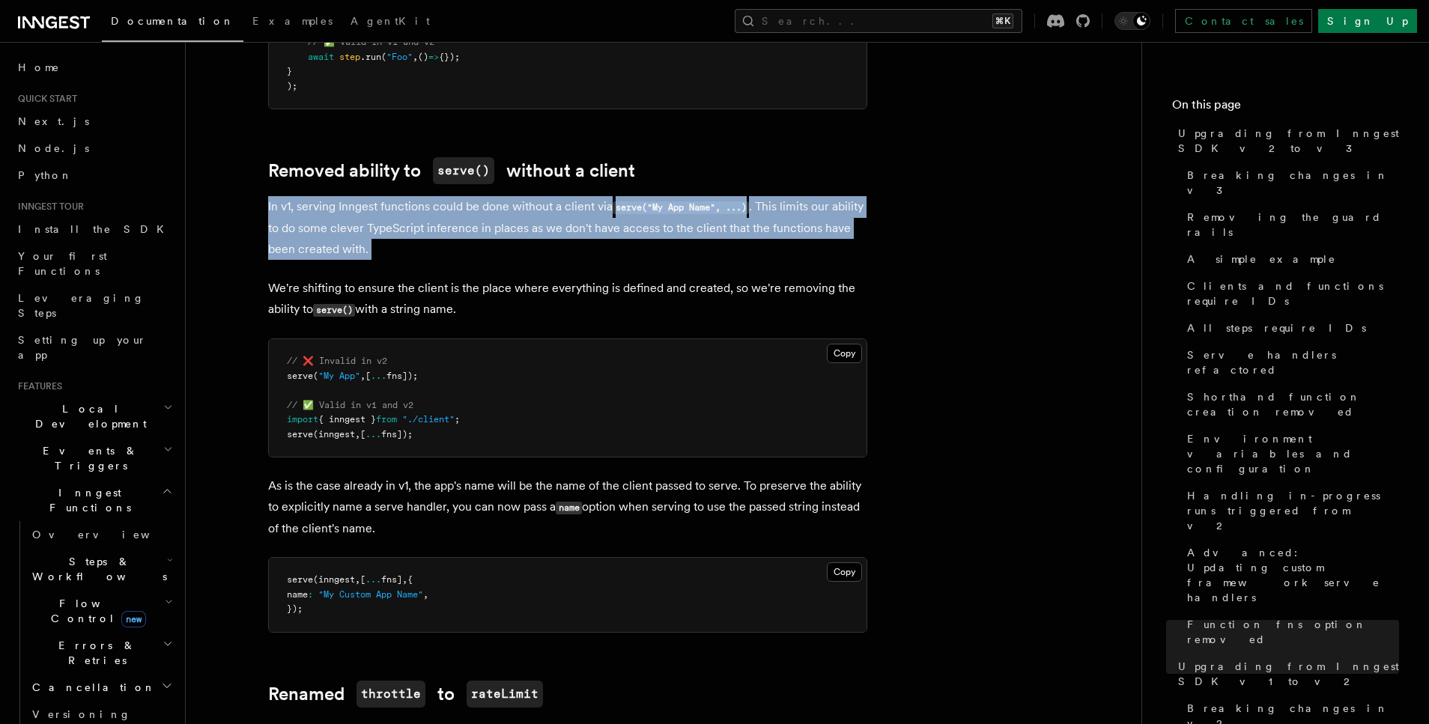
click at [545, 196] on p "In v1, serving Inngest functions could be done without a client via serve("My A…" at bounding box center [567, 228] width 599 height 64
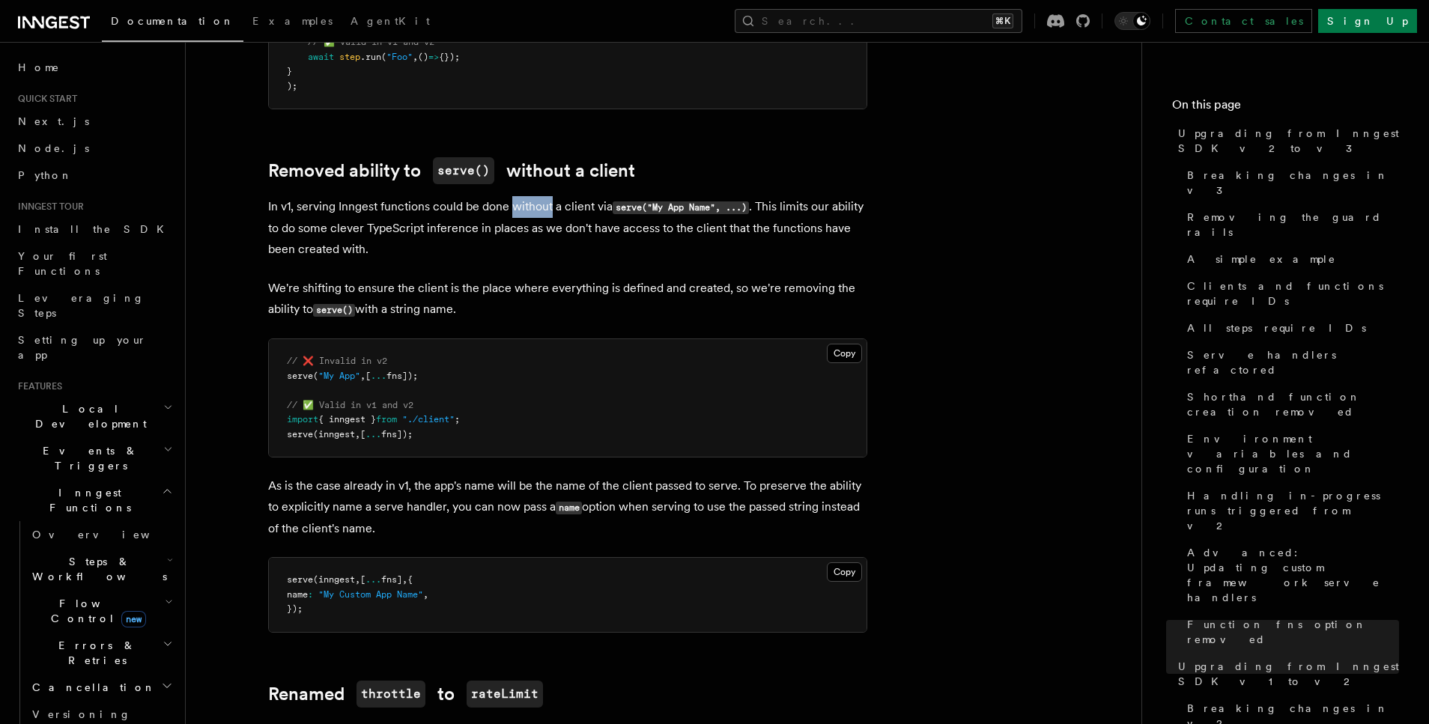
click at [545, 196] on p "In v1, serving Inngest functions could be done without a client via serve("My A…" at bounding box center [567, 228] width 599 height 64
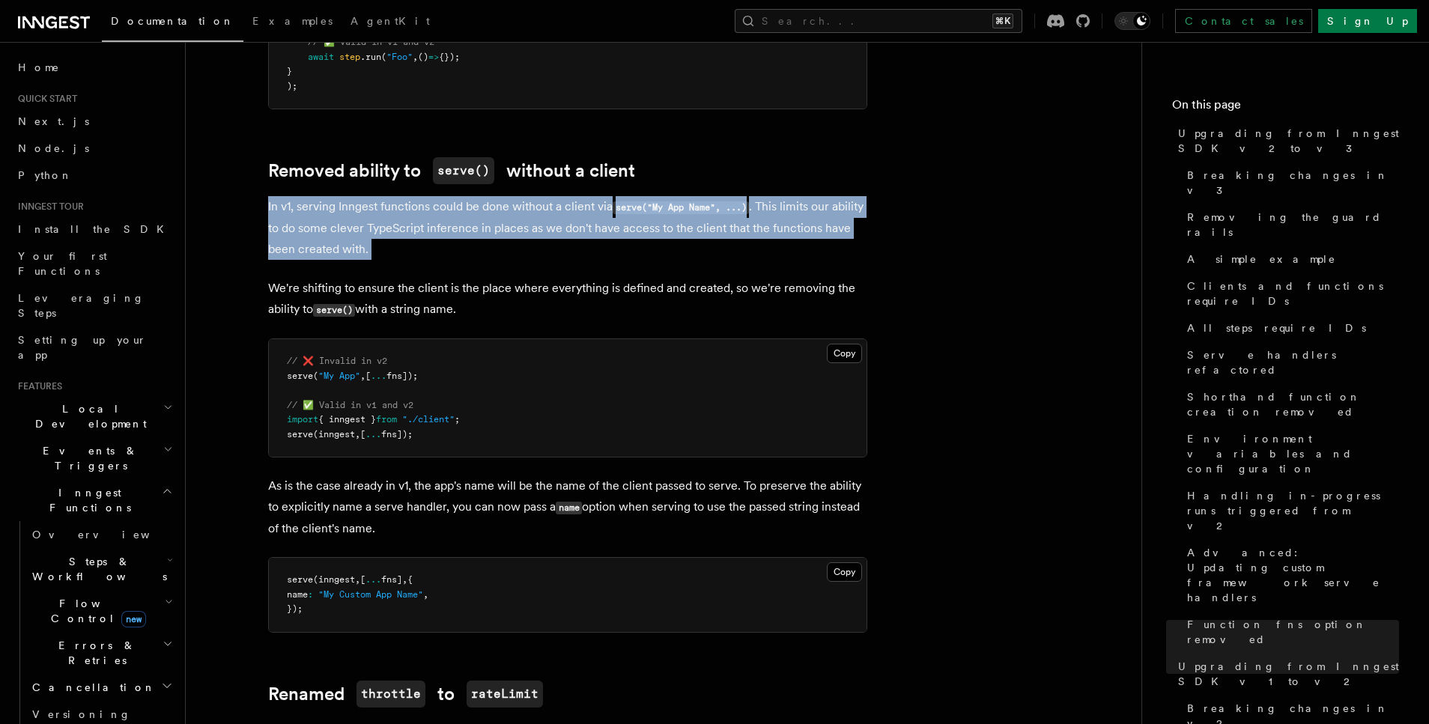
click at [545, 196] on p "In v1, serving Inngest functions could be done without a client via serve("My A…" at bounding box center [567, 228] width 599 height 64
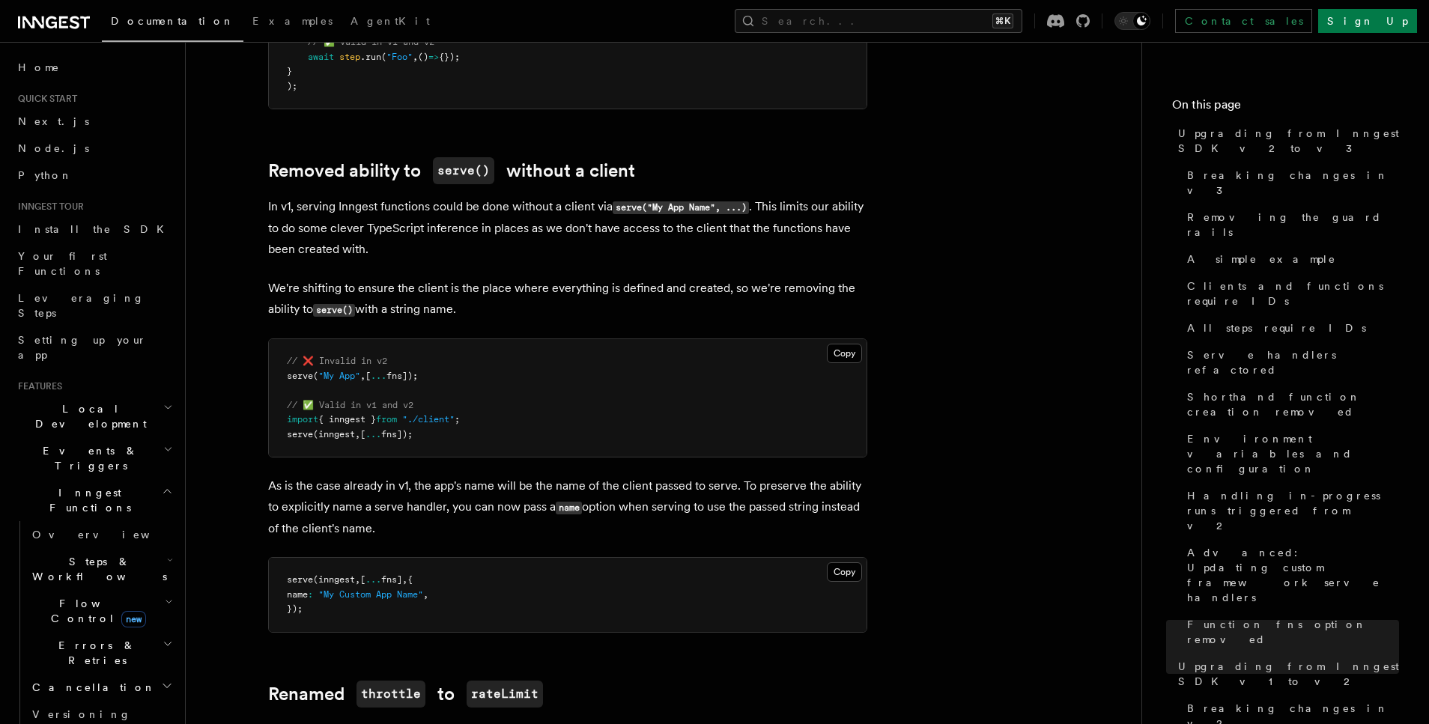
click at [545, 196] on p "In v1, serving Inngest functions could be done without a client via serve("My A…" at bounding box center [567, 228] width 599 height 64
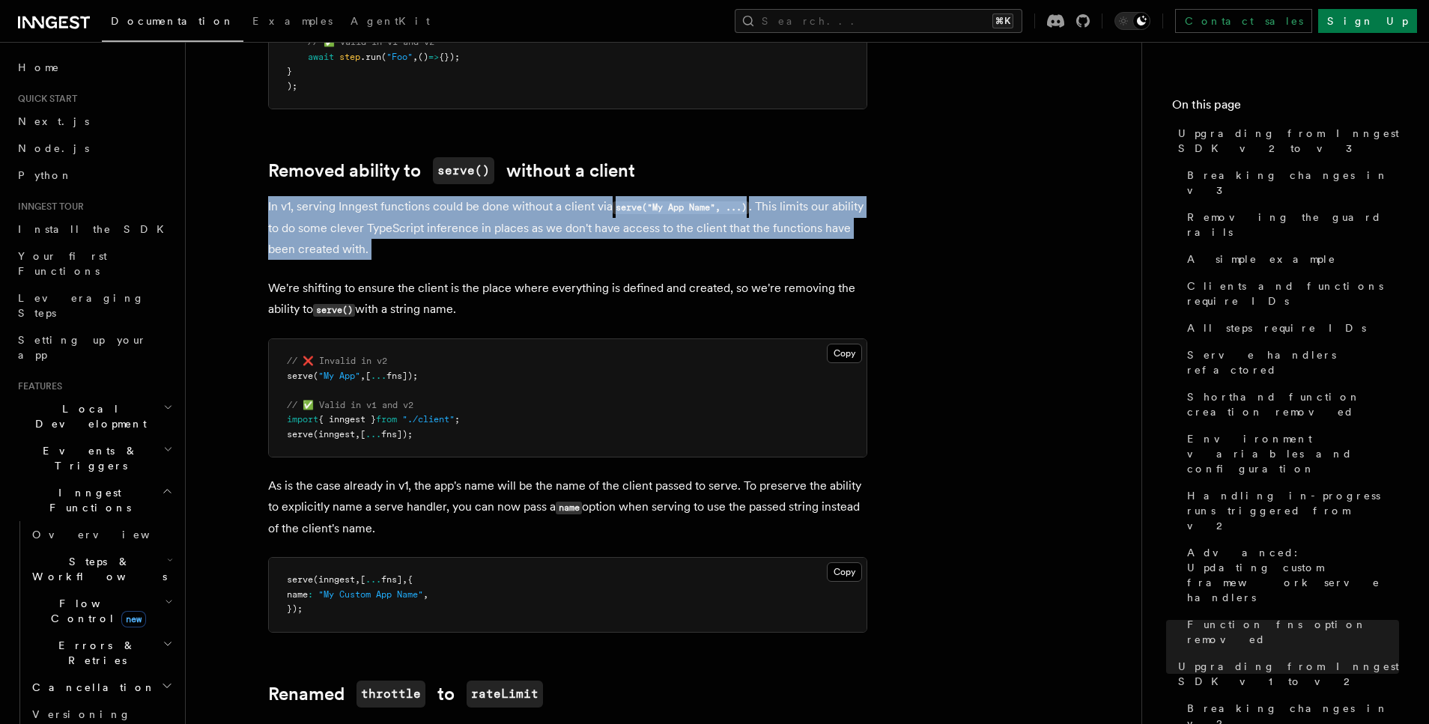
click at [545, 196] on p "In v1, serving Inngest functions could be done without a client via serve("My A…" at bounding box center [567, 228] width 599 height 64
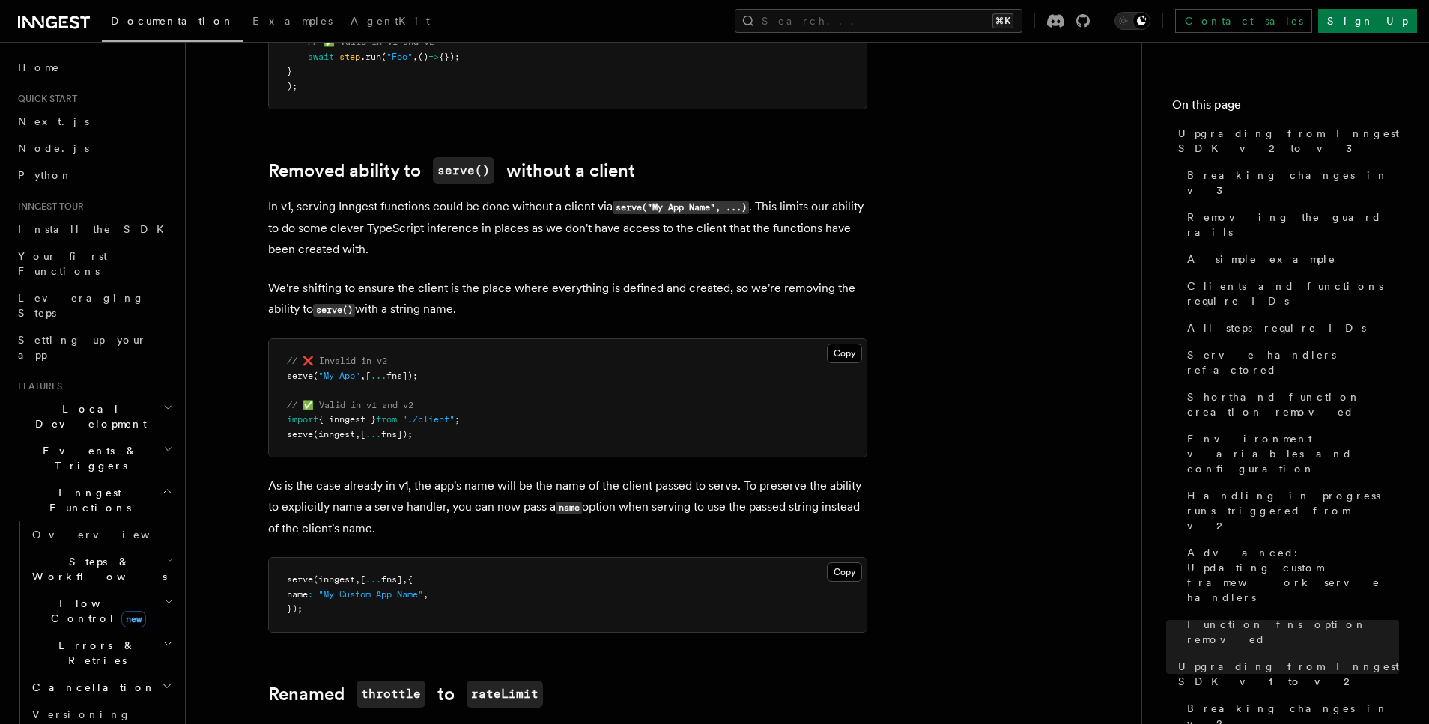
click at [536, 278] on p "We're shifting to ensure the client is the place where everything is defined an…" at bounding box center [567, 299] width 599 height 43
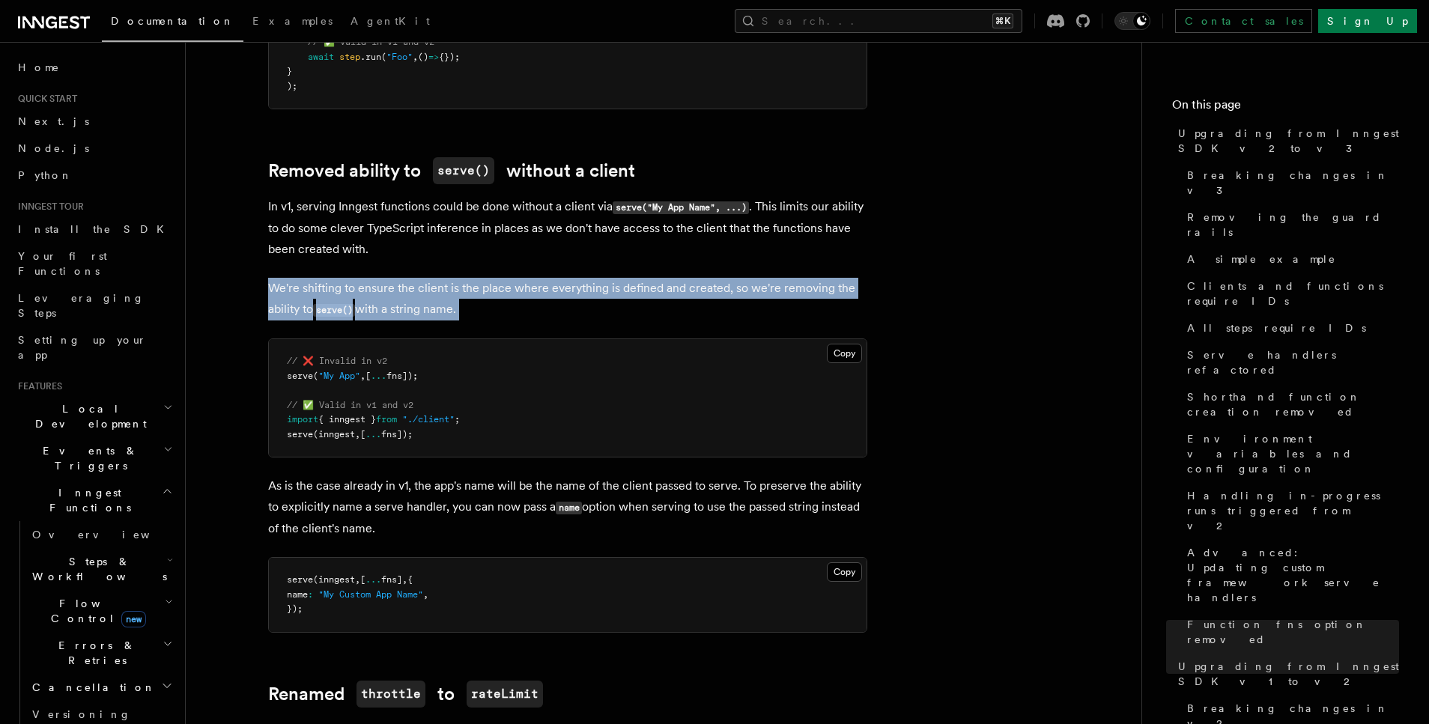
click at [536, 278] on p "We're shifting to ensure the client is the place where everything is defined an…" at bounding box center [567, 299] width 599 height 43
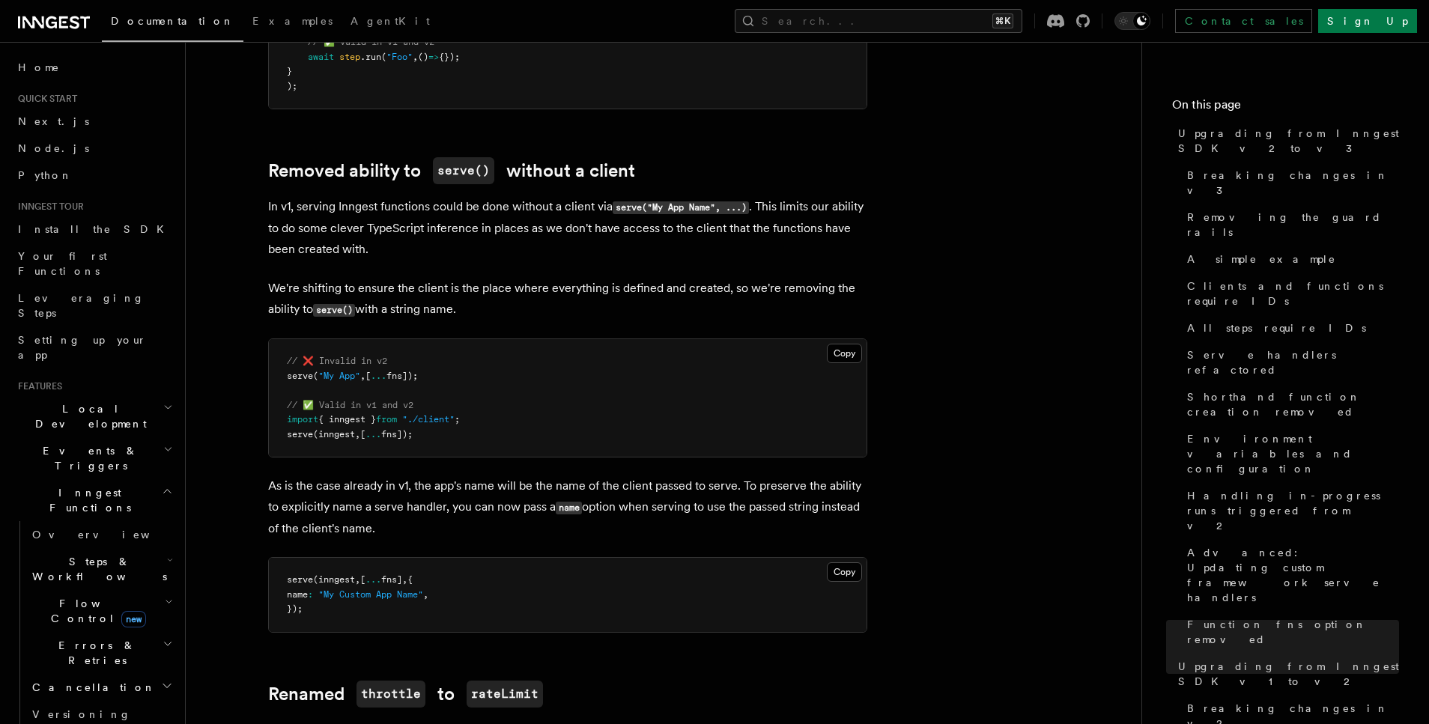
click at [533, 278] on p "We're shifting to ensure the client is the place where everything is defined an…" at bounding box center [567, 299] width 599 height 43
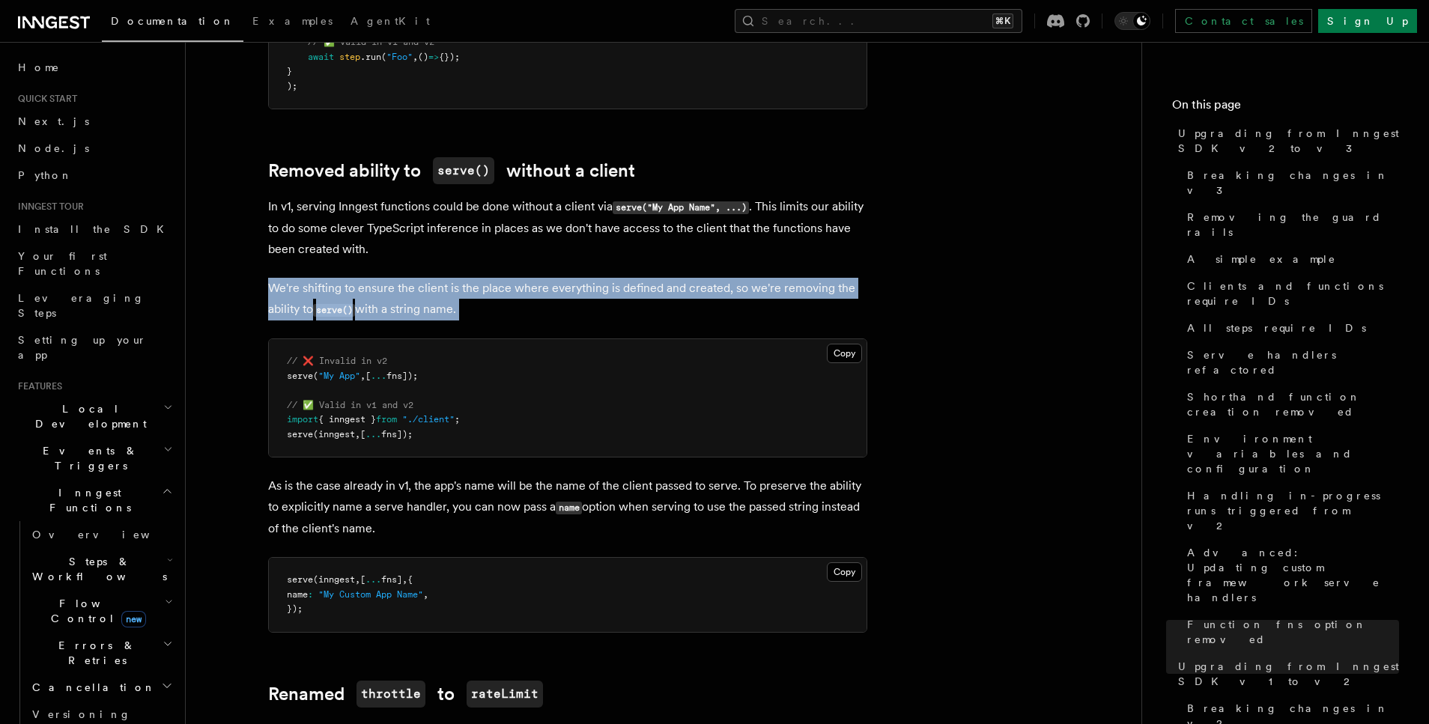
click at [533, 278] on p "We're shifting to ensure the client is the place where everything is defined an…" at bounding box center [567, 299] width 599 height 43
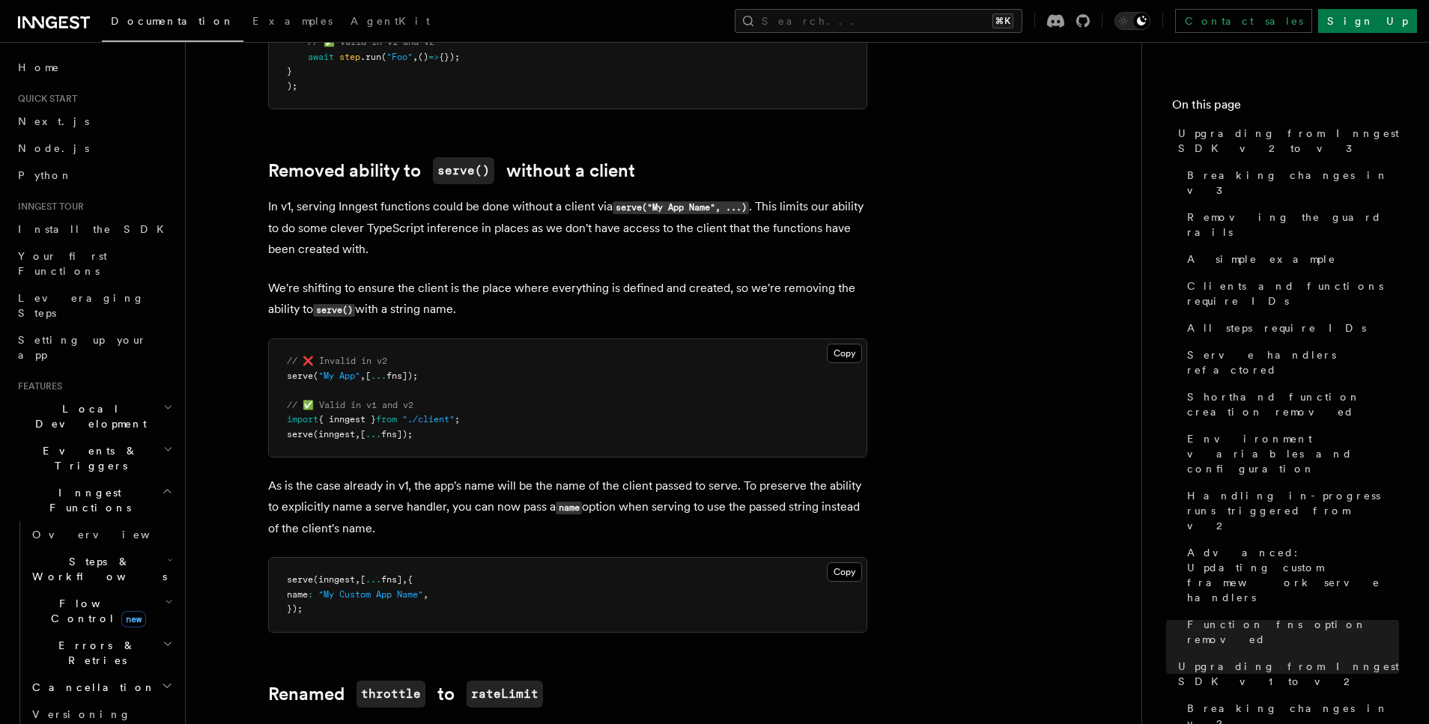
click at [538, 278] on p "We're shifting to ensure the client is the place where everything is defined an…" at bounding box center [567, 299] width 599 height 43
click at [485, 278] on p "We're shifting to ensure the client is the place where everything is defined an…" at bounding box center [567, 299] width 599 height 43
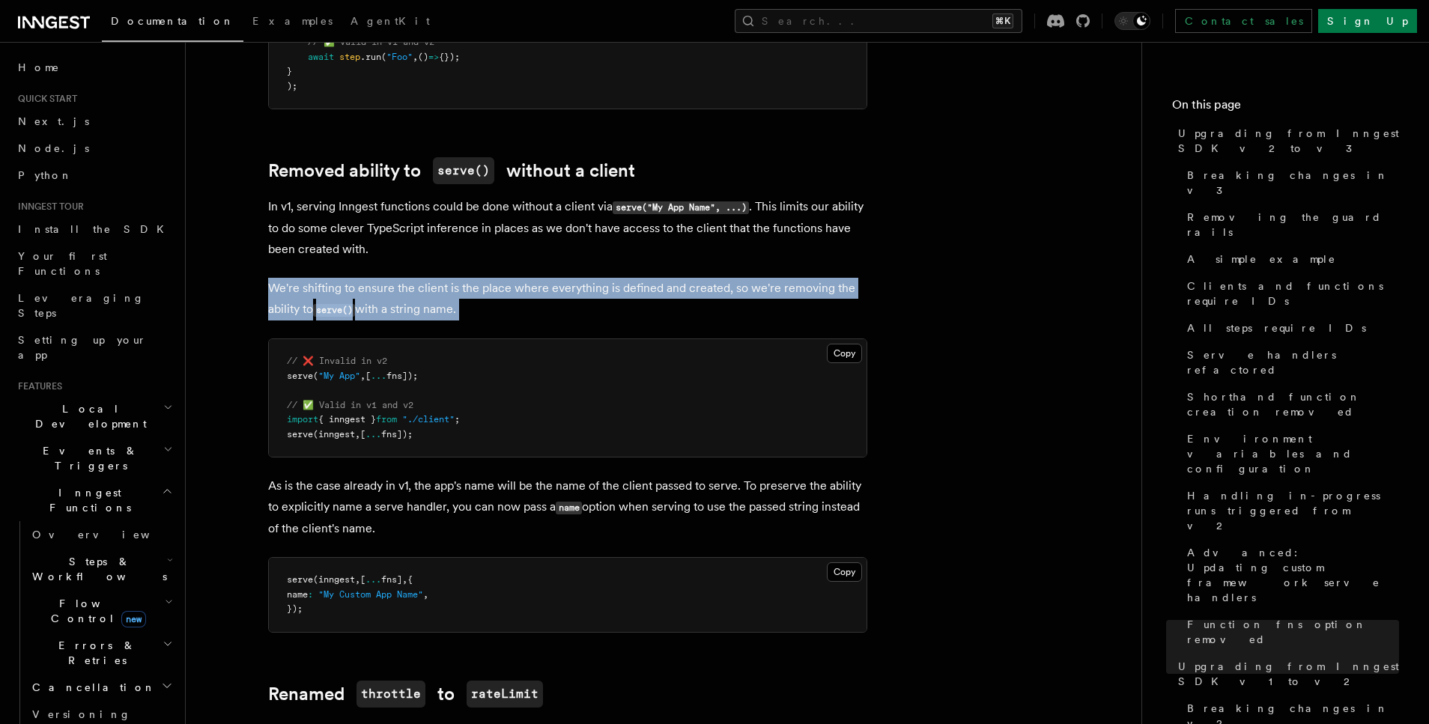
click at [485, 278] on p "We're shifting to ensure the client is the place where everything is defined an…" at bounding box center [567, 299] width 599 height 43
click at [497, 278] on p "We're shifting to ensure the client is the place where everything is defined an…" at bounding box center [567, 299] width 599 height 43
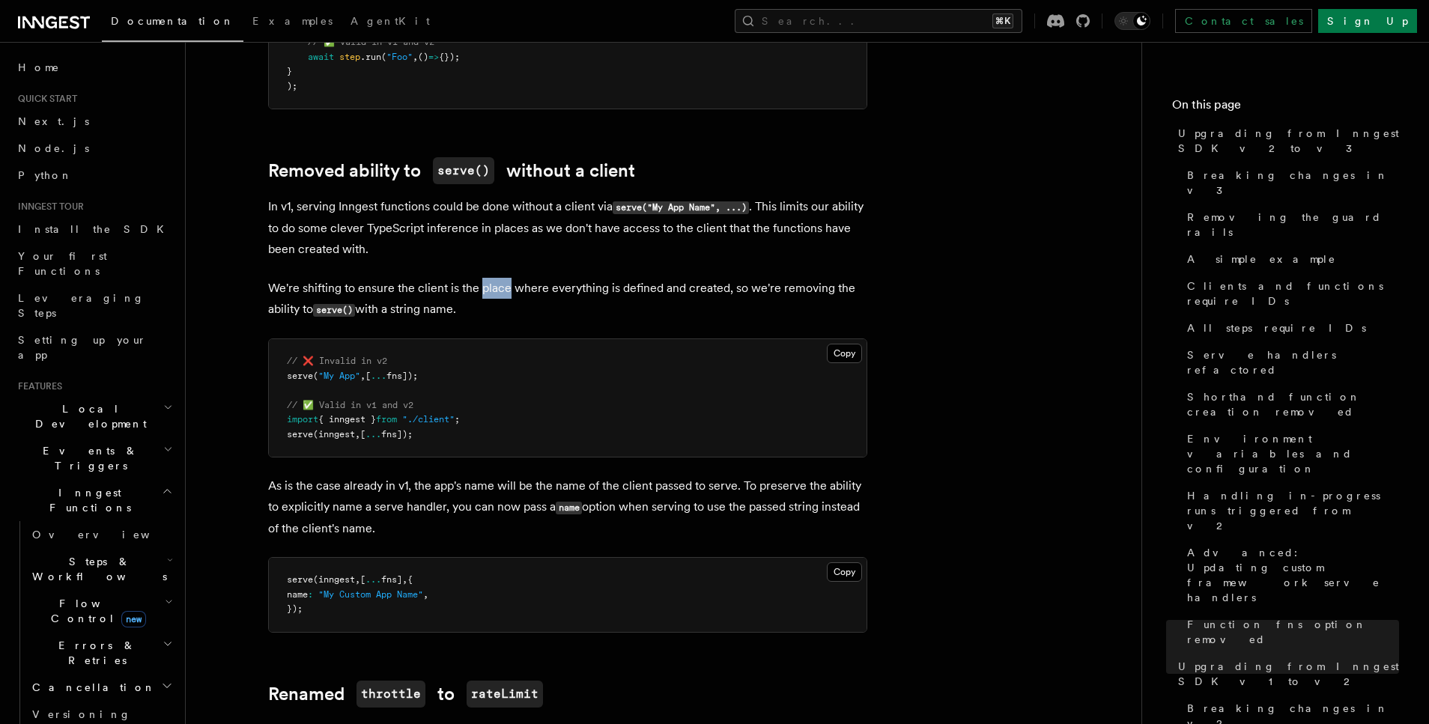
click at [497, 278] on p "We're shifting to ensure the client is the place where everything is defined an…" at bounding box center [567, 299] width 599 height 43
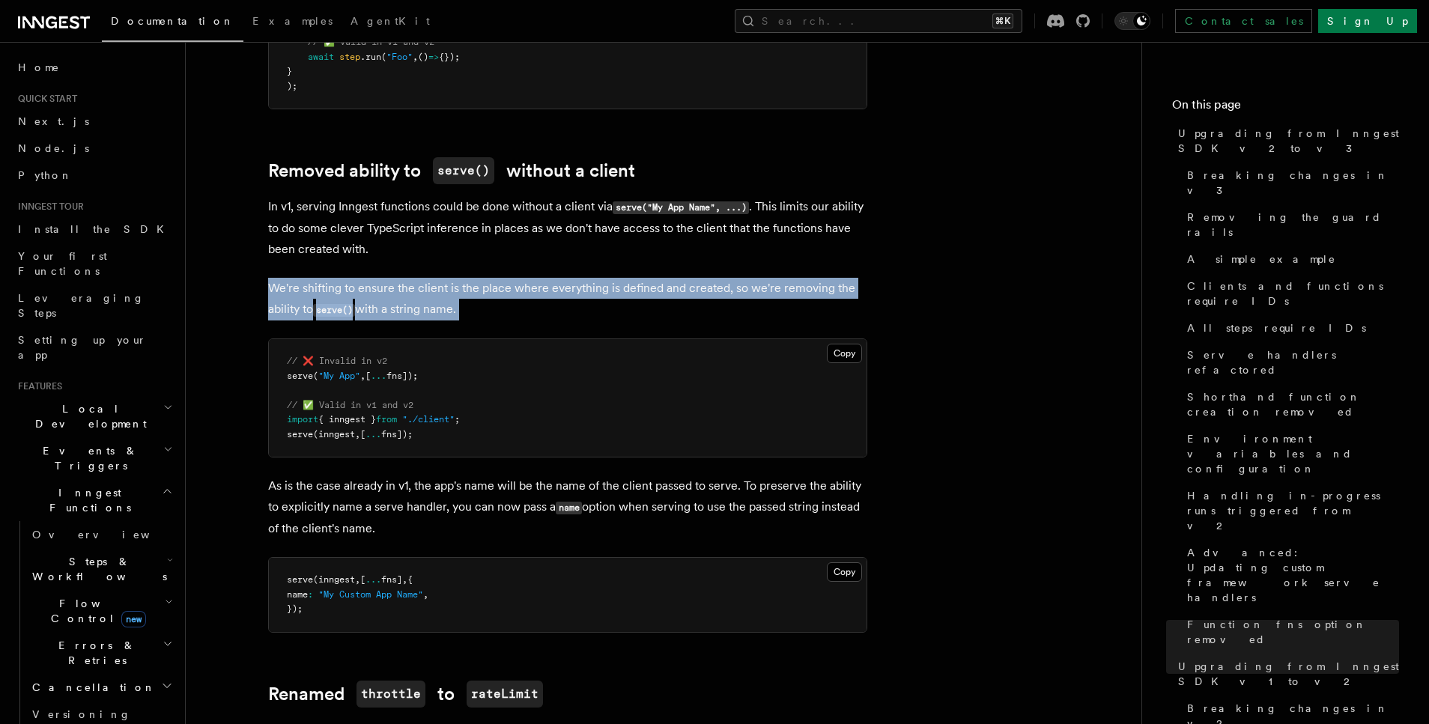
click at [497, 278] on p "We're shifting to ensure the client is the place where everything is defined an…" at bounding box center [567, 299] width 599 height 43
click at [511, 278] on p "We're shifting to ensure the client is the place where everything is defined an…" at bounding box center [567, 299] width 599 height 43
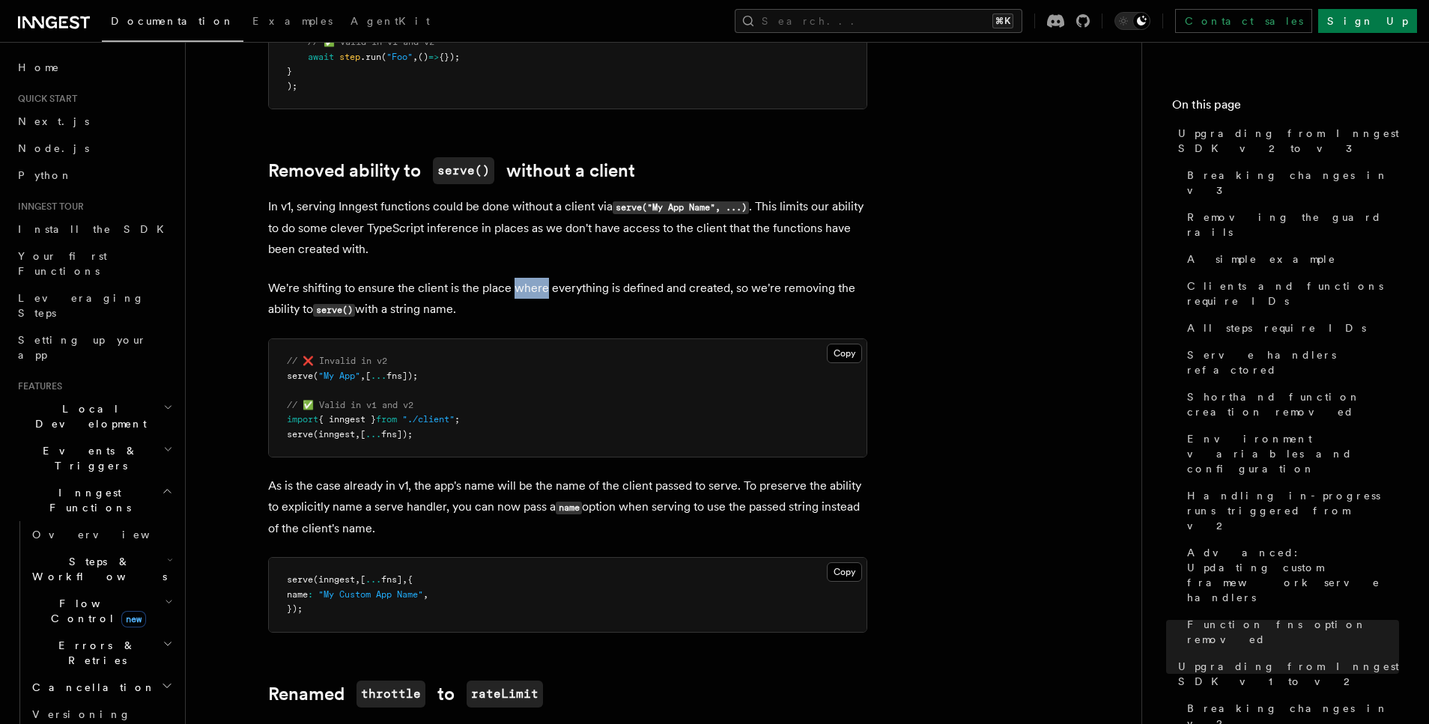
click at [511, 278] on p "We're shifting to ensure the client is the place where everything is defined an…" at bounding box center [567, 299] width 599 height 43
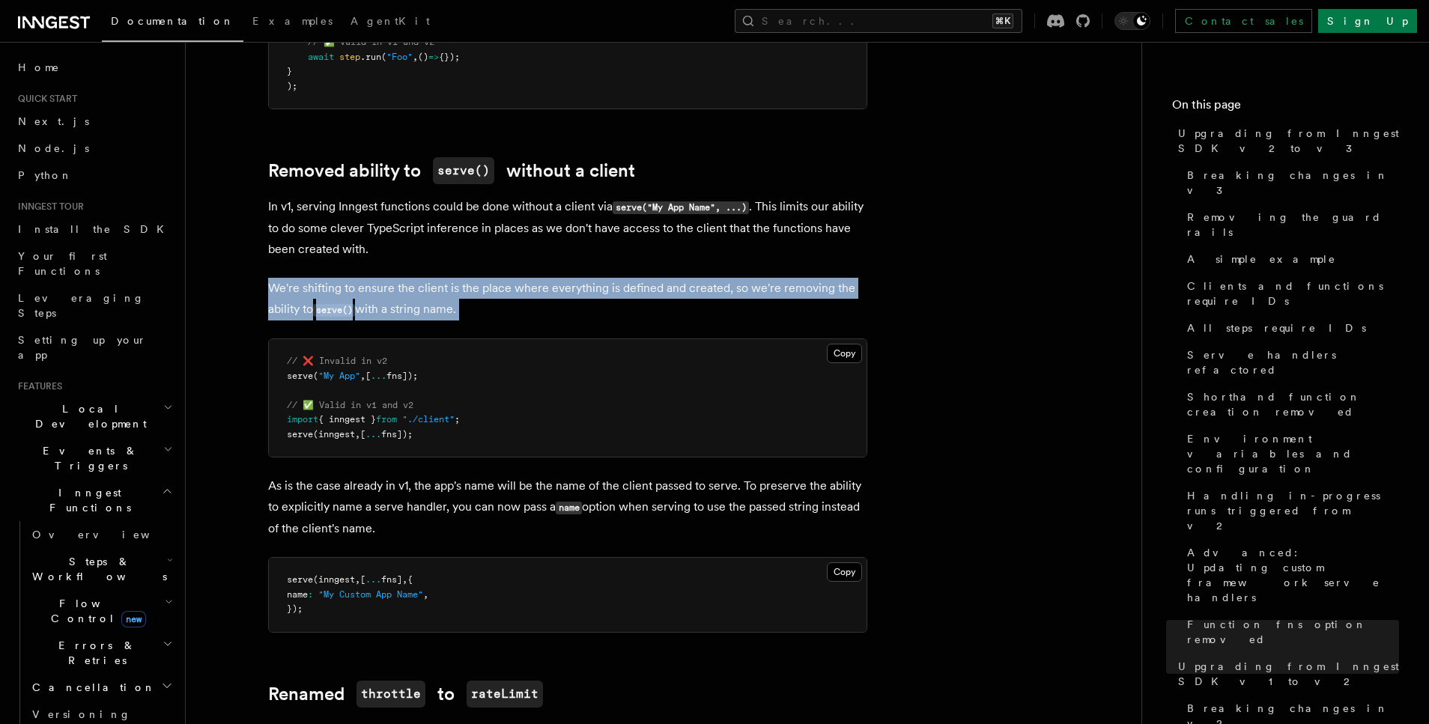
click at [511, 278] on p "We're shifting to ensure the client is the place where everything is defined an…" at bounding box center [567, 299] width 599 height 43
click at [527, 278] on p "We're shifting to ensure the client is the place where everything is defined an…" at bounding box center [567, 299] width 599 height 43
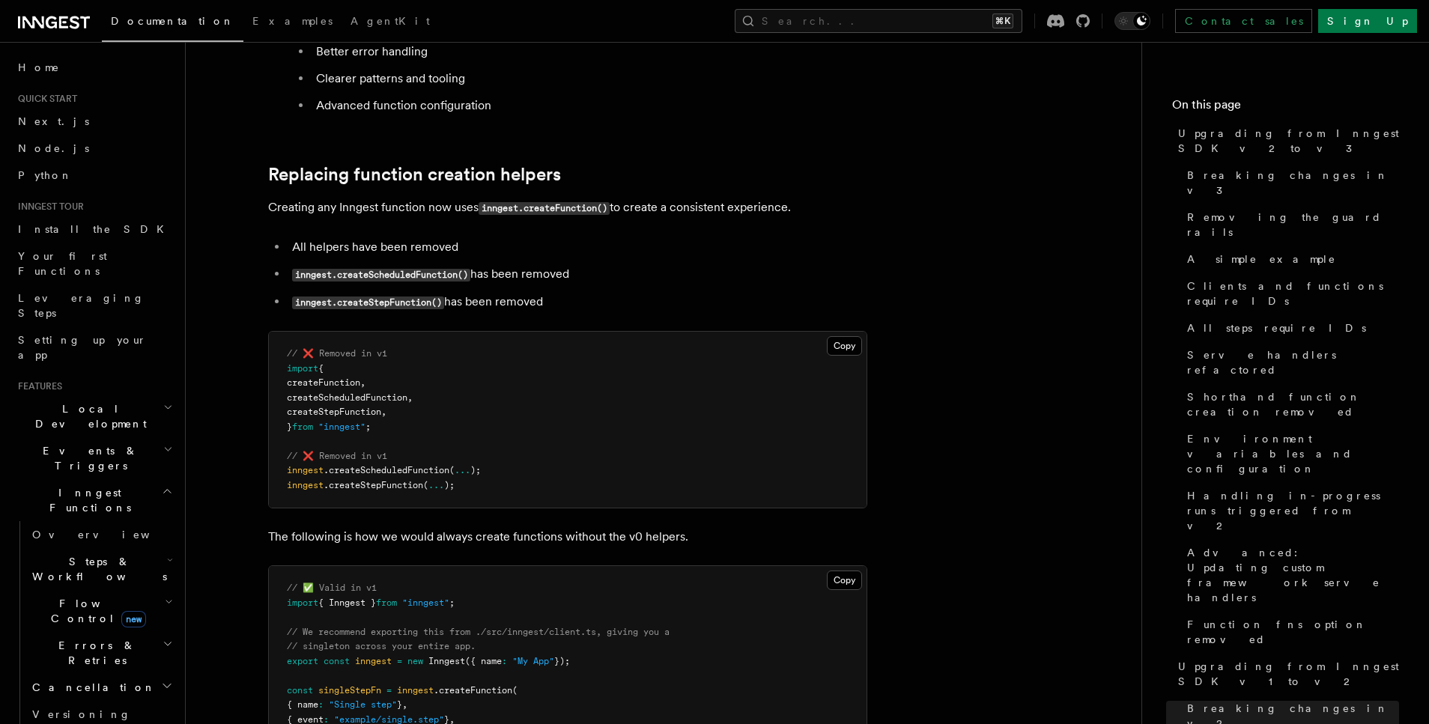
scroll to position [12522, 0]
click at [518, 199] on code "inngest.createFunction()" at bounding box center [544, 205] width 131 height 13
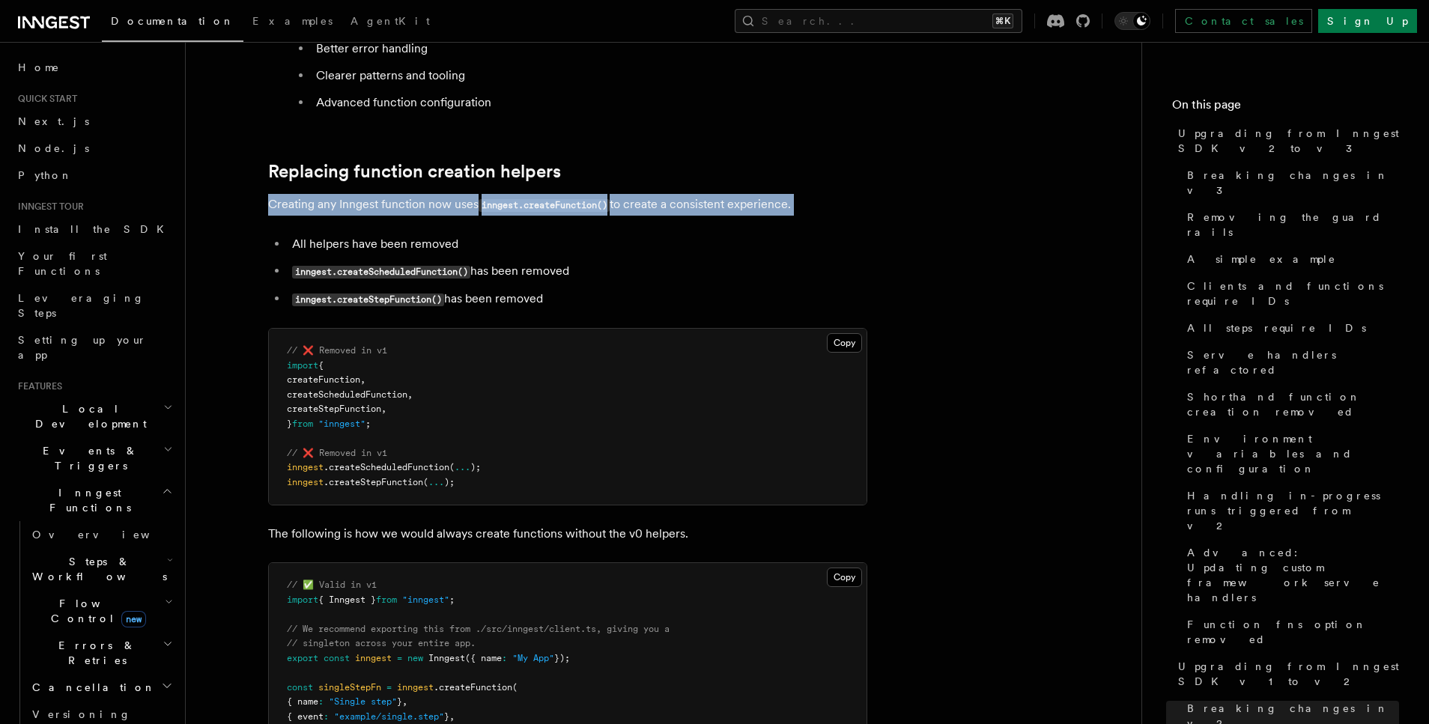
click at [518, 199] on code "inngest.createFunction()" at bounding box center [544, 205] width 131 height 13
click at [581, 199] on code "inngest.createFunction()" at bounding box center [544, 205] width 131 height 13
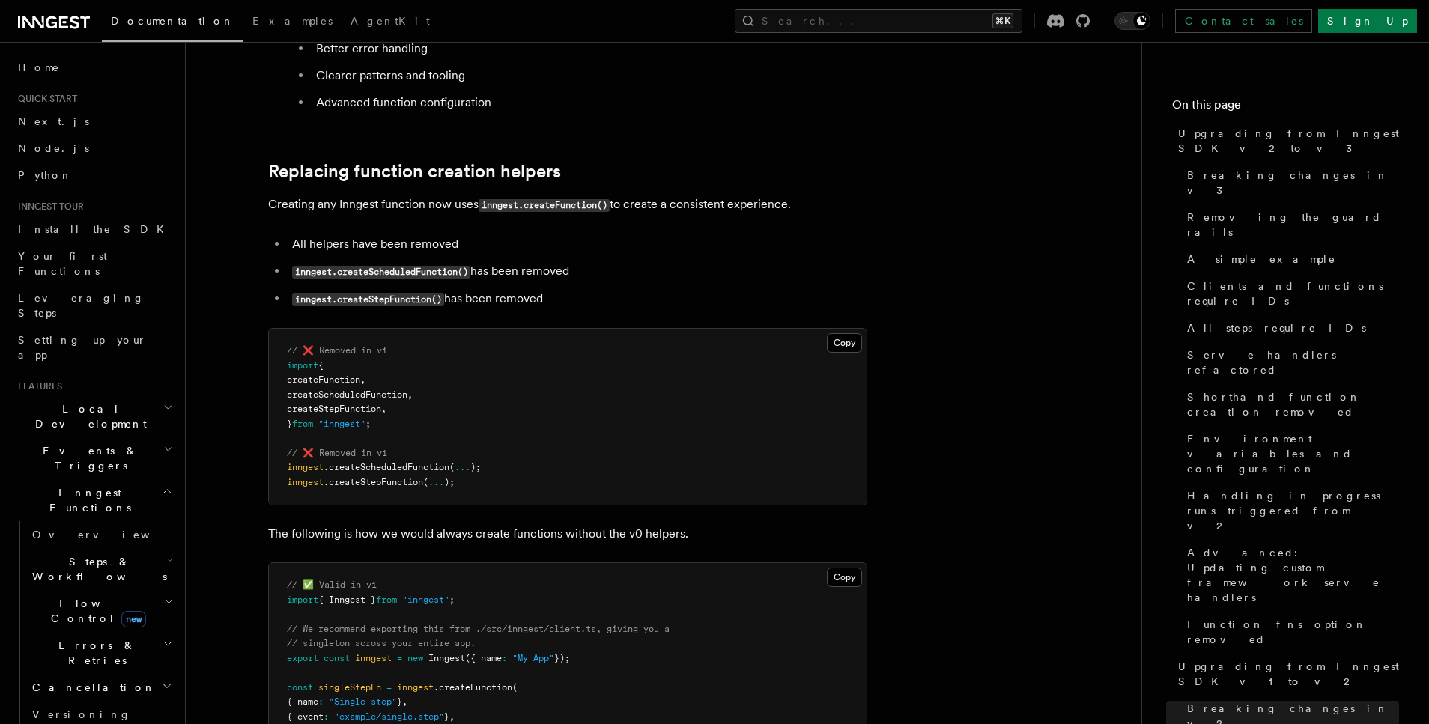
click at [518, 199] on code "inngest.createFunction()" at bounding box center [544, 205] width 131 height 13
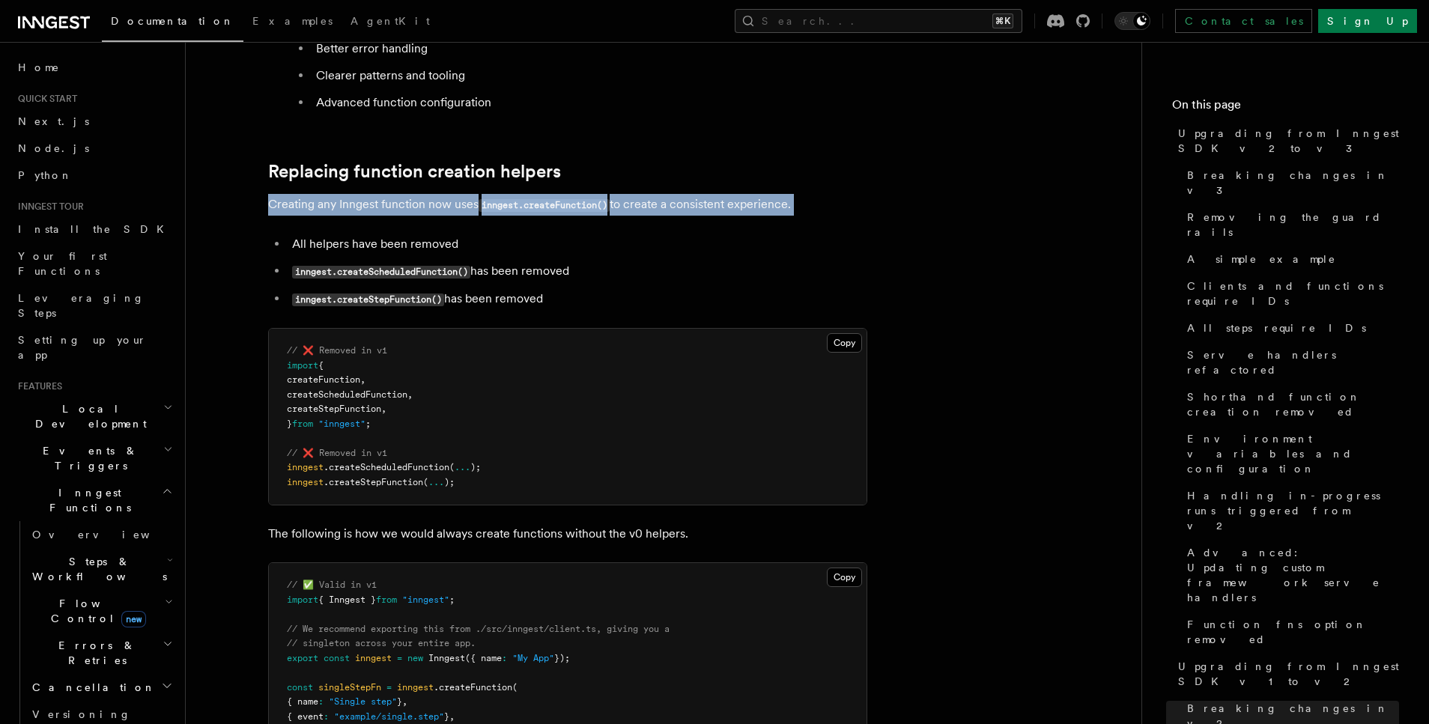
click at [518, 199] on code "inngest.createFunction()" at bounding box center [544, 205] width 131 height 13
click at [653, 194] on p "Creating any Inngest function now uses inngest.createFunction() to create a con…" at bounding box center [567, 205] width 599 height 22
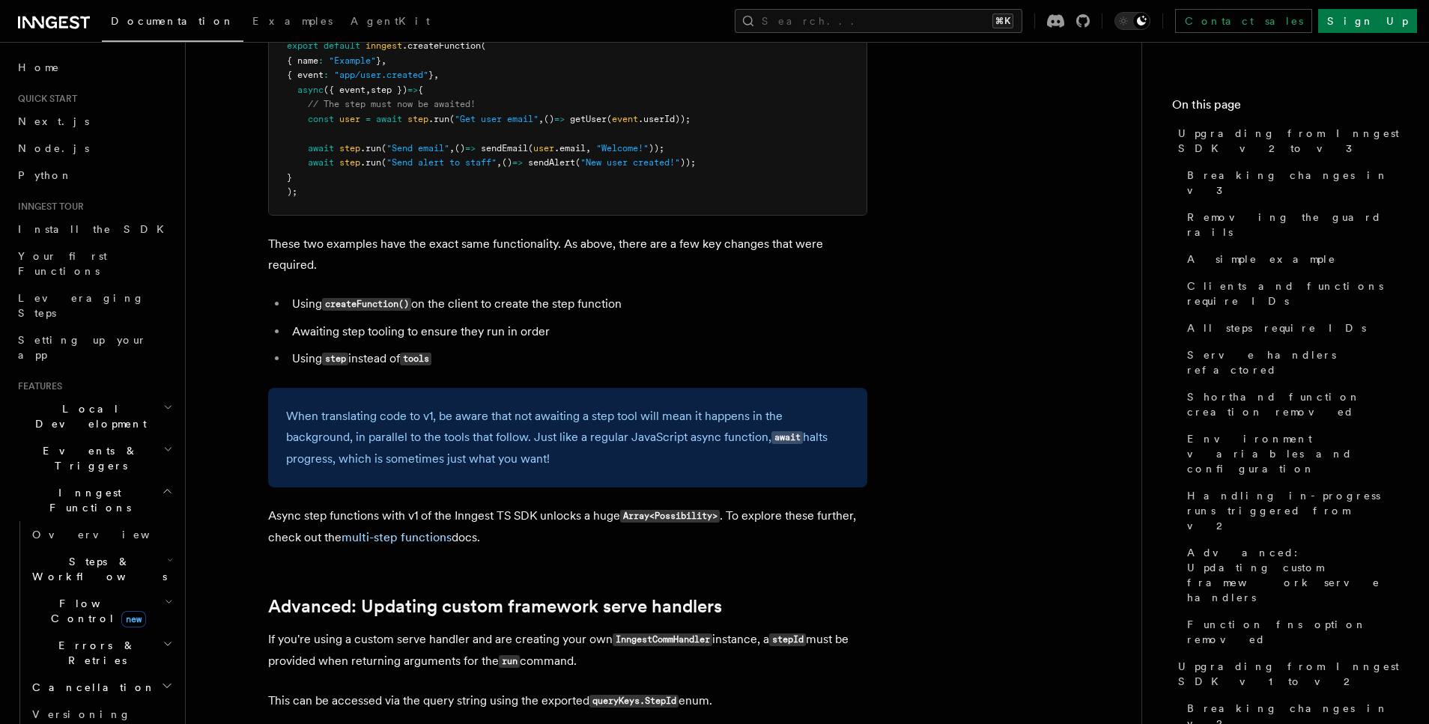
scroll to position [14952, 0]
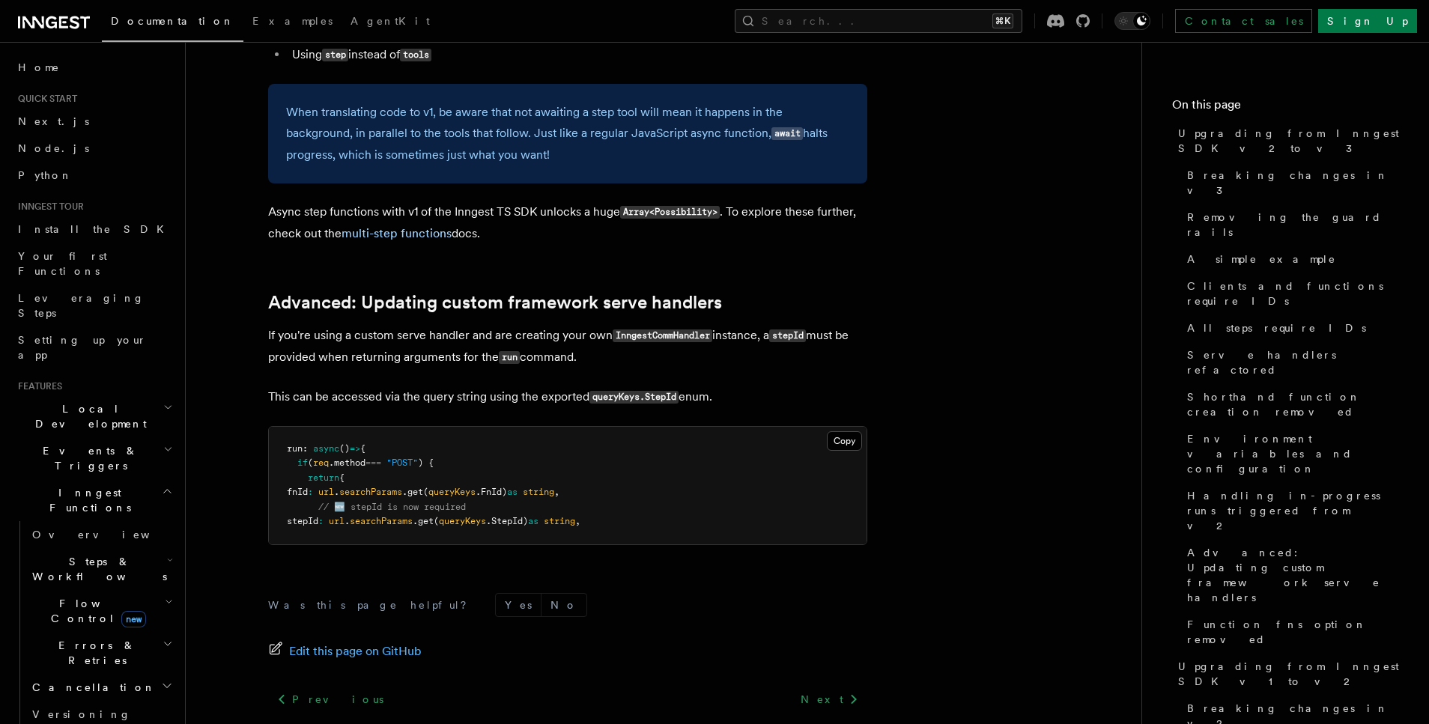
click at [48, 18] on icon at bounding box center [51, 22] width 11 height 12
